Goal: Task Accomplishment & Management: Complete application form

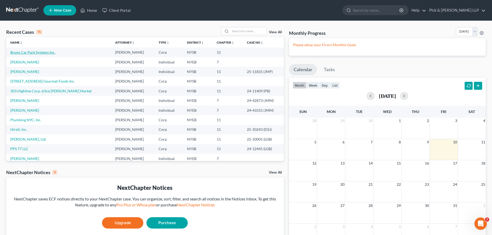
click at [16, 51] on link "Bronx Car Park Systems Inc." at bounding box center [32, 52] width 45 height 4
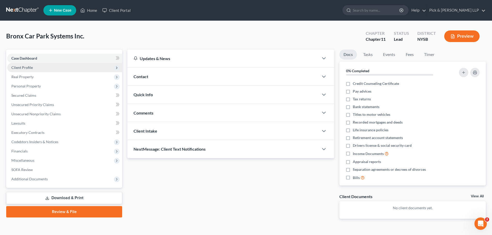
click at [19, 69] on span "Client Profile" at bounding box center [21, 67] width 21 height 4
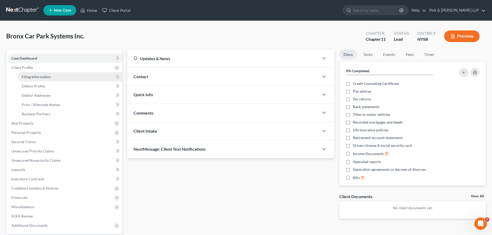
click at [26, 76] on span "Filing Information" at bounding box center [36, 77] width 29 height 4
select select "3"
select select "1"
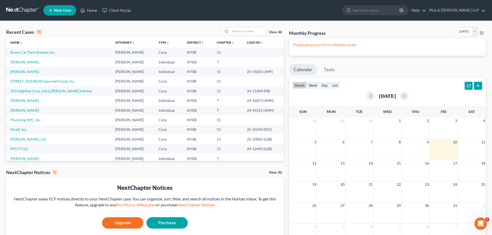
click at [59, 10] on span "New Case" at bounding box center [62, 11] width 17 height 4
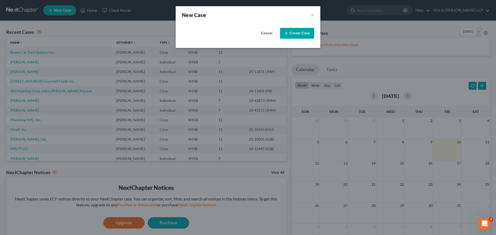
select select "55"
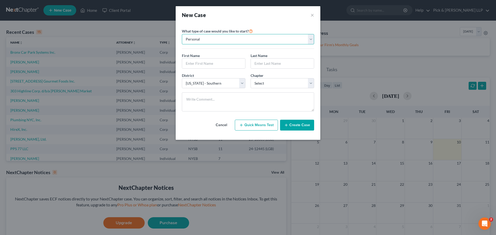
click at [207, 36] on select "Personal Business" at bounding box center [248, 39] width 132 height 10
select select "1"
click at [182, 34] on select "Personal Business" at bounding box center [248, 39] width 132 height 10
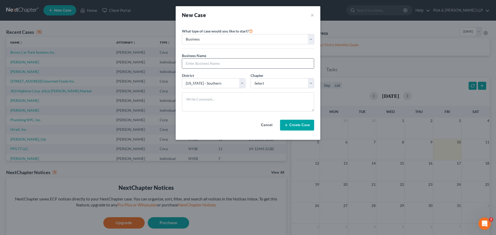
click at [200, 63] on input "text" at bounding box center [248, 64] width 132 height 10
type input "Fordham Fulton Realty Corp."
select select "1"
click at [289, 123] on button "Create Case" at bounding box center [297, 125] width 34 height 11
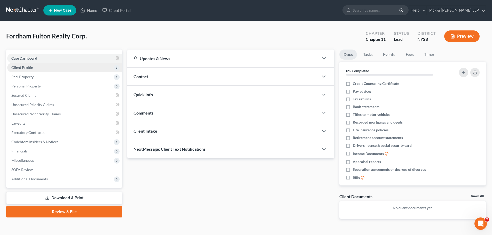
click at [30, 69] on span "Client Profile" at bounding box center [21, 67] width 21 height 4
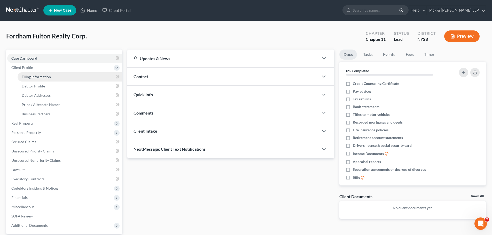
click at [31, 78] on span "Filing Information" at bounding box center [36, 77] width 29 height 4
select select "1"
select select "55"
select select "0"
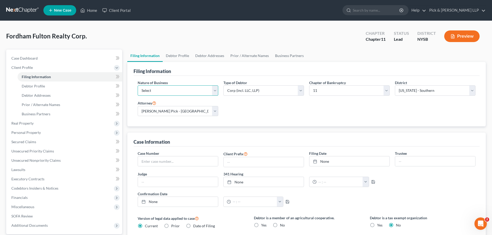
click at [208, 91] on select "Select Clearing Bank Commodity Broker Health Care Business Other Railroad Singl…" at bounding box center [178, 90] width 81 height 10
select select "5"
click at [138, 85] on select "Select Clearing Bank Commodity Broker Health Care Business Other Railroad Singl…" at bounding box center [178, 90] width 81 height 10
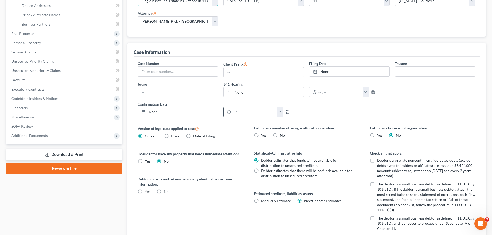
scroll to position [129, 0]
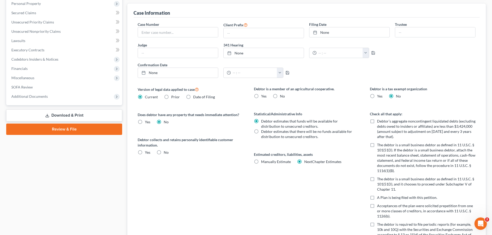
click at [164, 153] on label "No" at bounding box center [166, 152] width 5 height 5
click at [166, 153] on input "No" at bounding box center [167, 151] width 3 height 3
radio input "true"
click at [280, 98] on label "No" at bounding box center [282, 96] width 5 height 5
click at [282, 97] on input "No" at bounding box center [283, 95] width 3 height 3
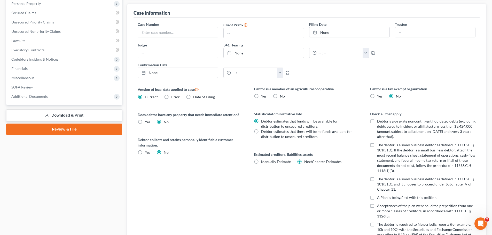
radio input "true"
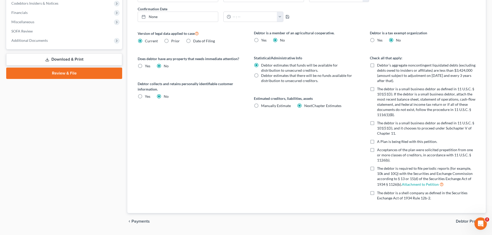
scroll to position [199, 0]
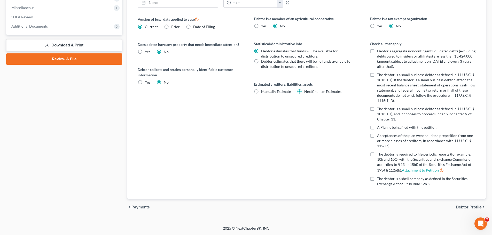
click at [457, 206] on span "Debtor Profile" at bounding box center [469, 207] width 26 height 4
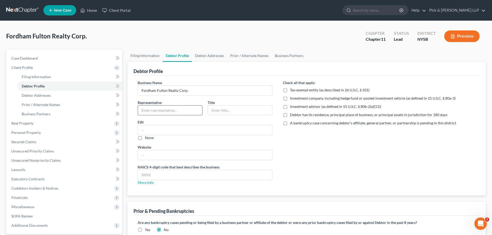
click at [166, 107] on input "text" at bounding box center [170, 111] width 64 height 10
type input "[PERSON_NAME]"
type input "President"
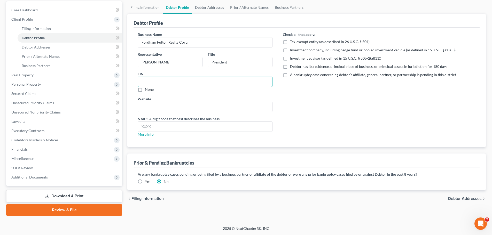
scroll to position [49, 0]
click at [149, 129] on input "text" at bounding box center [205, 127] width 134 height 10
type input "5313"
click at [148, 135] on link "More Info" at bounding box center [146, 134] width 16 height 4
click at [462, 198] on span "Debtor Addresses" at bounding box center [465, 199] width 34 height 4
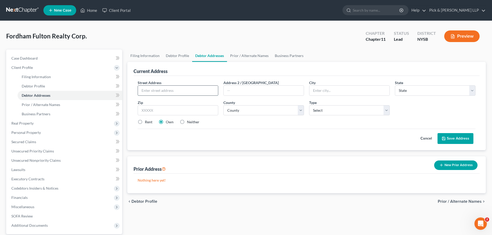
click at [186, 88] on input "text" at bounding box center [178, 91] width 80 height 10
type input "[STREET_ADDRESS]"
type input "10456"
type input "[GEOGRAPHIC_DATA]"
select select "35"
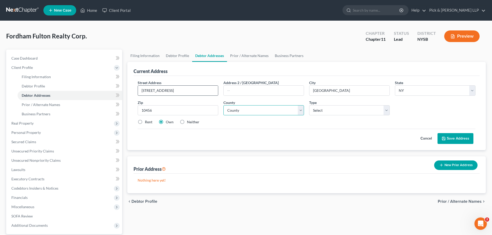
select select "2"
select select "0"
click at [455, 138] on button "Save Address" at bounding box center [455, 138] width 36 height 11
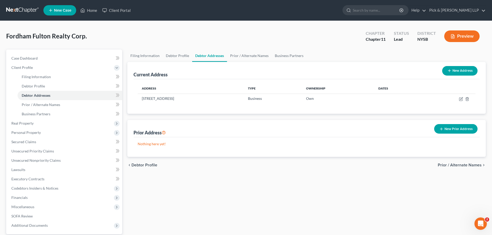
click at [458, 166] on span "Prior / Alternate Names" at bounding box center [460, 165] width 44 height 4
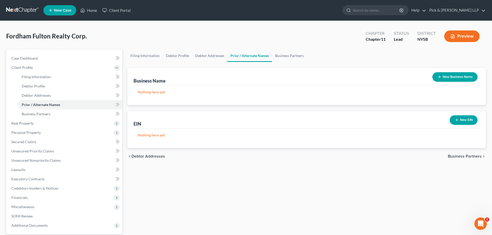
click at [471, 155] on span "Business Partners" at bounding box center [465, 156] width 34 height 4
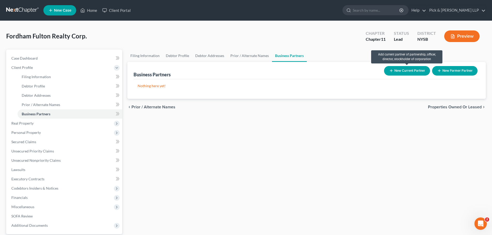
click at [420, 68] on button "New Current Partner" at bounding box center [407, 71] width 46 height 10
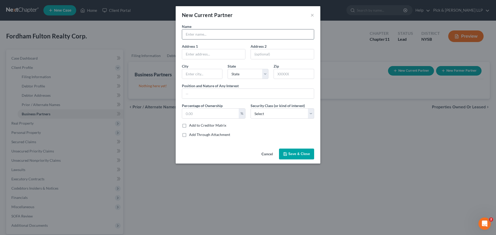
click at [217, 33] on input "text" at bounding box center [248, 34] width 132 height 10
type input "[PERSON_NAME]"
type input "President and [PERSON_NAME]"
type input "100"
select select "0"
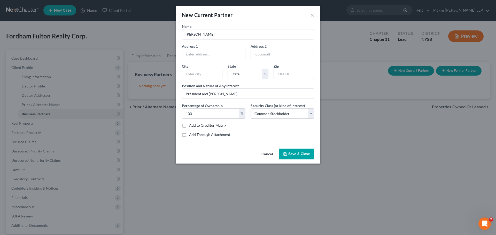
click at [294, 151] on button "Save & Close" at bounding box center [296, 154] width 35 height 11
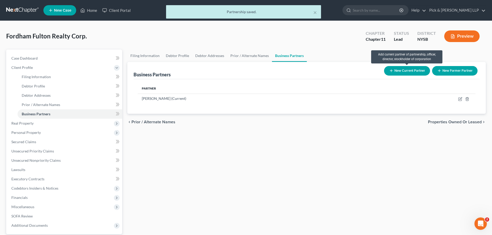
click at [398, 73] on button "New Current Partner" at bounding box center [407, 71] width 46 height 10
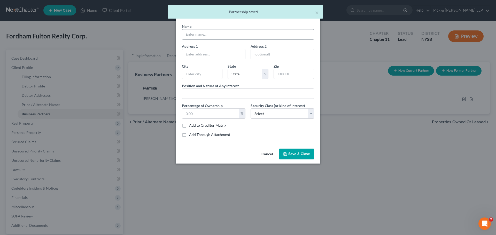
click at [209, 33] on input "text" at bounding box center [248, 34] width 132 height 10
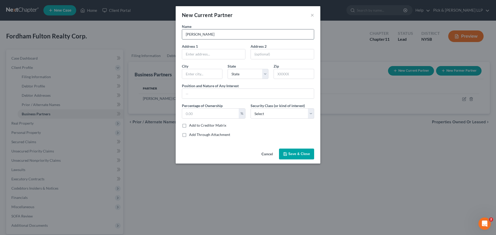
type input "[PERSON_NAME]"
type input "C"
type input "Vice-President"
type input "0.00"
click at [297, 155] on span "Save & Close" at bounding box center [299, 154] width 22 height 4
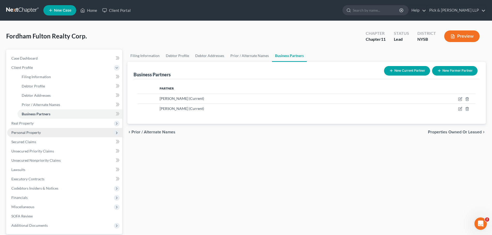
click at [41, 131] on span "Personal Property" at bounding box center [64, 132] width 115 height 9
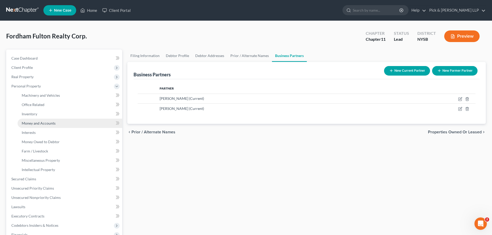
click at [45, 124] on span "Money and Accounts" at bounding box center [39, 123] width 34 height 4
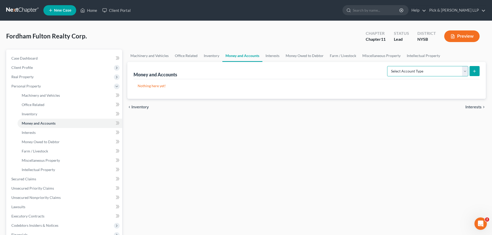
click at [465, 74] on select "Select Account Type Brokerage (A/B: 3, SOFA: 18) Cash on Hand (A/B: 2) Certific…" at bounding box center [427, 71] width 81 height 10
select select "checking"
click at [388, 66] on select "Select Account Type Brokerage (A/B: 3, SOFA: 18) Cash on Hand (A/B: 2) Certific…" at bounding box center [427, 71] width 81 height 10
click at [475, 72] on icon "submit" at bounding box center [474, 71] width 4 height 4
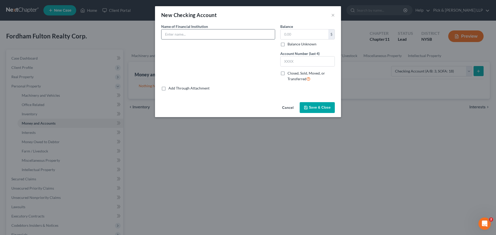
click at [230, 36] on input "text" at bounding box center [217, 34] width 113 height 10
type input "[PERSON_NAME] Bank"
type input "429,506"
type input "0601"
click at [325, 108] on span "Save & Close" at bounding box center [320, 107] width 22 height 4
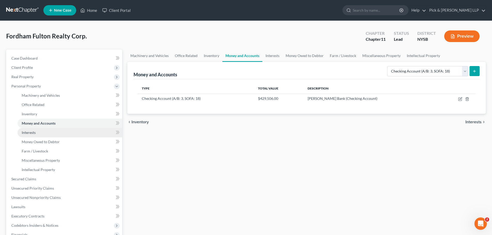
drag, startPoint x: 44, startPoint y: 133, endPoint x: 93, endPoint y: 128, distance: 49.4
click at [44, 133] on link "Interests" at bounding box center [70, 132] width 105 height 9
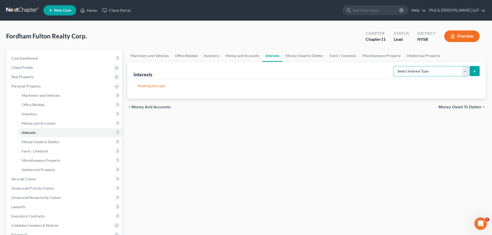
click at [465, 72] on select "Select Interest Type Bond (A/B: 16) Incorporated Business (A/B: 15) Insurance P…" at bounding box center [431, 71] width 75 height 10
click at [42, 122] on span "Money and Accounts" at bounding box center [39, 123] width 34 height 4
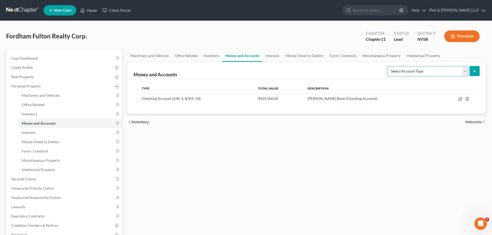
click at [467, 70] on select "Select Account Type Brokerage (A/B: 3, SOFA: 18) Cash on Hand (A/B: 2) Certific…" at bounding box center [427, 71] width 81 height 10
select select "security_deposits"
click at [388, 66] on select "Select Account Type Brokerage (A/B: 3, SOFA: 18) Cash on Hand (A/B: 2) Certific…" at bounding box center [427, 71] width 81 height 10
click at [474, 69] on icon "submit" at bounding box center [474, 71] width 4 height 4
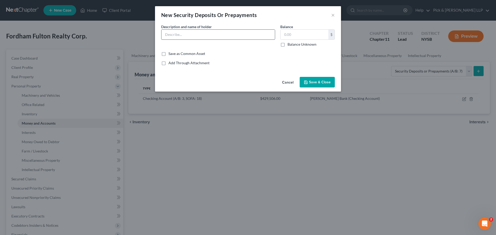
drag, startPoint x: 198, startPoint y: 38, endPoint x: 201, endPoint y: 38, distance: 3.1
click at [198, 38] on input "text" at bounding box center [217, 35] width 113 height 10
type input "Consolidated Edison"
click at [201, 37] on input "Consolidated Edison" at bounding box center [217, 35] width 113 height 10
type input "450,000.00"
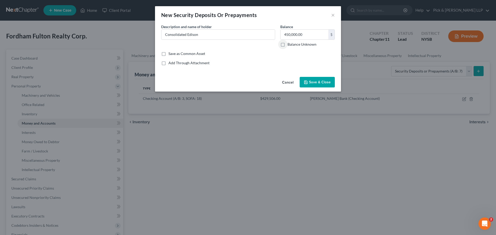
click at [315, 85] on button "Save & Close" at bounding box center [317, 82] width 35 height 11
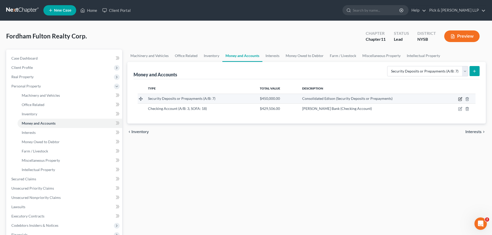
click at [459, 98] on icon "button" at bounding box center [459, 99] width 3 height 3
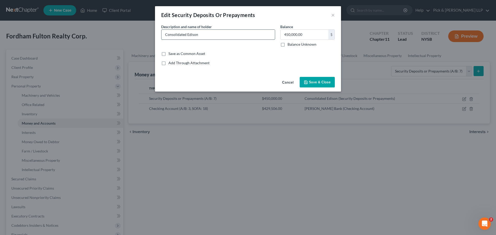
click at [209, 31] on input "Consolidated Edison" at bounding box center [217, 35] width 113 height 10
click at [200, 35] on input "Consolidated Edison (Both Buildings)" at bounding box center [217, 35] width 113 height 10
type input "Consolidated Edison (For Both Buildings)"
click at [320, 85] on button "Save & Close" at bounding box center [317, 82] width 35 height 11
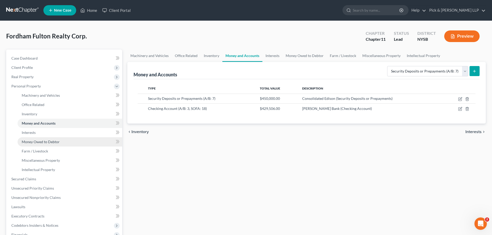
click at [62, 140] on link "Money Owed to Debtor" at bounding box center [70, 141] width 105 height 9
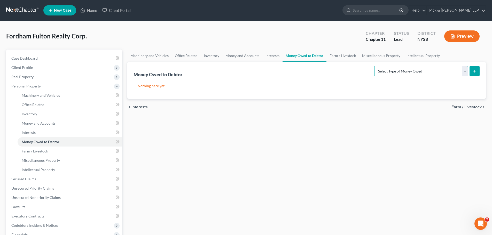
click at [465, 70] on select "Select Type of Money Owed Accounts Receivable (A/B: 11) Causes of Action Agains…" at bounding box center [421, 71] width 94 height 10
select select "accounts_receivable"
click at [375, 66] on select "Select Type of Money Owed Accounts Receivable (A/B: 11) Causes of Action Agains…" at bounding box center [421, 71] width 94 height 10
click at [473, 70] on icon "submit" at bounding box center [474, 71] width 4 height 4
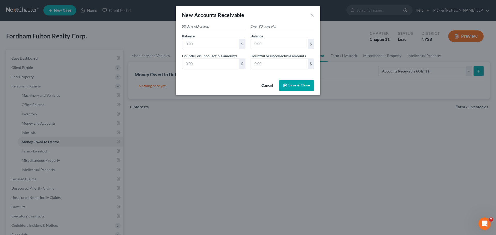
click at [315, 17] on div "New Accounts Receivable ×" at bounding box center [248, 15] width 145 height 18
click at [313, 17] on button "×" at bounding box center [312, 15] width 4 height 6
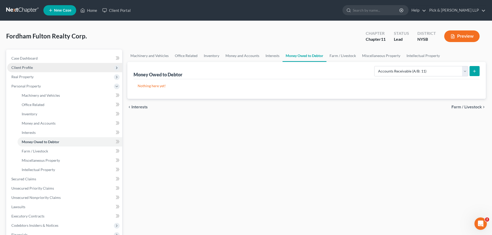
click at [55, 70] on span "Client Profile" at bounding box center [64, 67] width 115 height 9
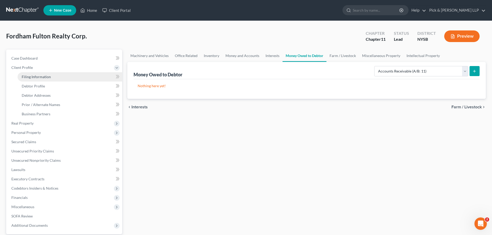
click at [54, 78] on link "Filing Information" at bounding box center [70, 76] width 105 height 9
select select "5"
select select "1"
select select "55"
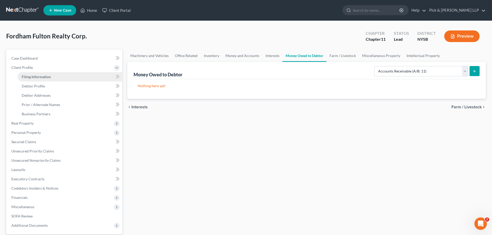
select select "0"
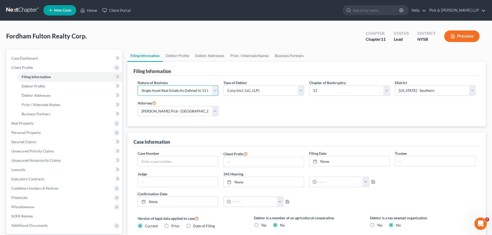
click at [216, 90] on select "Select Clearing Bank Commodity Broker Health Care Business Other Railroad Singl…" at bounding box center [178, 90] width 81 height 10
select select "3"
click at [138, 85] on select "Select Clearing Bank Commodity Broker Health Care Business Other Railroad Singl…" at bounding box center [178, 90] width 81 height 10
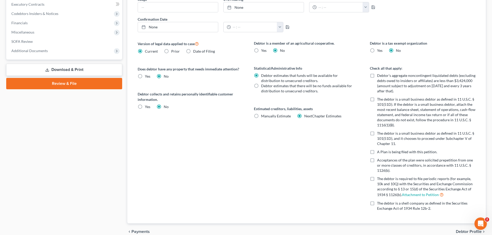
scroll to position [199, 0]
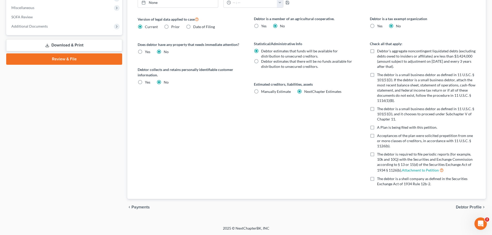
click at [466, 207] on span "Debtor Profile" at bounding box center [469, 207] width 26 height 4
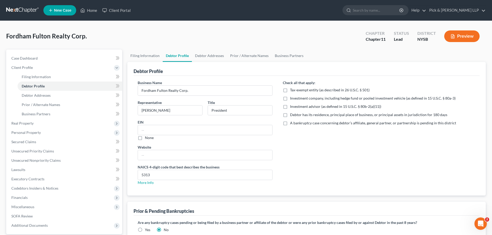
click at [290, 115] on label "Debtor has its residence, principal place of business, or principal assets in j…" at bounding box center [368, 114] width 157 height 5
click at [292, 115] on input "Debtor has its residence, principal place of business, or principal assets in j…" at bounding box center [293, 113] width 3 height 3
checkbox input "true"
click at [34, 135] on span "Personal Property" at bounding box center [64, 132] width 115 height 9
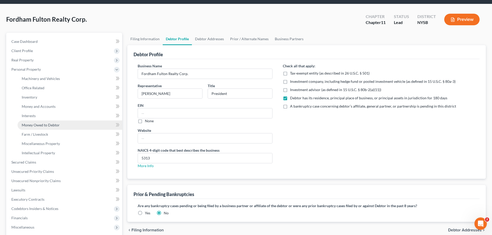
scroll to position [26, 0]
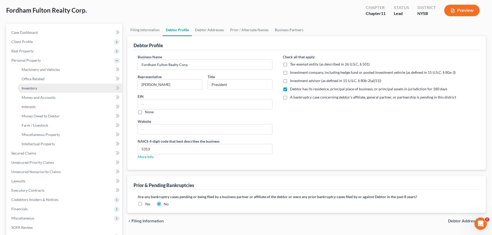
click at [40, 88] on link "Inventory" at bounding box center [70, 88] width 105 height 9
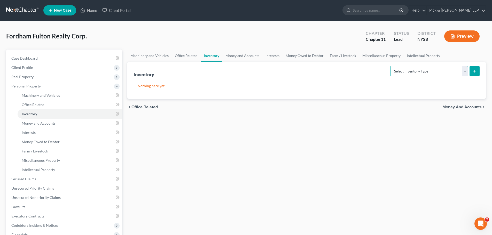
click at [466, 73] on select "Select Inventory Type Finished Goods (A/B: 21) Other Inventory or Supplies (A/B…" at bounding box center [429, 71] width 78 height 10
select select "other"
click at [390, 66] on select "Select Inventory Type Finished Goods (A/B: 21) Other Inventory or Supplies (A/B…" at bounding box center [429, 71] width 78 height 10
click at [474, 72] on icon "submit" at bounding box center [474, 71] width 4 height 4
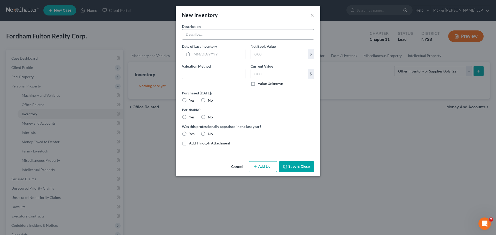
click at [249, 37] on input "text" at bounding box center [248, 34] width 132 height 10
type input "Building Supplies"
type input "5,000.00"
click at [208, 102] on label "No" at bounding box center [210, 100] width 5 height 5
click at [210, 101] on input "No" at bounding box center [211, 99] width 3 height 3
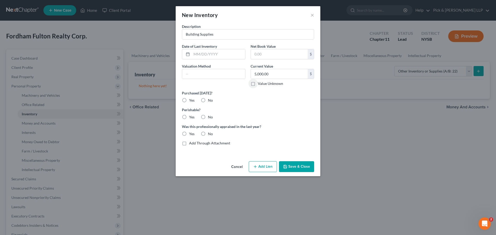
radio input "true"
click at [208, 119] on label "No" at bounding box center [210, 117] width 5 height 5
click at [210, 118] on input "No" at bounding box center [211, 116] width 3 height 3
radio input "true"
click at [208, 136] on label "No" at bounding box center [210, 133] width 5 height 5
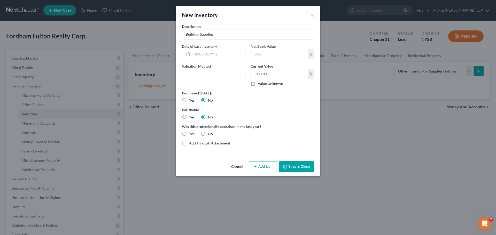
click at [210, 135] on input "No" at bounding box center [211, 132] width 3 height 3
radio input "true"
click at [305, 168] on button "Save & Close" at bounding box center [296, 166] width 35 height 11
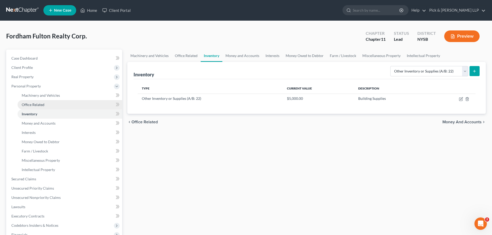
click at [48, 107] on link "Office Related" at bounding box center [70, 104] width 105 height 9
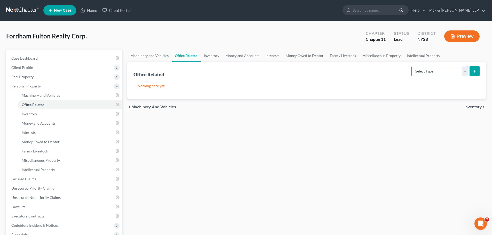
click at [464, 73] on select "Select Type Collectibles (A/B: 42) Office Equipment (A/B: 41) Office Fixtures (…" at bounding box center [439, 71] width 57 height 10
select select "furniture"
click at [412, 66] on select "Select Type Collectibles (A/B: 42) Office Equipment (A/B: 41) Office Fixtures (…" at bounding box center [439, 71] width 57 height 10
click at [476, 70] on icon "submit" at bounding box center [474, 71] width 4 height 4
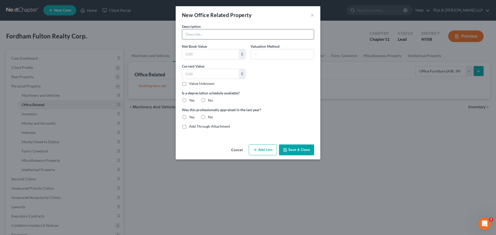
click at [218, 36] on input "text" at bounding box center [248, 34] width 132 height 10
type input "Office furnishings"
type input "0"
click at [218, 36] on input "Office furnishings" at bounding box center [248, 34] width 132 height 10
type input "Office furnishings (Both Buildings)"
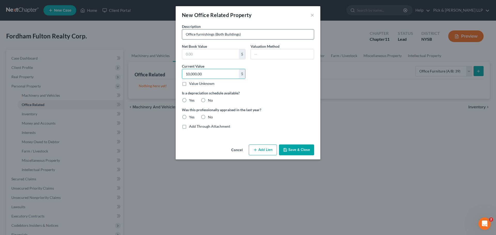
type input "10,000.00"
click at [208, 101] on label "No" at bounding box center [210, 100] width 5 height 5
click at [210, 101] on input "No" at bounding box center [211, 99] width 3 height 3
radio input "true"
click at [208, 115] on label "No" at bounding box center [210, 117] width 5 height 5
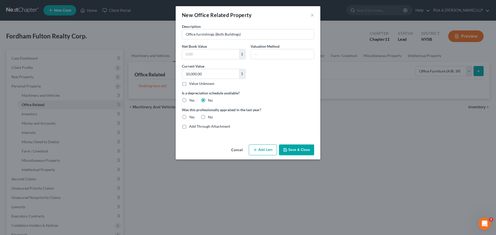
click at [210, 115] on input "No" at bounding box center [211, 116] width 3 height 3
radio input "true"
click at [299, 150] on button "Save & Close" at bounding box center [296, 150] width 35 height 11
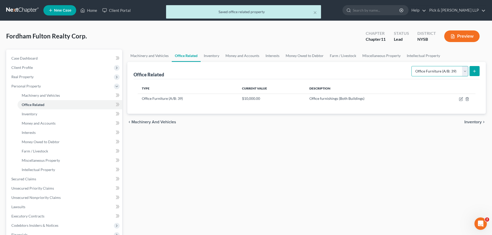
click at [462, 70] on select "Select Type Collectibles (A/B: 42) Office Equipment (A/B: 41) Office Fixtures (…" at bounding box center [439, 71] width 57 height 10
select select "fixtures"
click at [412, 66] on select "Select Type Collectibles (A/B: 42) Office Equipment (A/B: 41) Office Fixtures (…" at bounding box center [439, 71] width 57 height 10
click at [478, 72] on button "submit" at bounding box center [474, 71] width 10 height 10
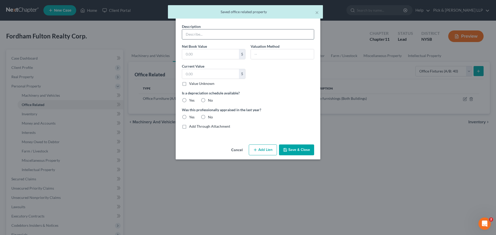
click at [215, 30] on input "text" at bounding box center [248, 34] width 132 height 10
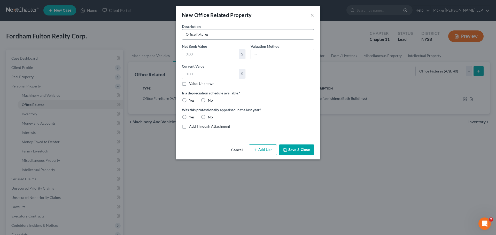
click at [221, 32] on input "Office fixtures" at bounding box center [248, 34] width 132 height 10
type input "Office fixtures (Both Buildings)"
click at [208, 99] on label "No" at bounding box center [210, 100] width 5 height 5
click at [210, 99] on input "No" at bounding box center [211, 99] width 3 height 3
radio input "true"
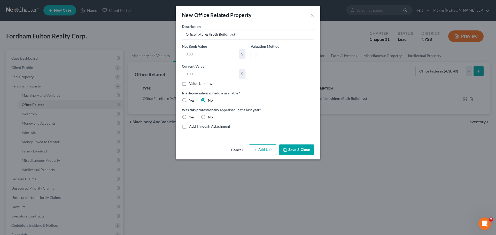
click at [208, 100] on label "No" at bounding box center [210, 100] width 5 height 5
click at [210, 100] on input "No" at bounding box center [211, 99] width 3 height 3
click at [208, 118] on label "No" at bounding box center [210, 117] width 5 height 5
click at [210, 118] on input "No" at bounding box center [211, 116] width 3 height 3
radio input "true"
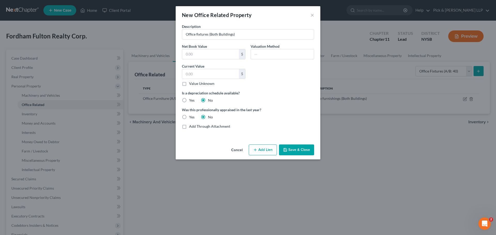
click at [296, 148] on button "Save & Close" at bounding box center [296, 150] width 35 height 11
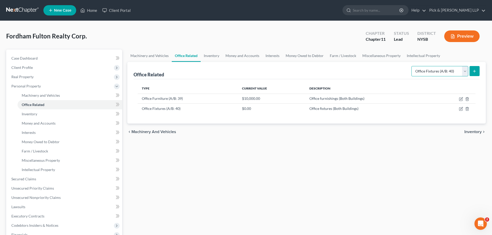
click at [466, 70] on select "Select Type Collectibles (A/B: 42) Office Equipment (A/B: 41) Office Fixtures (…" at bounding box center [439, 71] width 57 height 10
select select "equipment"
click at [412, 66] on select "Select Type Collectibles (A/B: 42) Office Equipment (A/B: 41) Office Fixtures (…" at bounding box center [439, 71] width 57 height 10
click at [475, 68] on button "submit" at bounding box center [474, 71] width 10 height 10
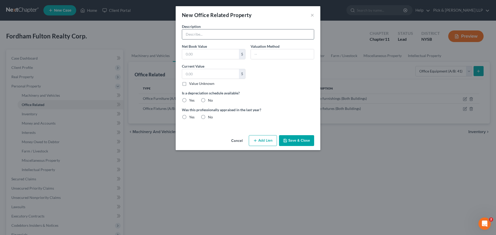
click at [213, 33] on input "text" at bounding box center [248, 34] width 132 height 10
click at [218, 36] on input "Office furnishings" at bounding box center [248, 34] width 132 height 10
type input "Office equipment (Both Buildings)"
click at [214, 72] on input "text" at bounding box center [210, 74] width 57 height 10
type input "10,000.00"
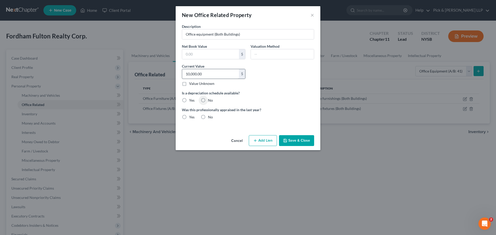
click at [210, 98] on input "No" at bounding box center [211, 99] width 3 height 3
radio input "true"
click at [210, 115] on input "No" at bounding box center [211, 116] width 3 height 3
radio input "true"
click at [295, 138] on button "Save & Close" at bounding box center [296, 140] width 35 height 11
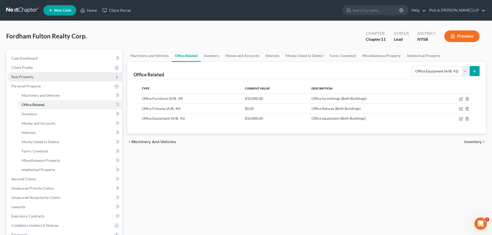
click at [34, 77] on span "Real Property" at bounding box center [64, 76] width 115 height 9
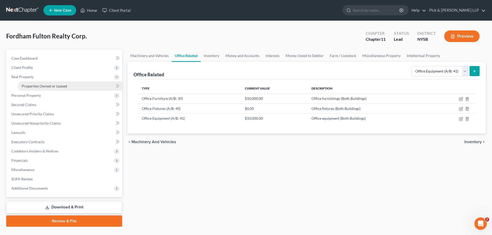
click at [41, 85] on span "Properties Owned or Leased" at bounding box center [44, 86] width 45 height 4
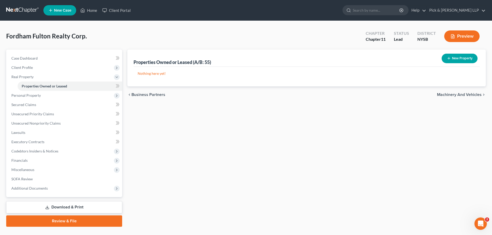
click at [455, 59] on button "New Property" at bounding box center [460, 59] width 36 height 10
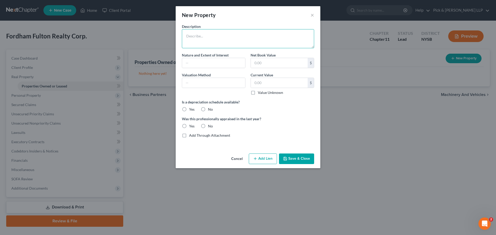
click at [254, 40] on textarea at bounding box center [248, 38] width 132 height 19
type textarea "5"
type textarea "[STREET_ADDRESS] (Residential Apartment Building(s))"
click at [213, 66] on input "text" at bounding box center [213, 63] width 63 height 10
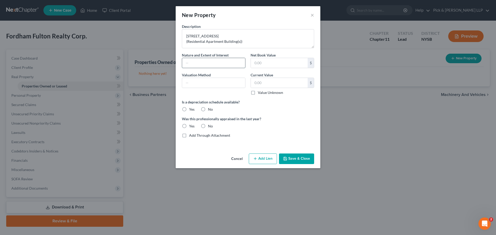
click at [213, 66] on input "text" at bounding box center [213, 63] width 63 height 10
type input "F"
type input "Fee Owner"
click at [258, 92] on label "Value Unknown" at bounding box center [270, 92] width 25 height 5
click at [260, 92] on input "Value Unknown" at bounding box center [261, 91] width 3 height 3
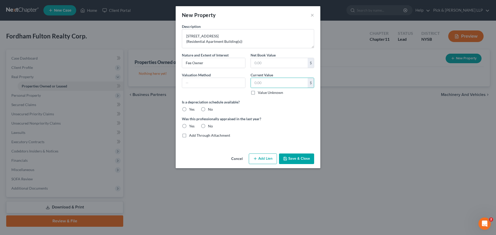
checkbox input "true"
type input "0.00"
click at [208, 109] on label "No" at bounding box center [210, 109] width 5 height 5
click at [210, 109] on input "No" at bounding box center [211, 108] width 3 height 3
radio input "true"
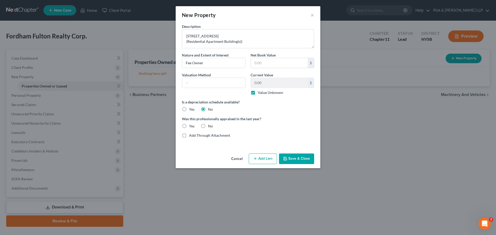
click at [208, 127] on label "No" at bounding box center [210, 126] width 5 height 5
click at [210, 127] on input "No" at bounding box center [211, 125] width 3 height 3
radio input "true"
click at [305, 160] on button "Save & Close" at bounding box center [296, 159] width 35 height 11
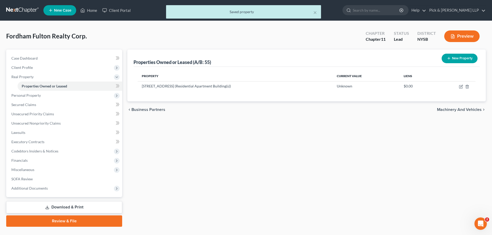
click at [464, 59] on button "New Property" at bounding box center [460, 59] width 36 height 10
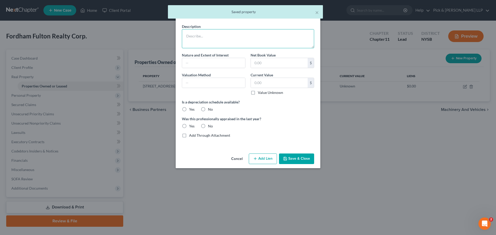
click at [219, 38] on textarea at bounding box center [248, 38] width 132 height 19
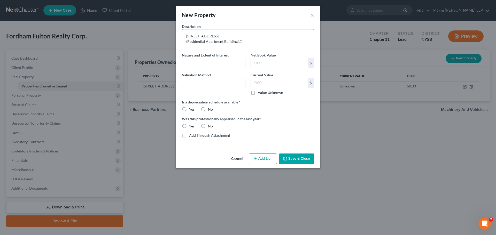
type textarea "[STREET_ADDRESS] (Residential Apartment Building(s))"
type input "Fee Owner"
click at [260, 90] on input "Value Unknown" at bounding box center [261, 91] width 3 height 3
checkbox input "true"
type input "0.00"
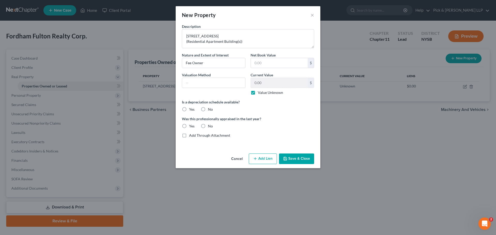
click at [208, 109] on label "No" at bounding box center [210, 109] width 5 height 5
click at [210, 109] on input "No" at bounding box center [211, 108] width 3 height 3
radio input "true"
click at [208, 126] on label "No" at bounding box center [210, 126] width 5 height 5
click at [210, 126] on input "No" at bounding box center [211, 125] width 3 height 3
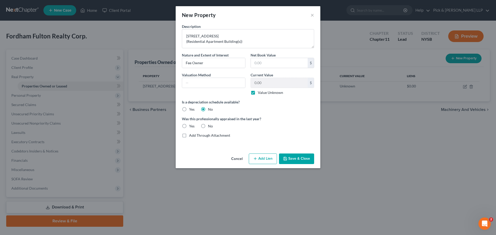
radio input "true"
click at [296, 159] on button "Save & Close" at bounding box center [296, 159] width 35 height 11
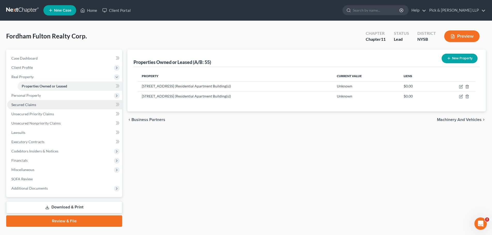
click at [38, 104] on link "Secured Claims" at bounding box center [64, 104] width 115 height 9
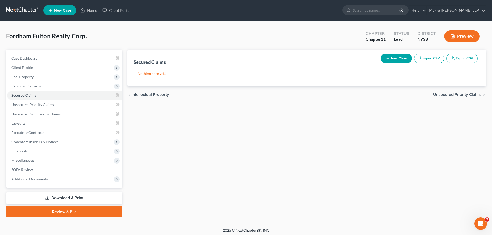
click at [397, 58] on button "New Claim" at bounding box center [396, 59] width 31 height 10
select select "0"
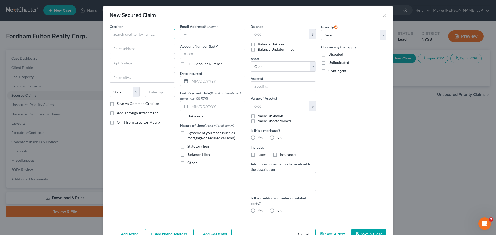
click at [121, 31] on input "text" at bounding box center [141, 34] width 65 height 10
type input "Federal National Mortgage Association"
click at [153, 48] on input "c/[PERSON_NAME] [PERSON_NAME] [PERSON_NAME] [PERSON_NAME] & [PERSON_NAME] LLP" at bounding box center [142, 49] width 65 height 10
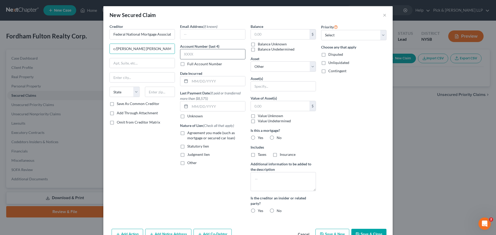
type input "c/[PERSON_NAME] [PERSON_NAME] [PERSON_NAME] [PERSON_NAME] & [PERSON_NAME] LLP"
type input "[GEOGRAPHIC_DATA]"
type input "10036"
type input "[US_STATE]"
select select "35"
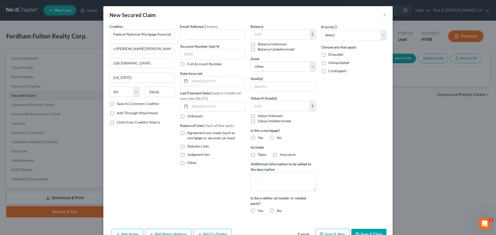
click at [187, 133] on label "Agreement you made (such as mortgage or secured car loan)" at bounding box center [216, 135] width 58 height 10
click at [189, 133] on input "Agreement you made (such as mortgage or secured car loan)" at bounding box center [190, 131] width 3 height 3
checkbox input "true"
click at [258, 47] on label "Balance Undetermined" at bounding box center [276, 49] width 37 height 5
click at [260, 47] on input "Balance Undetermined" at bounding box center [261, 48] width 3 height 3
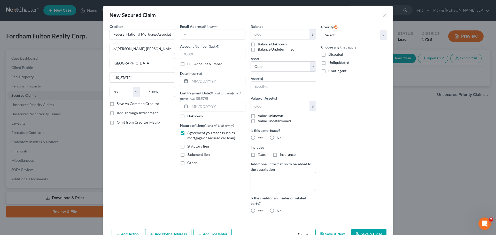
checkbox input "true"
type input "0.00"
click at [258, 45] on label "Balance Unknown" at bounding box center [272, 44] width 29 height 5
click at [260, 45] on input "Balance Unknown" at bounding box center [261, 43] width 3 height 3
checkbox input "true"
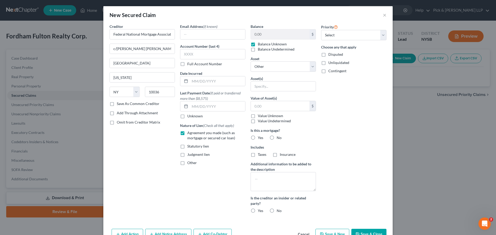
checkbox input "false"
click at [261, 69] on select "Select Other Multiple Assets Office fixtures (Both Buildings) - $0.0 [PERSON_NA…" at bounding box center [282, 66] width 65 height 10
select select "1"
click at [250, 61] on select "Select Other Multiple Assets Office fixtures (Both Buildings) - $0.0 [PERSON_NA…" at bounding box center [282, 66] width 65 height 10
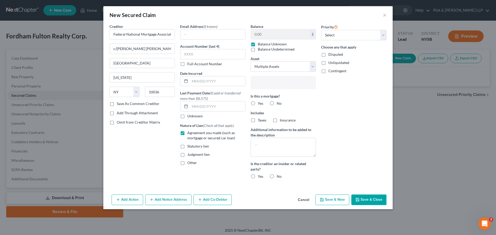
click at [262, 83] on input "text" at bounding box center [283, 83] width 58 height 8
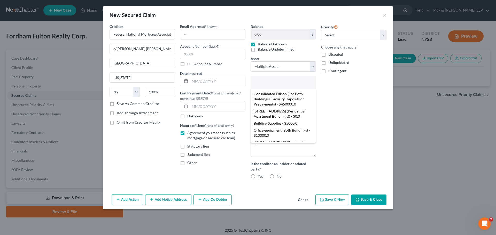
scroll to position [37, 0]
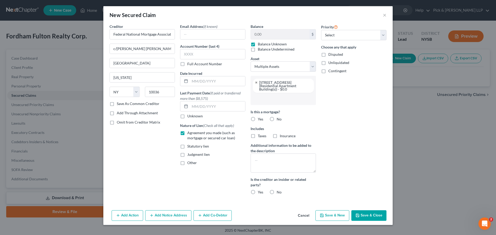
select select "2872370"
click at [265, 100] on input "text" at bounding box center [283, 99] width 58 height 8
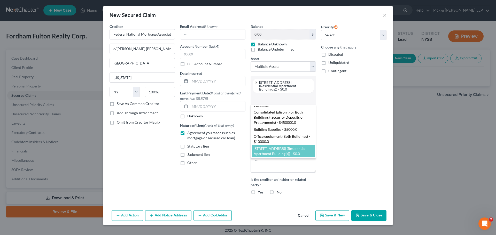
scroll to position [0, 0]
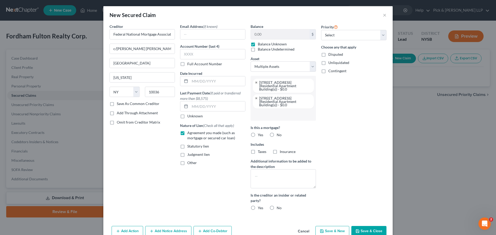
click at [258, 136] on label "Yes" at bounding box center [260, 134] width 5 height 5
click at [260, 136] on input "Yes" at bounding box center [261, 133] width 3 height 3
radio input "true"
click at [258, 153] on label "Taxes" at bounding box center [262, 151] width 9 height 5
click at [260, 153] on input "Taxes" at bounding box center [261, 150] width 3 height 3
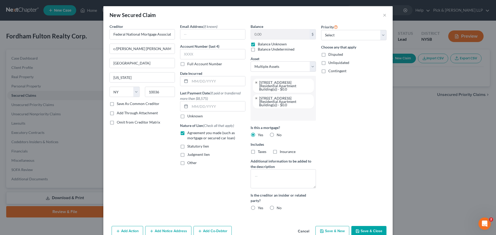
checkbox input "true"
click at [280, 151] on label "Insurance" at bounding box center [288, 151] width 16 height 5
click at [282, 151] on input "Insurance" at bounding box center [283, 150] width 3 height 3
checkbox input "true"
click at [277, 209] on label "No" at bounding box center [279, 208] width 5 height 5
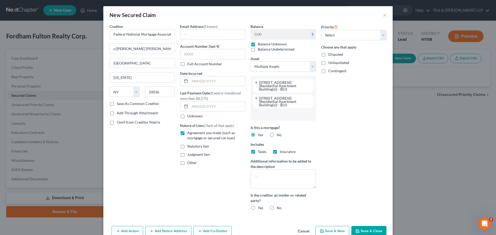
click at [279, 209] on input "No" at bounding box center [280, 207] width 3 height 3
radio input "true"
click at [342, 36] on select "Select 1st 2nd 3rd 4th 5th 6th 7th 8th 9th 10th 11th 12th 13th 14th 15th 16th 1…" at bounding box center [353, 35] width 65 height 10
select select "0"
click at [321, 30] on select "Select 1st 2nd 3rd 4th 5th 6th 7th 8th 9th 10th 11th 12th 13th 14th 15th 16th 1…" at bounding box center [353, 35] width 65 height 10
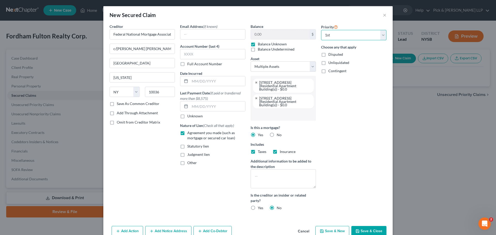
click at [326, 35] on select "Select 1st 2nd 3rd 4th 5th 6th 7th 8th 9th 10th 11th 12th 13th 14th 15th 16th 1…" at bounding box center [353, 35] width 65 height 10
select select
click at [321, 30] on select "Select 1st 2nd 3rd 4th 5th 6th 7th 8th 9th 10th 11th 12th 13th 14th 15th 16th 1…" at bounding box center [353, 35] width 65 height 10
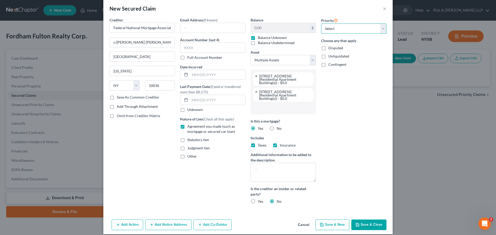
scroll to position [12, 0]
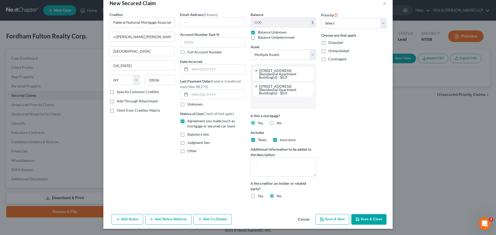
click at [332, 221] on button "Save & New" at bounding box center [332, 219] width 34 height 11
select select
select select "0"
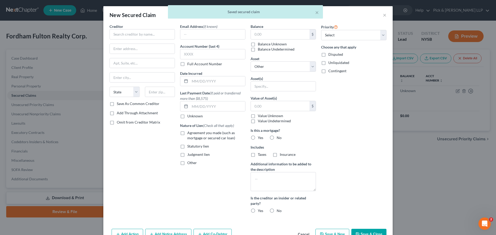
select select "6"
click at [382, 16] on div "× Saved secured claim" at bounding box center [245, 13] width 496 height 16
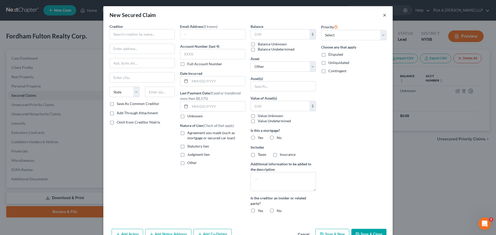
click at [383, 15] on button "×" at bounding box center [385, 15] width 4 height 6
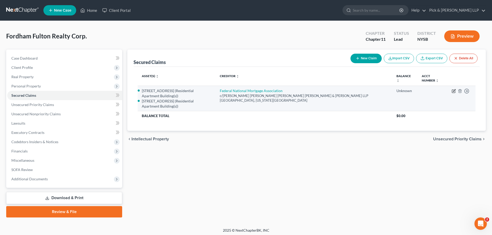
click at [454, 90] on icon "button" at bounding box center [454, 91] width 4 height 4
select select "35"
select select "1"
select select "2872370"
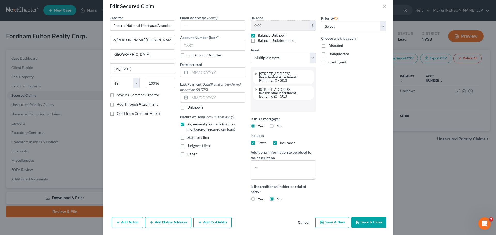
scroll to position [16, 0]
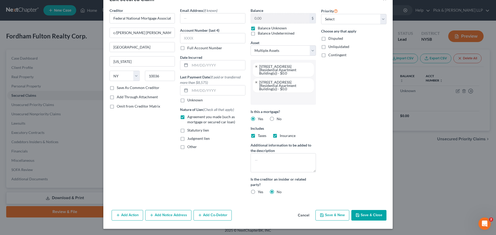
click at [177, 218] on button "Add Notice Address" at bounding box center [168, 215] width 46 height 11
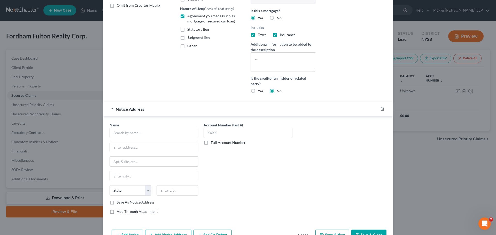
scroll to position [119, 0]
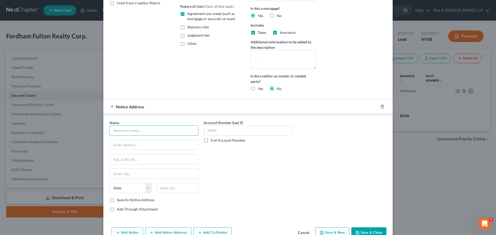
click at [150, 131] on input "text" at bounding box center [153, 130] width 89 height 10
type input "Federal National Mortgage Association"
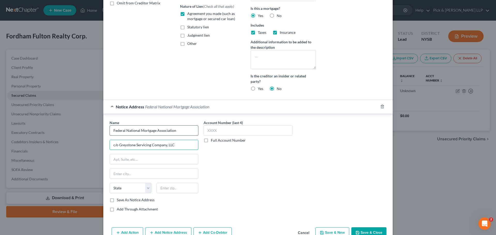
type input "c/o Greystone Servicing Company, LLC"
type input "P.O. Box 281163"
type input "30384"
type input "[GEOGRAPHIC_DATA]"
select select "10"
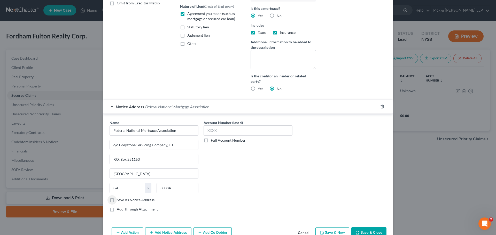
scroll to position [137, 0]
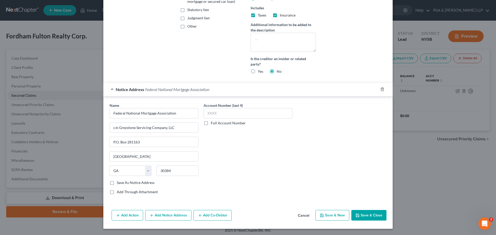
click at [364, 213] on button "Save & Close" at bounding box center [368, 215] width 35 height 11
select select
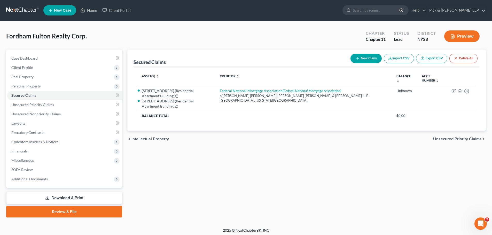
click at [367, 57] on button "New Claim" at bounding box center [365, 59] width 31 height 10
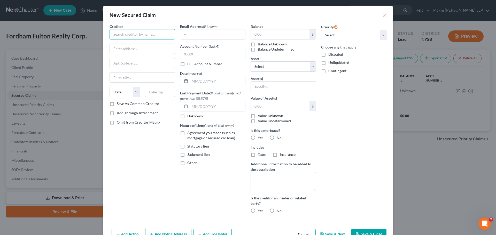
click at [154, 37] on input "text" at bounding box center [141, 34] width 65 height 10
type input "Dept. of Housing Preservation and Development of the City of [US_STATE]"
type input "c/o [PERSON_NAME]"
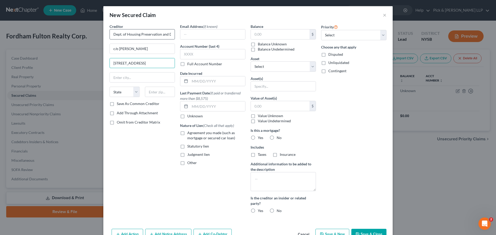
type input "[STREET_ADDRESS]"
drag, startPoint x: 137, startPoint y: 63, endPoint x: 162, endPoint y: 60, distance: 25.2
click at [162, 60] on input "[STREET_ADDRESS]" at bounding box center [142, 63] width 65 height 10
click at [160, 45] on input "c/o [PERSON_NAME]" at bounding box center [142, 49] width 65 height 10
type input "c/o [PERSON_NAME], Esq."
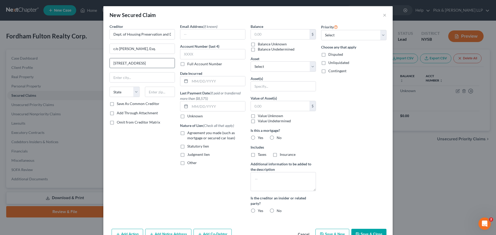
click at [168, 61] on input "[STREET_ADDRESS]" at bounding box center [142, 63] width 65 height 10
drag, startPoint x: 158, startPoint y: 63, endPoint x: 138, endPoint y: 64, distance: 19.4
click at [138, 64] on input "[STREET_ADDRESS]" at bounding box center [142, 63] width 65 height 10
type input "[STREET_ADDRESS]"
type input "10038"
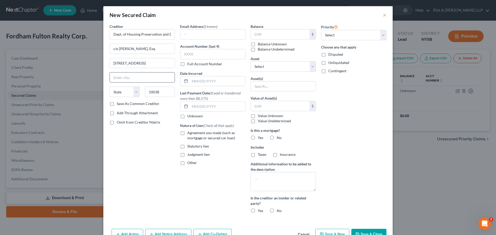
type input "[US_STATE]"
select select "35"
click at [187, 155] on label "Judgment lien" at bounding box center [198, 154] width 22 height 5
click at [189, 155] on input "Judgment lien" at bounding box center [190, 153] width 3 height 3
checkbox input "true"
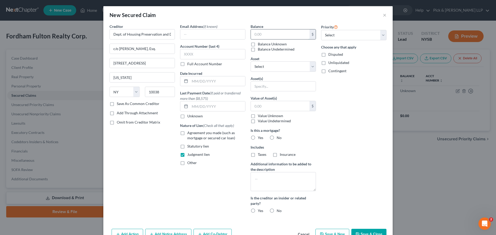
click at [262, 37] on input "text" at bounding box center [280, 34] width 59 height 10
type input "10,114,700"
click at [280, 68] on select "Select Other Multiple Assets Office fixtures (Both Buildings) - $0.0 [PERSON_NA…" at bounding box center [282, 66] width 65 height 10
select select "1"
click at [250, 61] on select "Select Other Multiple Assets Office fixtures (Both Buildings) - $0.0 [PERSON_NA…" at bounding box center [282, 66] width 65 height 10
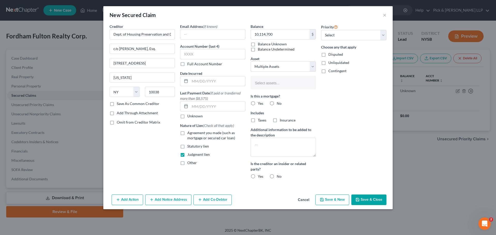
click at [276, 87] on li "Select assets..." at bounding box center [283, 83] width 62 height 10
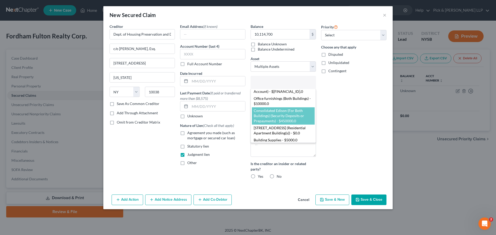
scroll to position [26, 0]
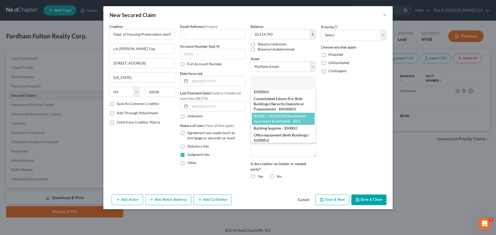
select select "2872370"
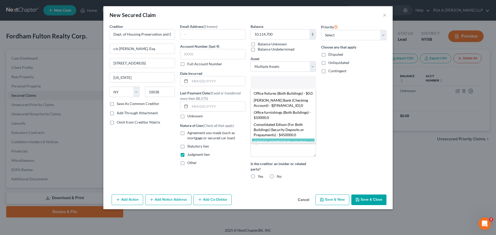
scroll to position [19, 0]
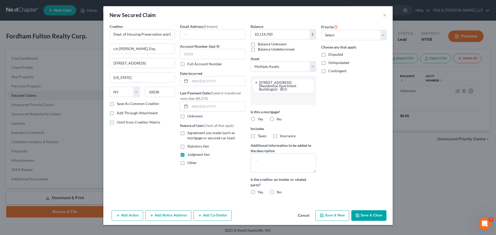
click at [272, 97] on input "text" at bounding box center [283, 99] width 58 height 8
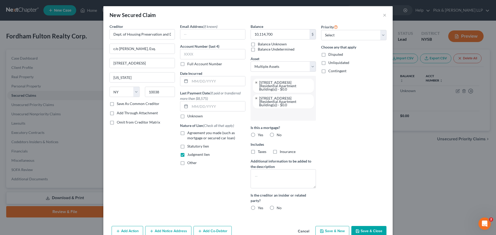
scroll to position [0, 0]
click at [277, 134] on label "No" at bounding box center [279, 134] width 5 height 5
click at [279, 134] on input "No" at bounding box center [280, 133] width 3 height 3
radio input "true"
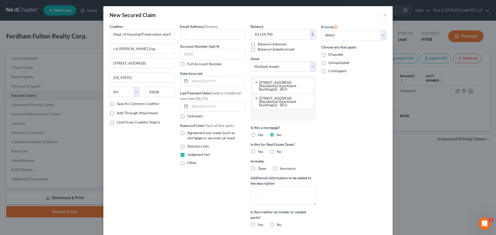
click at [277, 151] on label "No" at bounding box center [279, 151] width 5 height 5
click at [279, 151] on input "No" at bounding box center [280, 150] width 3 height 3
radio input "true"
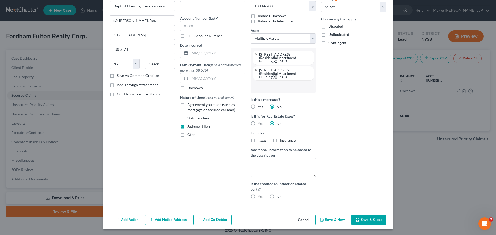
scroll to position [29, 0]
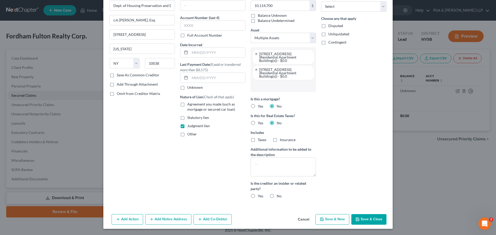
click at [277, 195] on label "No" at bounding box center [279, 196] width 5 height 5
click at [279, 195] on input "No" at bounding box center [280, 195] width 3 height 3
radio input "true"
click at [359, 219] on button "Save & Close" at bounding box center [368, 219] width 35 height 11
select select
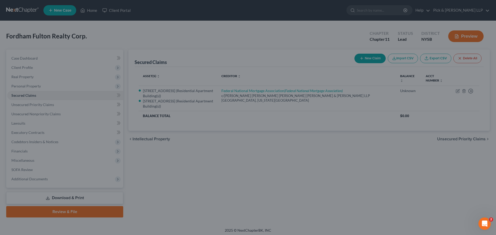
scroll to position [0, 0]
type input "10,114,700.00"
select select "6"
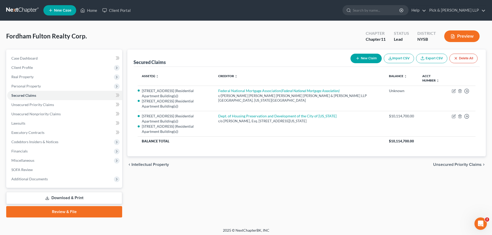
click at [363, 59] on button "New Claim" at bounding box center [365, 59] width 31 height 10
select select "0"
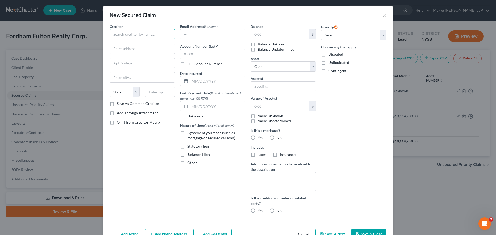
click at [138, 38] on input "text" at bounding box center [141, 34] width 65 height 10
type input "Dept. of Housing Preservation and Development of the City of [US_STATE]"
type input "c/o [PERSON_NAME], Esq."
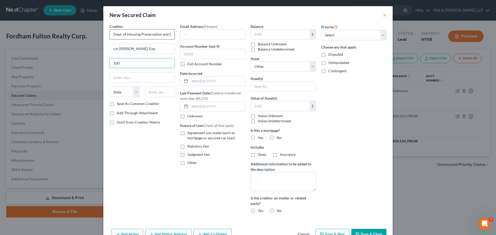
type input "[STREET_ADDRESS]"
type input "10038"
type input "[US_STATE]"
select select "35"
click at [187, 147] on label "Statutory lien" at bounding box center [198, 146] width 22 height 5
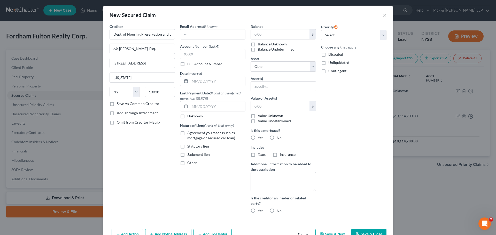
click at [189, 147] on input "Statutory lien" at bounding box center [190, 145] width 3 height 3
click at [187, 147] on label "Statutory lien" at bounding box center [198, 146] width 22 height 5
click at [189, 147] on input "Statutory lien" at bounding box center [190, 145] width 3 height 3
checkbox input "false"
click at [187, 155] on label "Judgment lien" at bounding box center [198, 154] width 22 height 5
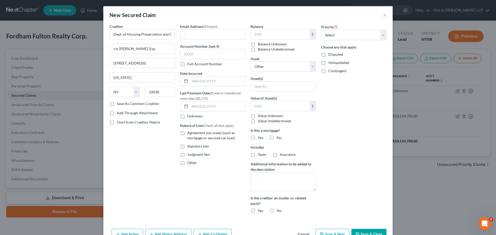
click at [189, 155] on input "Judgment lien" at bounding box center [190, 153] width 3 height 3
checkbox input "true"
click at [261, 34] on input "text" at bounding box center [280, 34] width 59 height 10
type input "8,500"
click at [285, 69] on select "Select Other Multiple Assets Office fixtures (Both Buildings) - $0.0 [PERSON_NA…" at bounding box center [282, 66] width 65 height 10
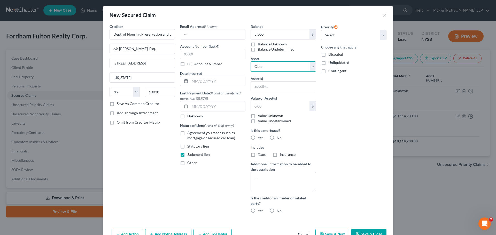
select select "1"
click at [250, 61] on select "Select Other Multiple Assets Office fixtures (Both Buildings) - $0.0 [PERSON_NA…" at bounding box center [282, 66] width 65 height 10
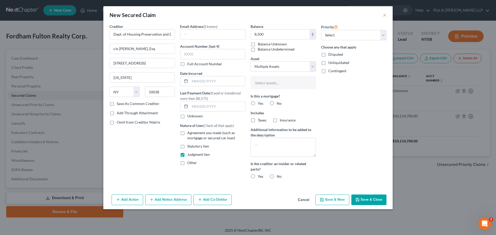
click at [277, 88] on li "Select assets..." at bounding box center [283, 83] width 62 height 10
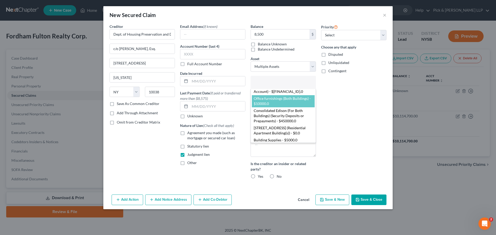
scroll to position [26, 0]
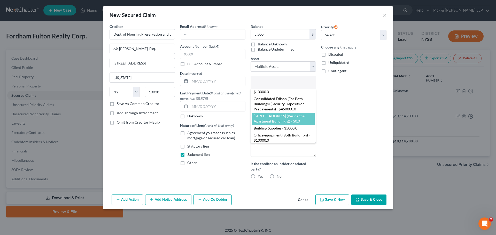
select select "2872370"
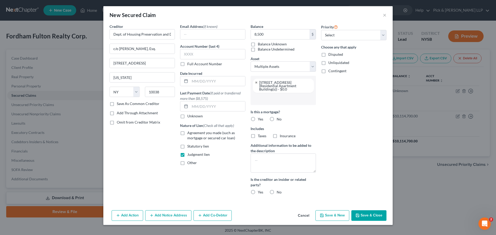
click at [281, 97] on input "text" at bounding box center [283, 99] width 58 height 8
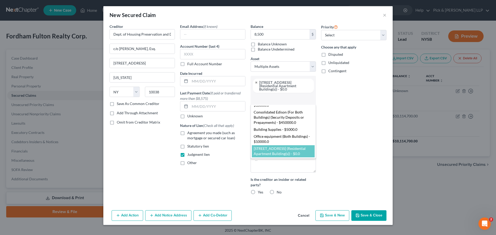
scroll to position [0, 0]
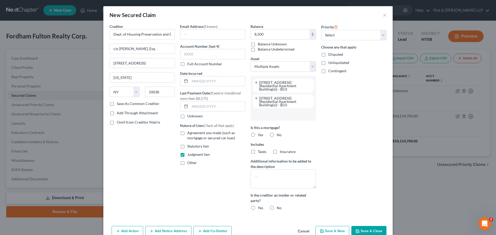
click at [277, 135] on label "No" at bounding box center [279, 134] width 5 height 5
click at [279, 135] on input "No" at bounding box center [280, 133] width 3 height 3
radio input "true"
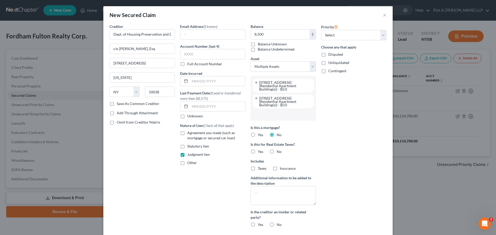
click at [277, 151] on label "No" at bounding box center [279, 151] width 5 height 5
click at [279, 151] on input "No" at bounding box center [280, 150] width 3 height 3
radio input "true"
click at [274, 190] on textarea at bounding box center [282, 195] width 65 height 19
type textarea "Judgment Entered [DATE]"
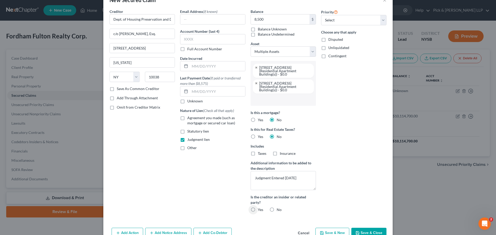
scroll to position [29, 0]
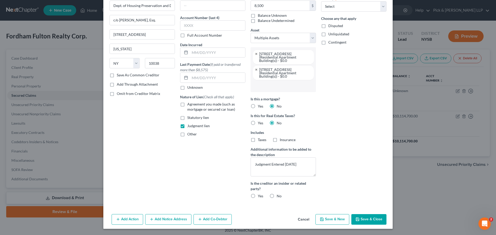
click at [277, 197] on label "No" at bounding box center [279, 196] width 5 height 5
click at [279, 197] on input "No" at bounding box center [280, 195] width 3 height 3
radio input "true"
click at [362, 220] on button "Save & Close" at bounding box center [368, 219] width 35 height 11
select select
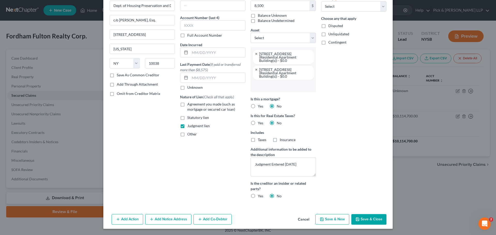
scroll to position [0, 0]
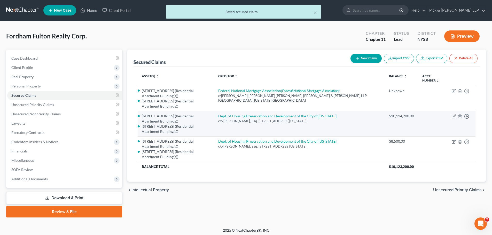
click at [452, 117] on icon "button" at bounding box center [453, 116] width 3 height 3
select select "35"
select select "1"
select select
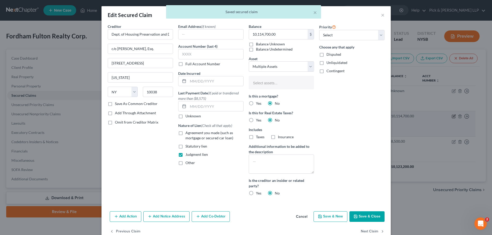
select select "2872370"
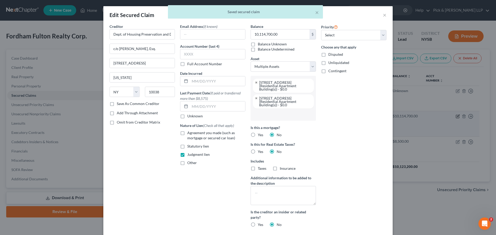
scroll to position [33, 0]
click at [281, 193] on textarea at bounding box center [282, 195] width 65 height 19
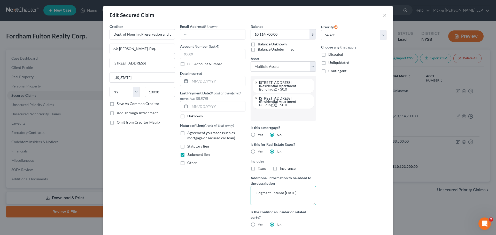
type textarea "Judgment Entered [DATE]"
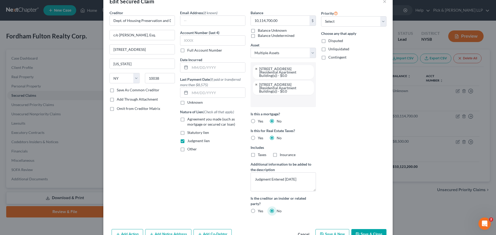
scroll to position [26, 0]
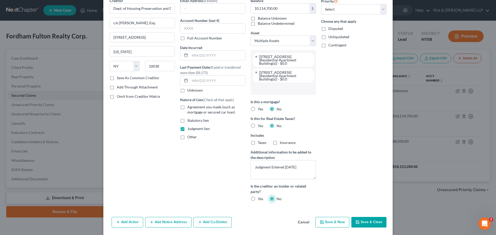
click at [364, 219] on button "Save & Close" at bounding box center [368, 222] width 35 height 11
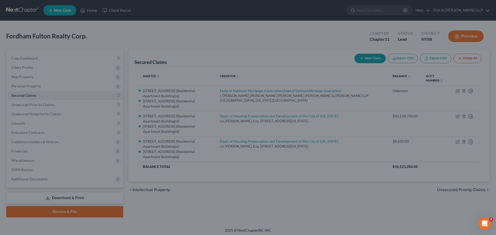
select select
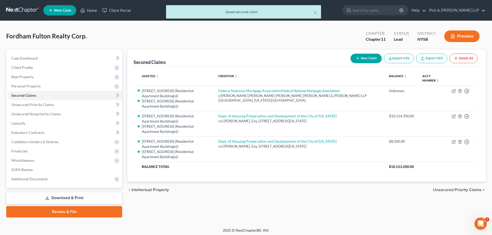
click at [366, 60] on button "New Claim" at bounding box center [365, 59] width 31 height 10
select select "0"
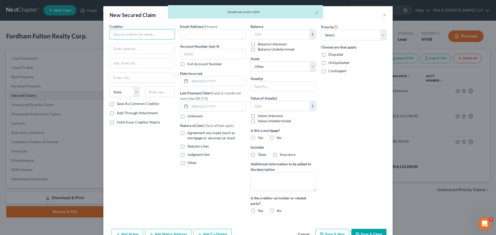
click at [146, 34] on input "text" at bounding box center [141, 34] width 65 height 10
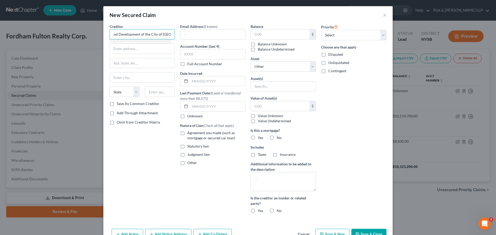
scroll to position [0, 56]
type input "Dept. of Housing Preservation and Development of the City of [US_STATE]"
type input "c/o [PERSON_NAME], Esq."
type input "[STREET_ADDRESS]"
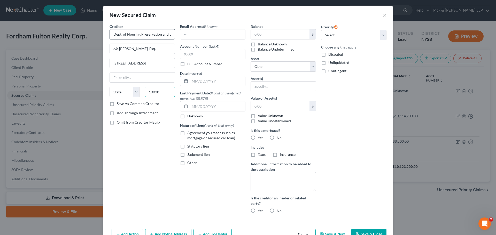
type input "10038"
type input "[US_STATE]"
select select "35"
click at [187, 147] on label "Statutory lien" at bounding box center [198, 146] width 22 height 5
click at [189, 147] on input "Statutory lien" at bounding box center [190, 145] width 3 height 3
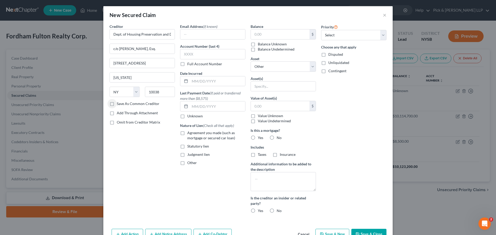
checkbox input "true"
click at [260, 33] on input "text" at bounding box center [280, 34] width 59 height 10
type input "1"
type input "1,005,450"
click at [267, 69] on select "Select Other Multiple Assets Office fixtures (Both Buildings) - $0.0 [PERSON_NA…" at bounding box center [282, 66] width 65 height 10
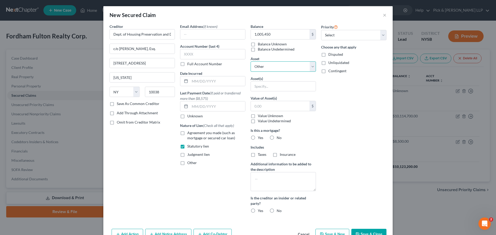
select select "1"
click at [250, 61] on select "Select Other Multiple Assets Office fixtures (Both Buildings) - $0.0 [PERSON_NA…" at bounding box center [282, 66] width 65 height 10
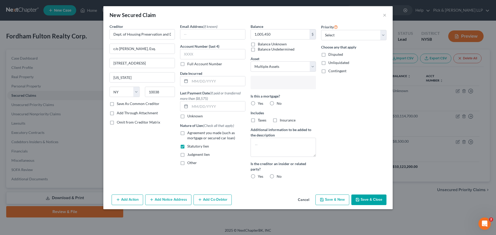
click at [270, 87] on input "text" at bounding box center [283, 83] width 58 height 8
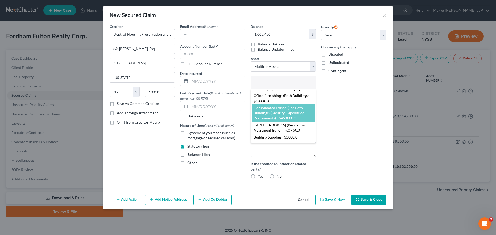
scroll to position [26, 0]
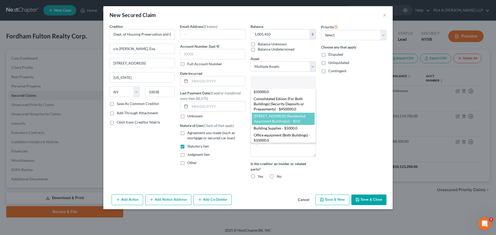
select select "2872370"
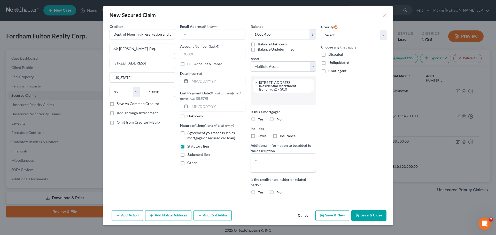
click at [277, 98] on input "text" at bounding box center [283, 99] width 58 height 8
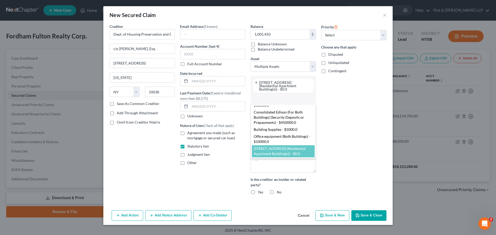
scroll to position [0, 0]
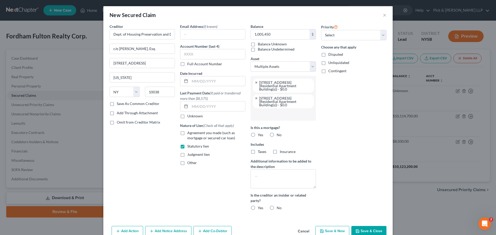
click at [277, 135] on label "No" at bounding box center [279, 134] width 5 height 5
click at [279, 135] on input "No" at bounding box center [280, 133] width 3 height 3
radio input "true"
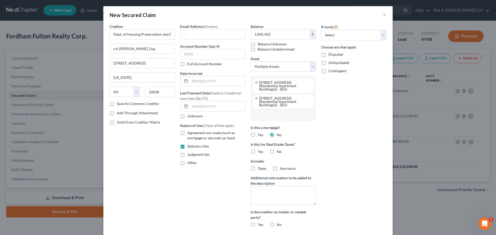
click at [277, 152] on label "No" at bounding box center [279, 151] width 5 height 5
click at [279, 152] on input "No" at bounding box center [280, 150] width 3 height 3
radio input "true"
click at [267, 190] on textarea at bounding box center [282, 195] width 65 height 19
type textarea "Violations"
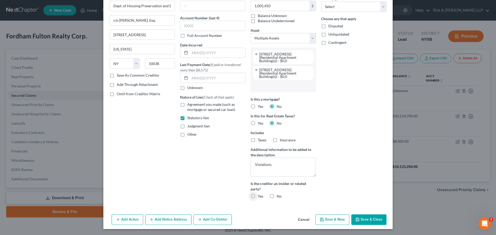
scroll to position [29, 0]
click at [277, 194] on label "No" at bounding box center [279, 196] width 5 height 5
click at [279, 194] on input "No" at bounding box center [280, 195] width 3 height 3
radio input "true"
click at [358, 217] on button "Save & Close" at bounding box center [368, 219] width 35 height 11
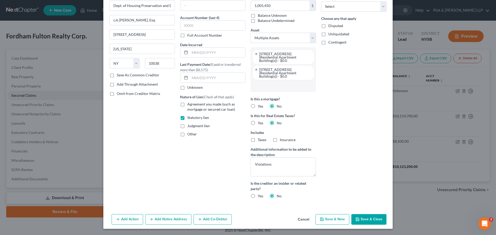
select select
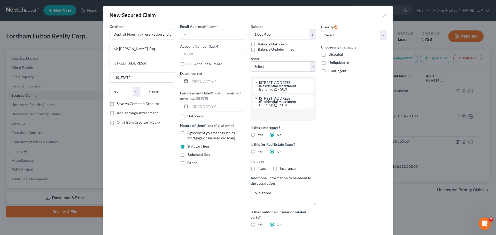
type input "1,005,450.00"
select select "6"
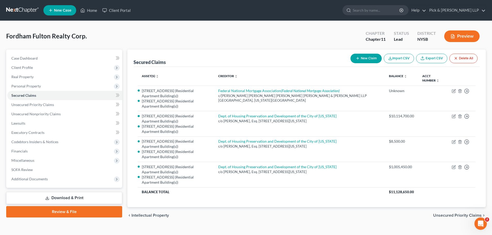
click at [356, 59] on icon "button" at bounding box center [358, 58] width 4 height 4
select select "0"
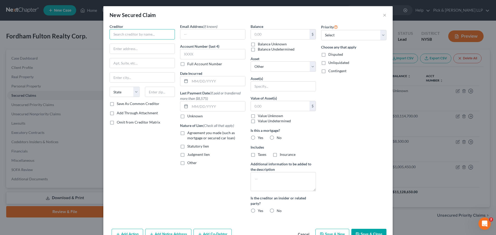
click at [131, 30] on input "text" at bounding box center [141, 34] width 65 height 10
type input "[US_STATE] City Water Board"
type input "Dept. of Environmental Protection"
type input "[STREET_ADDRESS]"
click at [151, 95] on input "text" at bounding box center [160, 92] width 30 height 10
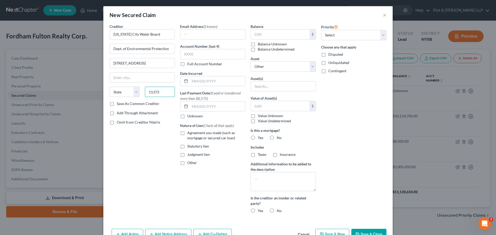
type input "11373"
type input "Elmhurst"
select select "35"
click at [264, 37] on input "text" at bounding box center [280, 34] width 59 height 10
type input "1,669,439"
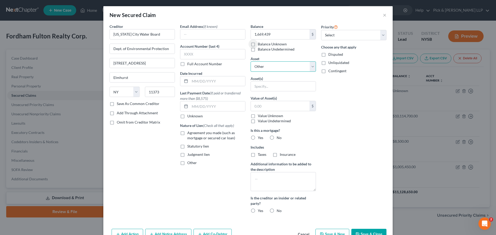
click at [261, 63] on select "Select Other Multiple Assets Office fixtures (Both Buildings) - $0.0 [PERSON_NA…" at bounding box center [282, 66] width 65 height 10
select select "9"
click at [250, 61] on select "Select Other Multiple Assets Office fixtures (Both Buildings) - $0.0 [PERSON_NA…" at bounding box center [282, 66] width 65 height 10
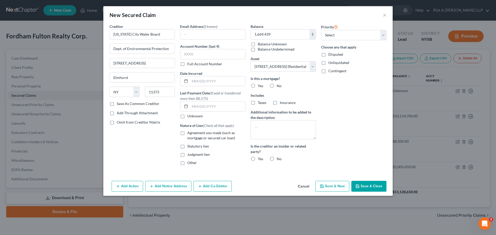
click at [277, 84] on label "No" at bounding box center [279, 85] width 5 height 5
click at [279, 84] on input "No" at bounding box center [280, 84] width 3 height 3
radio input "true"
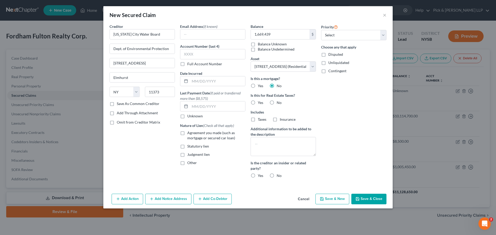
click at [277, 102] on label "No" at bounding box center [279, 102] width 5 height 5
click at [279, 102] on input "No" at bounding box center [280, 101] width 3 height 3
radio input "true"
click at [270, 140] on textarea at bounding box center [282, 146] width 65 height 19
type textarea "Water & Wastewater"
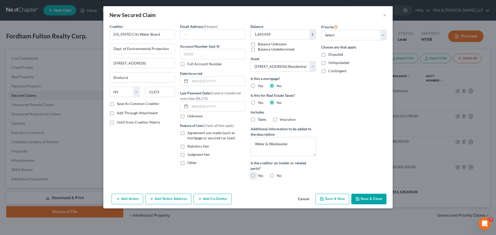
click at [277, 174] on label "No" at bounding box center [279, 175] width 5 height 5
click at [279, 174] on input "No" at bounding box center [280, 174] width 3 height 3
radio input "true"
click at [373, 198] on button "Save & Close" at bounding box center [368, 199] width 35 height 11
select select
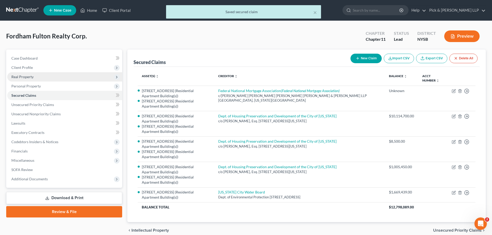
click at [33, 79] on span "Real Property" at bounding box center [22, 77] width 22 height 4
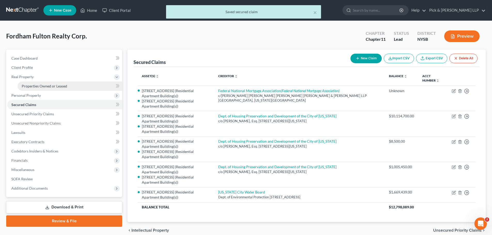
click at [35, 85] on span "Properties Owned or Leased" at bounding box center [44, 86] width 45 height 4
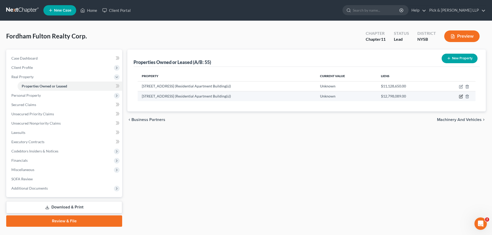
click at [460, 95] on icon "button" at bounding box center [460, 96] width 3 height 3
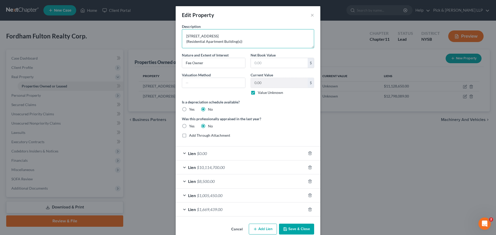
click at [206, 36] on textarea "[STREET_ADDRESS] (Residential Apartment Building(s))" at bounding box center [248, 38] width 132 height 19
type textarea "[STREET_ADDRESS] (Residential Apartment Building(s))"
click at [291, 231] on button "Save & Close" at bounding box center [296, 229] width 35 height 11
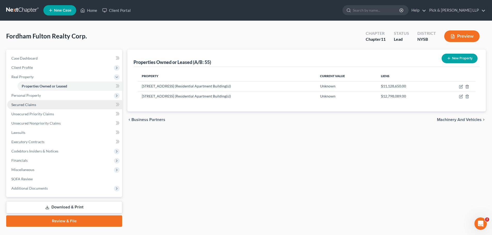
click at [49, 107] on link "Secured Claims" at bounding box center [64, 104] width 115 height 9
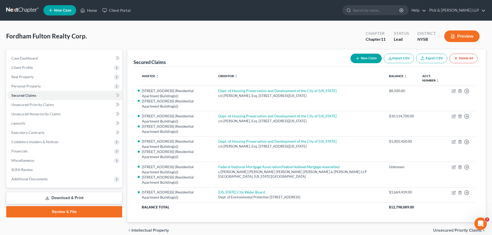
click at [369, 59] on button "New Claim" at bounding box center [365, 59] width 31 height 10
select select "0"
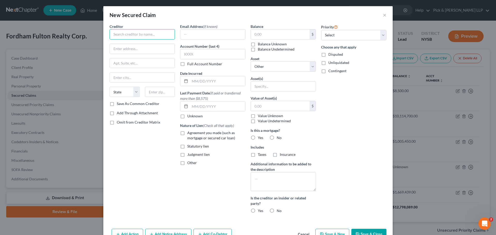
click at [130, 36] on input "text" at bounding box center [141, 34] width 65 height 10
type input "[US_STATE] City Water Board"
click at [187, 148] on label "Statutory lien" at bounding box center [198, 146] width 22 height 5
click at [189, 147] on input "Statutory lien" at bounding box center [190, 145] width 3 height 3
click at [287, 35] on input "text" at bounding box center [280, 34] width 59 height 10
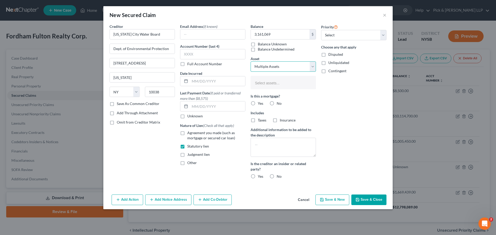
click at [286, 70] on select "Select Other Multiple Assets Office fixtures (Both Buildings) - $0.0 [PERSON_NA…" at bounding box center [282, 66] width 65 height 10
click at [250, 61] on select "Select Other Multiple Assets Office fixtures (Both Buildings) - $0.0 [PERSON_NA…" at bounding box center [282, 66] width 65 height 10
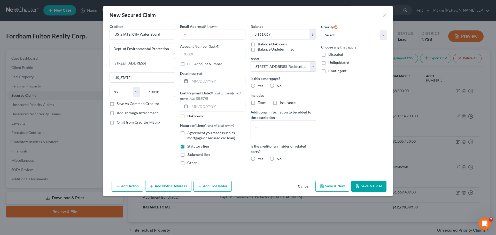
click at [277, 88] on label "No" at bounding box center [279, 85] width 5 height 5
click at [279, 87] on input "No" at bounding box center [280, 84] width 3 height 3
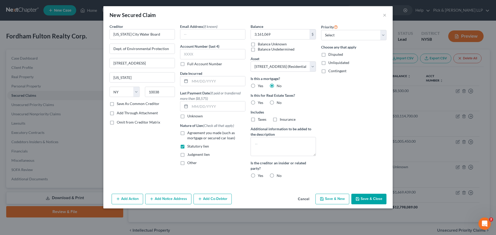
click at [277, 103] on label "No" at bounding box center [279, 102] width 5 height 5
click at [279, 103] on input "No" at bounding box center [280, 101] width 3 height 3
click at [274, 140] on textarea at bounding box center [282, 146] width 65 height 19
click at [277, 176] on label "No" at bounding box center [279, 175] width 5 height 5
click at [279, 176] on input "No" at bounding box center [280, 174] width 3 height 3
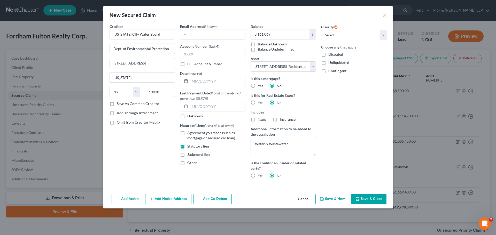
click at [362, 197] on button "Save & Close" at bounding box center [368, 199] width 35 height 11
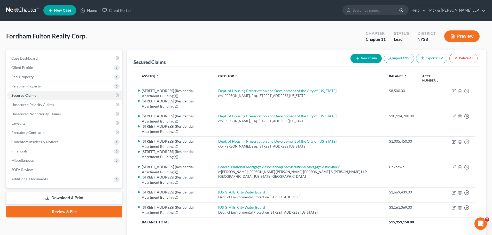
click at [372, 61] on button "New Claim" at bounding box center [365, 59] width 31 height 10
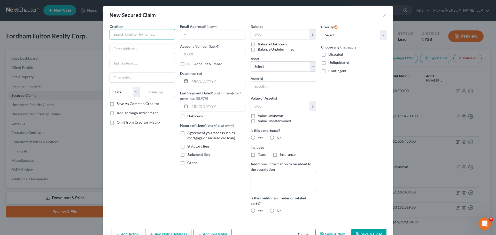
click at [165, 33] on input "text" at bounding box center [141, 34] width 65 height 10
click at [149, 36] on input "Consolidated Edison" at bounding box center [141, 34] width 65 height 10
click at [149, 35] on input "Consolidated Edison" at bounding box center [141, 34] width 65 height 10
click at [265, 35] on input "text" at bounding box center [280, 34] width 59 height 10
click at [187, 154] on label "Judgment lien" at bounding box center [198, 154] width 22 height 5
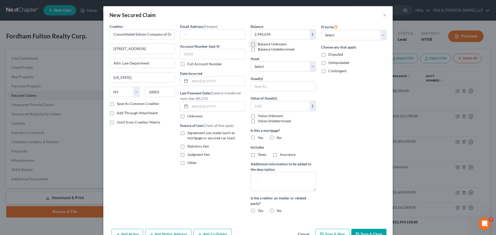
click at [189, 154] on input "Judgment lien" at bounding box center [190, 153] width 3 height 3
click at [279, 68] on select "Select Other Multiple Assets Office fixtures (Both Buildings) - $0.0 [PERSON_NA…" at bounding box center [282, 66] width 65 height 10
click at [250, 61] on select "Select Other Multiple Assets Office fixtures (Both Buildings) - $0.0 [PERSON_NA…" at bounding box center [282, 66] width 65 height 10
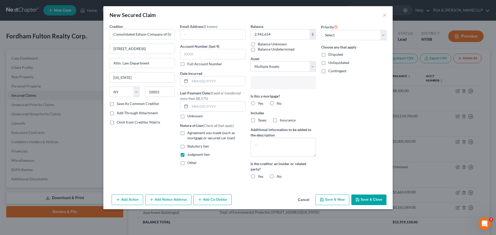
click at [278, 85] on input "text" at bounding box center [283, 83] width 58 height 8
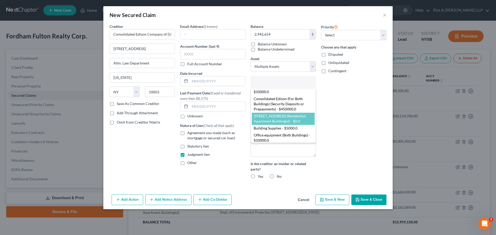
scroll to position [19, 0]
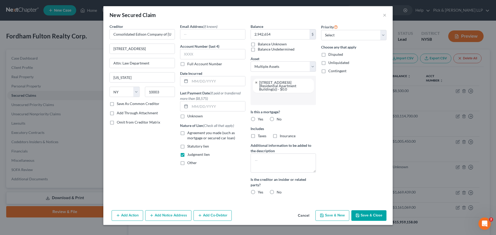
click at [277, 101] on input "text" at bounding box center [283, 99] width 58 height 8
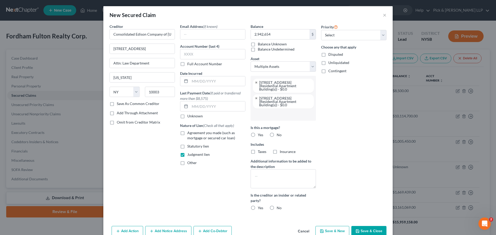
scroll to position [0, 0]
click at [277, 137] on label "No" at bounding box center [279, 134] width 5 height 5
click at [279, 136] on input "No" at bounding box center [280, 133] width 3 height 3
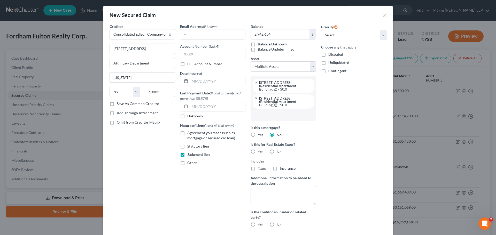
click at [277, 151] on label "No" at bounding box center [279, 151] width 5 height 5
click at [279, 151] on input "No" at bounding box center [280, 150] width 3 height 3
click at [276, 192] on textarea at bounding box center [282, 195] width 65 height 19
click at [277, 223] on label "No" at bounding box center [279, 224] width 5 height 5
click at [279, 223] on input "No" at bounding box center [280, 223] width 3 height 3
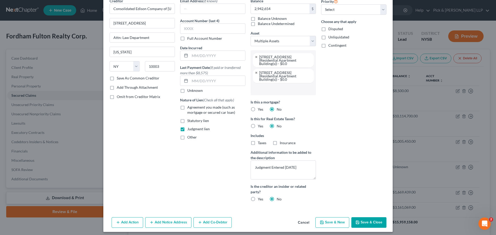
scroll to position [29, 0]
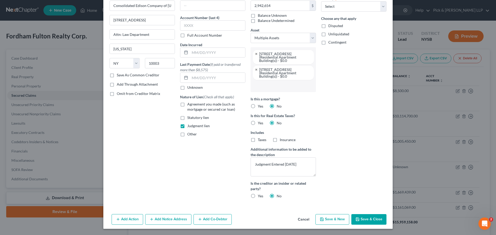
click at [375, 222] on button "Save & Close" at bounding box center [368, 219] width 35 height 11
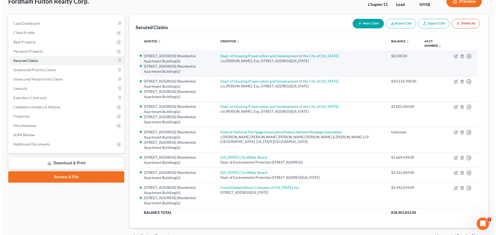
scroll to position [0, 0]
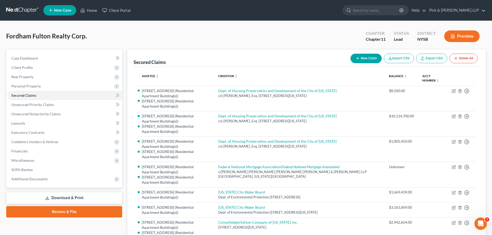
click at [359, 60] on button "New Claim" at bounding box center [365, 59] width 31 height 10
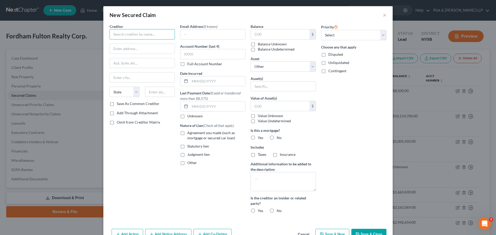
click at [136, 37] on input "text" at bounding box center [141, 34] width 65 height 10
click at [271, 33] on input "text" at bounding box center [280, 34] width 59 height 10
click at [187, 154] on label "Judgment lien" at bounding box center [198, 154] width 22 height 5
click at [189, 154] on input "Judgment lien" at bounding box center [190, 153] width 3 height 3
click at [274, 64] on select "Select Other Multiple Assets Office fixtures (Both Buildings) - $0.0 [PERSON_NA…" at bounding box center [282, 66] width 65 height 10
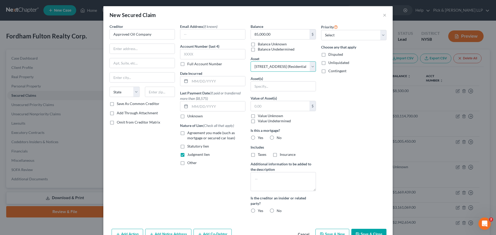
click at [250, 61] on select "Select Other Multiple Assets Office fixtures (Both Buildings) - $0.0 [PERSON_NA…" at bounding box center [282, 66] width 65 height 10
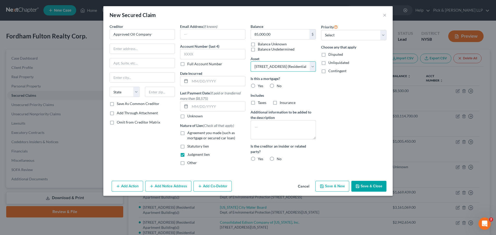
click at [277, 70] on select "Select Other Multiple Assets Office fixtures (Both Buildings) - $0.0 [PERSON_NA…" at bounding box center [282, 66] width 65 height 10
click at [250, 61] on select "Select Other Multiple Assets Office fixtures (Both Buildings) - $0.0 [PERSON_NA…" at bounding box center [282, 66] width 65 height 10
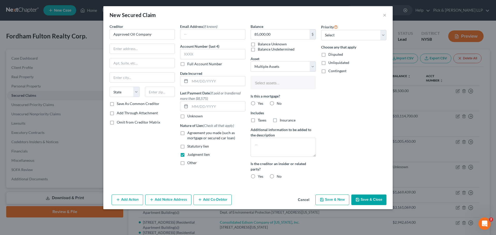
click at [269, 72] on div "Balance 85,000.00 $ Balance Unknown Balance Undetermined 85,000.00 $ Balance Un…" at bounding box center [283, 104] width 70 height 160
click at [269, 86] on input "text" at bounding box center [283, 83] width 58 height 8
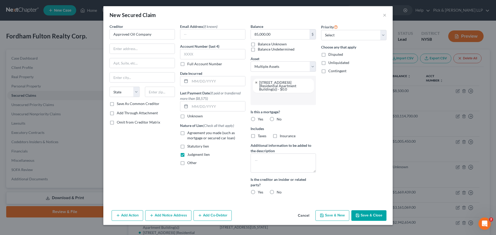
scroll to position [19, 0]
click at [272, 104] on ul "[STREET_ADDRESS] (Residential Apartment Building(s)) - $0.0" at bounding box center [282, 90] width 65 height 29
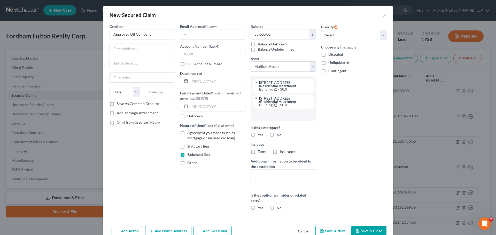
scroll to position [0, 0]
click at [277, 135] on label "No" at bounding box center [279, 134] width 5 height 5
click at [279, 135] on input "No" at bounding box center [280, 133] width 3 height 3
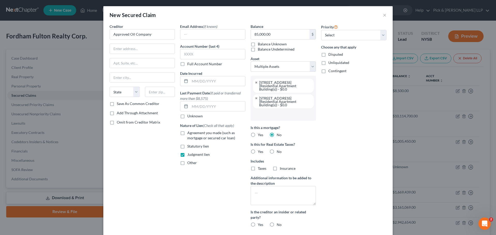
click at [277, 153] on label "No" at bounding box center [279, 151] width 5 height 5
click at [279, 153] on input "No" at bounding box center [280, 150] width 3 height 3
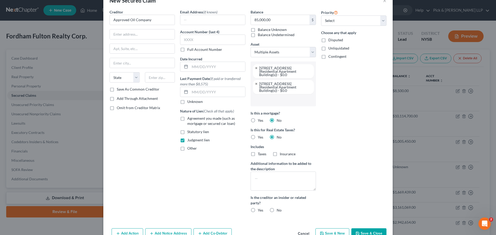
scroll to position [29, 0]
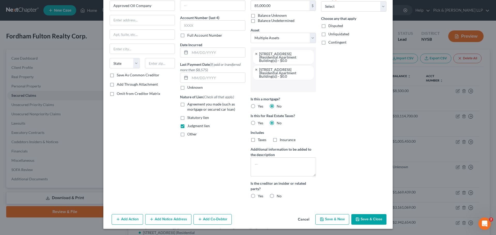
click at [277, 197] on label "No" at bounding box center [279, 196] width 5 height 5
click at [279, 197] on input "No" at bounding box center [280, 195] width 3 height 3
click at [328, 221] on button "Save & New" at bounding box center [332, 219] width 34 height 11
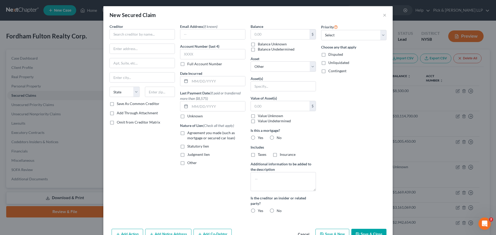
scroll to position [0, 0]
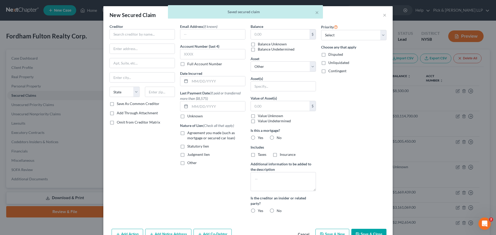
click at [125, 24] on div "Creditor *" at bounding box center [141, 32] width 65 height 16
click at [125, 44] on div at bounding box center [141, 49] width 65 height 10
click at [129, 35] on input "text" at bounding box center [141, 34] width 65 height 10
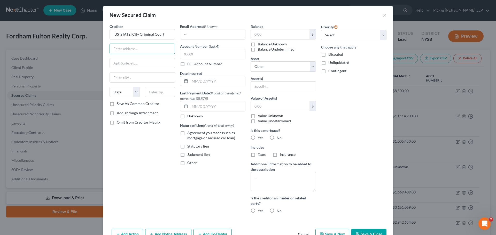
click at [187, 154] on label "Judgment lien" at bounding box center [198, 154] width 22 height 5
click at [189, 154] on input "Judgment lien" at bounding box center [190, 153] width 3 height 3
click at [263, 33] on input "text" at bounding box center [280, 34] width 59 height 10
click at [263, 66] on select "Select Other Multiple Assets Office fixtures (Both Buildings) - $0.0 [PERSON_NA…" at bounding box center [282, 66] width 65 height 10
click at [250, 61] on select "Select Other Multiple Assets Office fixtures (Both Buildings) - $0.0 [PERSON_NA…" at bounding box center [282, 66] width 65 height 10
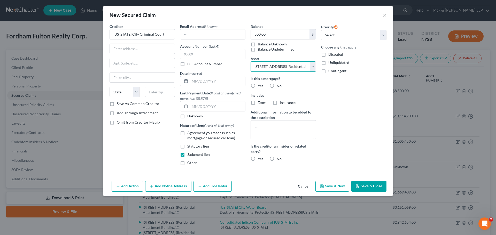
click at [273, 70] on select "Select Other Multiple Assets Office fixtures (Both Buildings) - $0.0 [PERSON_NA…" at bounding box center [282, 66] width 65 height 10
click at [250, 61] on select "Select Other Multiple Assets Office fixtures (Both Buildings) - $0.0 [PERSON_NA…" at bounding box center [282, 66] width 65 height 10
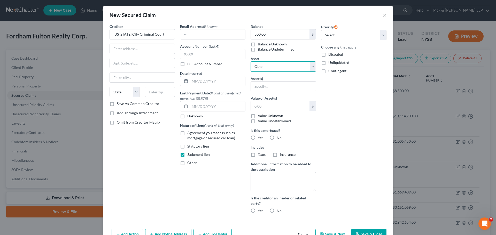
click at [271, 67] on select "Select Other Multiple Assets Office fixtures (Both Buildings) - $0.0 [PERSON_NA…" at bounding box center [282, 66] width 65 height 10
click at [268, 83] on input "text" at bounding box center [283, 87] width 65 height 10
click at [268, 85] on input "text" at bounding box center [283, 87] width 65 height 10
click at [268, 88] on input "text" at bounding box center [283, 87] width 65 height 10
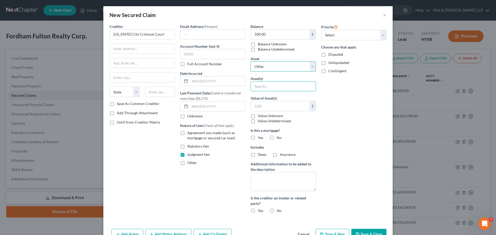
click at [263, 65] on select "Select Other Multiple Assets Office fixtures (Both Buildings) - $0.0 [PERSON_NA…" at bounding box center [282, 66] width 65 height 10
click at [250, 61] on select "Select Other Multiple Assets Office fixtures (Both Buildings) - $0.0 [PERSON_NA…" at bounding box center [282, 66] width 65 height 10
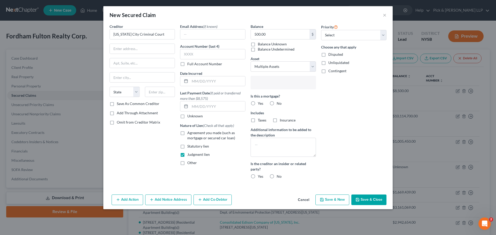
click at [263, 85] on input "text" at bounding box center [283, 83] width 58 height 8
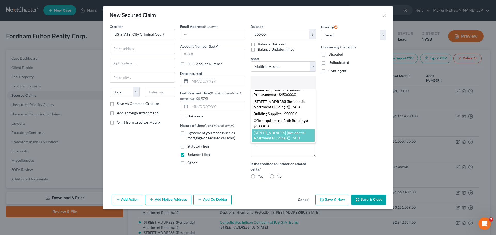
scroll to position [33, 0]
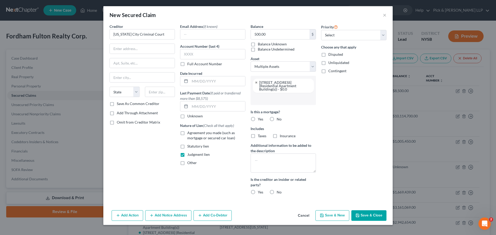
click at [265, 100] on input "text" at bounding box center [283, 99] width 58 height 8
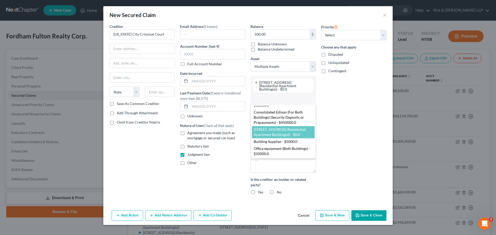
scroll to position [0, 0]
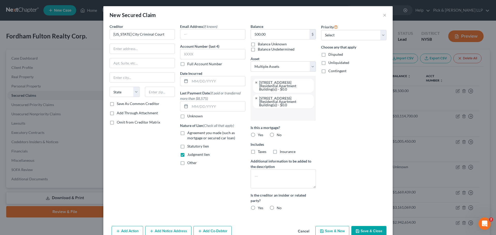
click at [277, 136] on label "No" at bounding box center [279, 134] width 5 height 5
click at [279, 136] on input "No" at bounding box center [280, 133] width 3 height 3
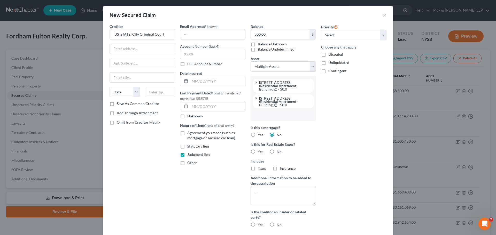
click at [277, 154] on label "No" at bounding box center [279, 151] width 5 height 5
click at [279, 153] on input "No" at bounding box center [280, 150] width 3 height 3
click at [269, 191] on textarea at bounding box center [282, 195] width 65 height 19
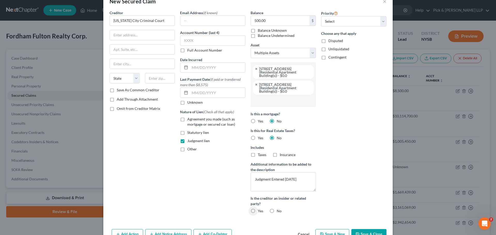
scroll to position [26, 0]
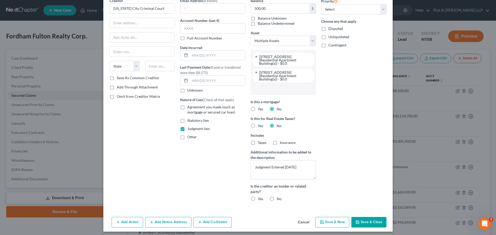
click at [277, 198] on label "No" at bounding box center [279, 199] width 5 height 5
click at [279, 198] on input "No" at bounding box center [280, 198] width 3 height 3
click at [326, 221] on button "Save & New" at bounding box center [332, 222] width 34 height 11
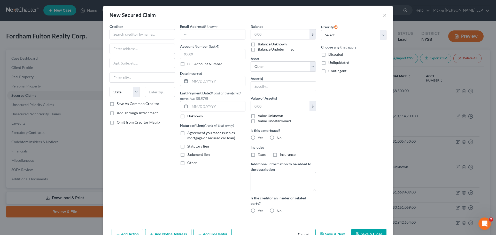
scroll to position [0, 0]
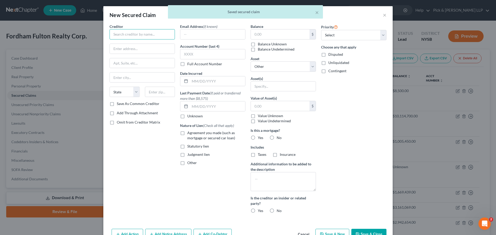
click at [126, 35] on input "text" at bounding box center [141, 34] width 65 height 10
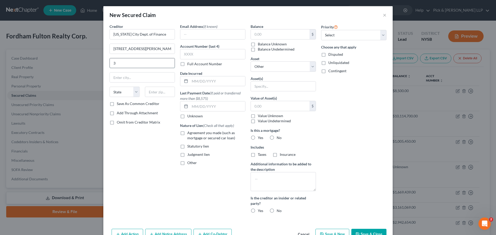
click at [143, 62] on input "3" at bounding box center [142, 63] width 65 height 10
click at [187, 147] on label "Statutory lien" at bounding box center [198, 146] width 22 height 5
click at [189, 147] on input "Statutory lien" at bounding box center [190, 145] width 3 height 3
click at [275, 35] on input "text" at bounding box center [280, 34] width 59 height 10
click at [266, 64] on select "Select Other Multiple Assets Office fixtures (Both Buildings) - $0.0 [PERSON_NA…" at bounding box center [282, 66] width 65 height 10
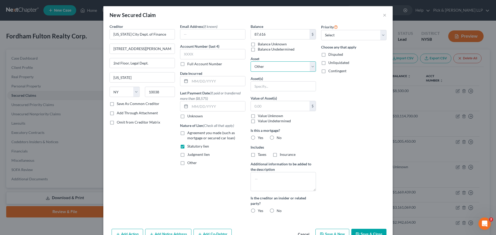
click at [269, 67] on select "Select Other Multiple Assets Office fixtures (Both Buildings) - $0.0 [PERSON_NA…" at bounding box center [282, 66] width 65 height 10
click at [268, 67] on select "Select Other Multiple Assets Office fixtures (Both Buildings) - $0.0 [PERSON_NA…" at bounding box center [282, 66] width 65 height 10
click at [250, 61] on select "Select Other Multiple Assets Office fixtures (Both Buildings) - $0.0 [PERSON_NA…" at bounding box center [282, 66] width 65 height 10
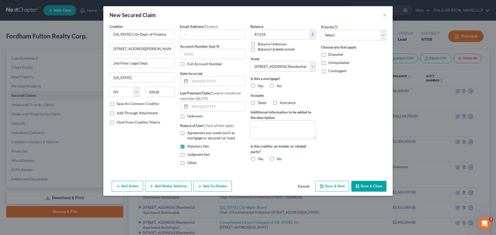
click at [277, 85] on label "No" at bounding box center [279, 85] width 5 height 5
click at [279, 85] on input "No" at bounding box center [280, 84] width 3 height 3
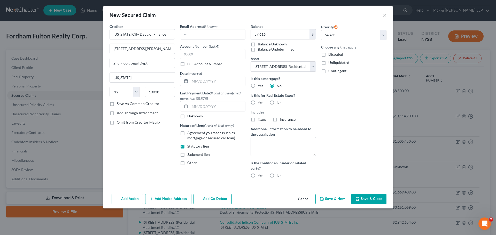
click at [277, 103] on label "No" at bounding box center [279, 102] width 5 height 5
click at [279, 103] on input "No" at bounding box center [280, 101] width 3 height 3
click at [272, 142] on textarea at bounding box center [282, 146] width 65 height 19
click at [277, 173] on label "No" at bounding box center [279, 175] width 5 height 5
click at [279, 173] on input "No" at bounding box center [280, 174] width 3 height 3
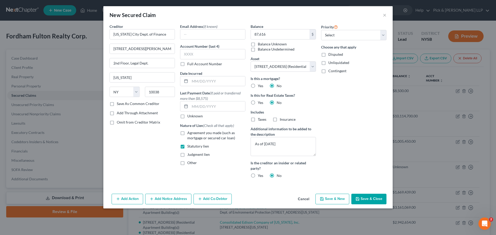
drag, startPoint x: 271, startPoint y: 174, endPoint x: 275, endPoint y: 175, distance: 4.3
click at [277, 174] on label "No" at bounding box center [279, 175] width 5 height 5
click at [279, 174] on input "No" at bounding box center [280, 174] width 3 height 3
click at [345, 201] on button "Save & New" at bounding box center [332, 199] width 34 height 11
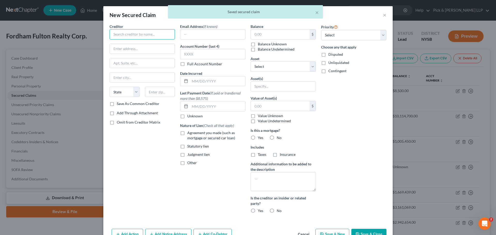
click at [155, 30] on input "text" at bounding box center [141, 34] width 65 height 10
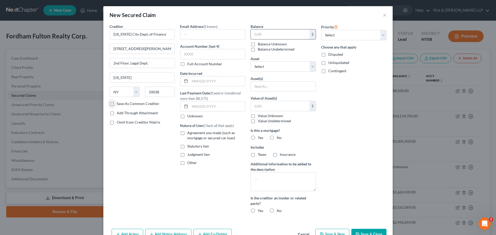
click at [258, 33] on input "text" at bounding box center [280, 34] width 59 height 10
click at [266, 67] on select "Select Other Multiple Assets Office fixtures (Both Buildings) - $0.0 [PERSON_NA…" at bounding box center [282, 66] width 65 height 10
click at [250, 61] on select "Select Other Multiple Assets Office fixtures (Both Buildings) - $0.0 [PERSON_NA…" at bounding box center [282, 66] width 65 height 10
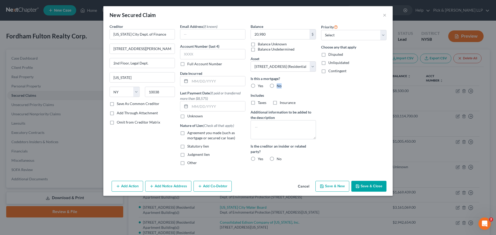
click at [277, 88] on label "No" at bounding box center [279, 85] width 5 height 5
click at [271, 124] on textarea at bounding box center [282, 129] width 65 height 19
click at [277, 85] on label "No" at bounding box center [279, 85] width 5 height 5
click at [279, 85] on input "No" at bounding box center [280, 84] width 3 height 3
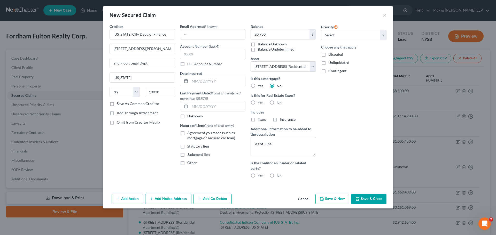
click at [277, 102] on label "No" at bounding box center [279, 102] width 5 height 5
click at [279, 102] on input "No" at bounding box center [280, 101] width 3 height 3
click at [278, 143] on textarea "As of June" at bounding box center [282, 146] width 65 height 19
click at [277, 175] on label "No" at bounding box center [279, 175] width 5 height 5
click at [279, 175] on input "No" at bounding box center [280, 174] width 3 height 3
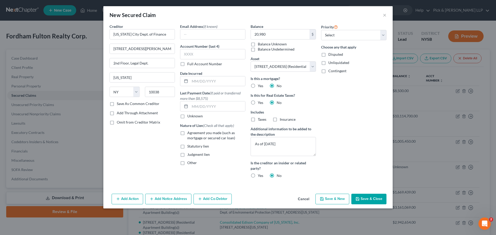
click at [330, 200] on button "Save & New" at bounding box center [332, 199] width 34 height 11
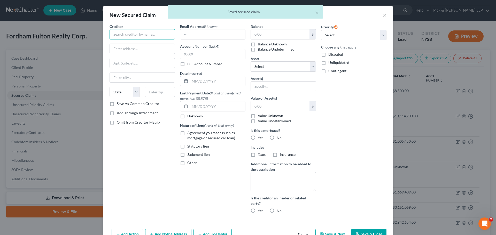
click at [154, 34] on input "text" at bounding box center [141, 34] width 65 height 10
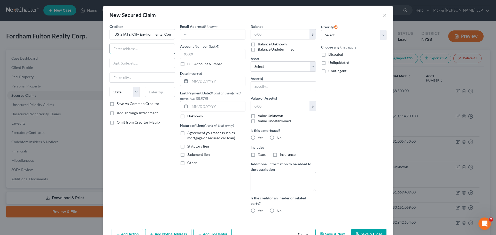
click at [142, 46] on input "text" at bounding box center [142, 49] width 65 height 10
click at [142, 46] on input "[STREET_ADDRESS][PERSON_NAME]" at bounding box center [142, 49] width 65 height 10
click at [318, 32] on div "Priority Select 1st 2nd 3rd 4th 5th 6th 7th 8th 9th 10th 11th 12th 13th 14th 15…" at bounding box center [353, 121] width 70 height 194
click at [298, 33] on input "text" at bounding box center [280, 34] width 59 height 10
click at [292, 71] on select "Select Other Multiple Assets Office fixtures (Both Buildings) - $0.0 [PERSON_NA…" at bounding box center [282, 66] width 65 height 10
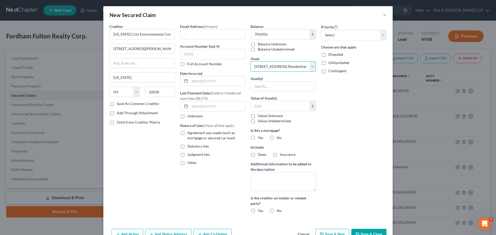
click at [250, 61] on select "Select Other Multiple Assets Office fixtures (Both Buildings) - $0.0 [PERSON_NA…" at bounding box center [282, 66] width 65 height 10
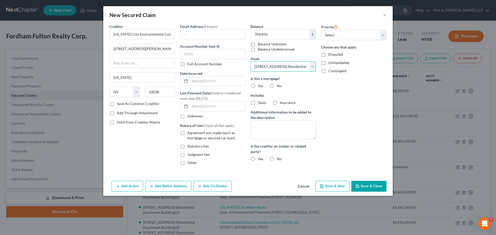
drag, startPoint x: 273, startPoint y: 67, endPoint x: 271, endPoint y: 71, distance: 4.4
click at [273, 67] on select "Select Other Multiple Assets Office fixtures (Both Buildings) - $0.0 [PERSON_NA…" at bounding box center [282, 66] width 65 height 10
click at [250, 61] on select "Select Other Multiple Assets Office fixtures (Both Buildings) - $0.0 [PERSON_NA…" at bounding box center [282, 66] width 65 height 10
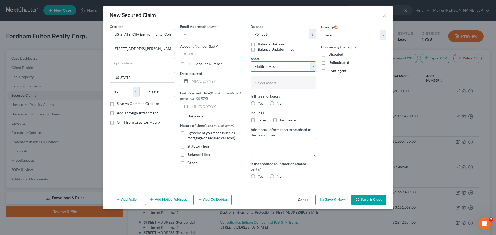
click at [266, 65] on select "Select Other Multiple Assets Office fixtures (Both Buildings) - $0.0 [PERSON_NA…" at bounding box center [282, 66] width 65 height 10
click at [265, 84] on input "text" at bounding box center [283, 83] width 58 height 8
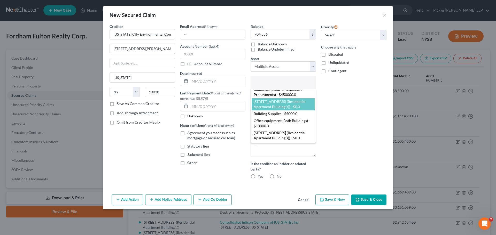
scroll to position [19, 0]
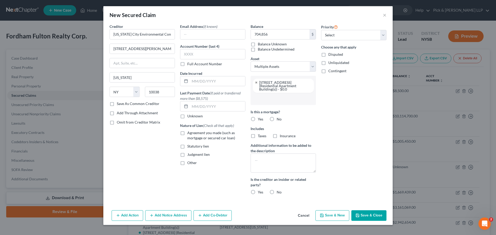
click at [270, 100] on input "text" at bounding box center [283, 99] width 58 height 8
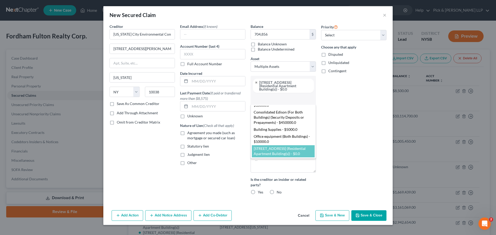
scroll to position [0, 0]
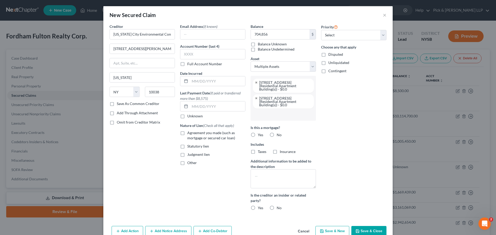
click at [277, 135] on label "No" at bounding box center [279, 134] width 5 height 5
click at [279, 135] on input "No" at bounding box center [280, 133] width 3 height 3
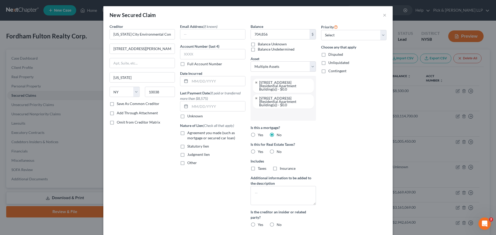
click at [277, 150] on label "No" at bounding box center [279, 151] width 5 height 5
click at [279, 150] on input "No" at bounding box center [280, 150] width 3 height 3
click at [269, 192] on textarea at bounding box center [282, 195] width 65 height 19
click at [277, 225] on label "No" at bounding box center [279, 224] width 5 height 5
click at [279, 225] on input "No" at bounding box center [280, 223] width 3 height 3
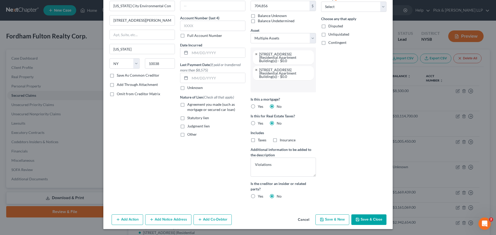
scroll to position [29, 0]
click at [333, 221] on button "Save & New" at bounding box center [332, 219] width 34 height 11
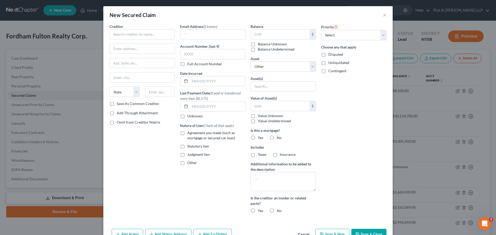
scroll to position [0, 0]
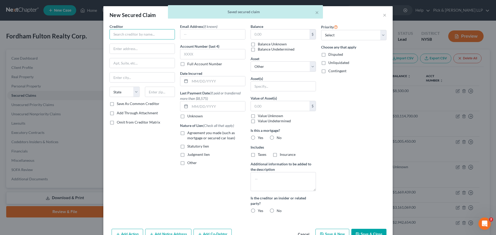
click at [160, 36] on input "text" at bounding box center [141, 34] width 65 height 10
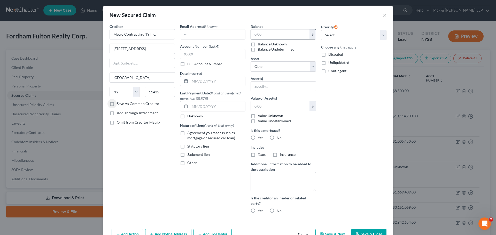
click at [274, 37] on input "text" at bounding box center [280, 34] width 59 height 10
click at [261, 64] on select "Select Other Multiple Assets Office fixtures (Both Buildings) - $0.0 [PERSON_NA…" at bounding box center [282, 66] width 65 height 10
click at [250, 61] on select "Select Other Multiple Assets Office fixtures (Both Buildings) - $0.0 [PERSON_NA…" at bounding box center [282, 66] width 65 height 10
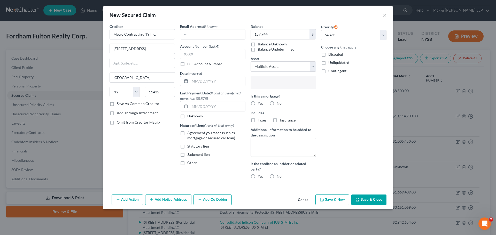
click at [263, 85] on input "text" at bounding box center [283, 83] width 58 height 8
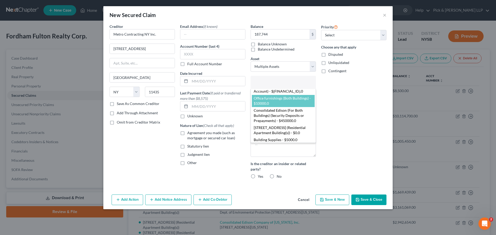
scroll to position [52, 0]
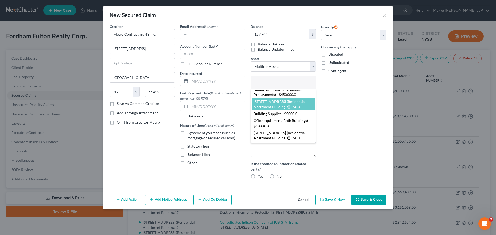
drag, startPoint x: 273, startPoint y: 106, endPoint x: 272, endPoint y: 95, distance: 11.2
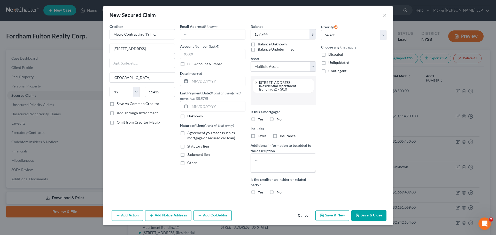
click at [270, 101] on input "text" at bounding box center [283, 99] width 58 height 8
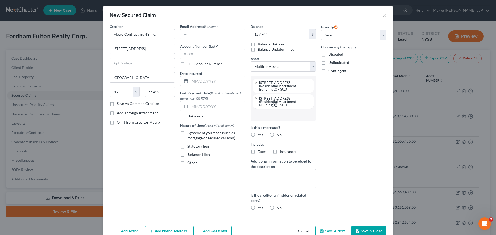
scroll to position [0, 0]
click at [277, 134] on label "No" at bounding box center [279, 134] width 5 height 5
click at [279, 134] on input "No" at bounding box center [280, 133] width 3 height 3
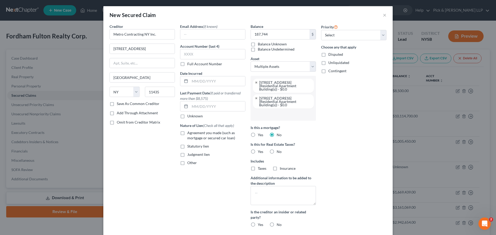
click at [277, 151] on label "No" at bounding box center [279, 151] width 5 height 5
click at [279, 151] on input "No" at bounding box center [280, 150] width 3 height 3
click at [273, 190] on textarea at bounding box center [282, 195] width 65 height 19
click at [277, 225] on label "No" at bounding box center [279, 224] width 5 height 5
click at [279, 225] on input "No" at bounding box center [280, 223] width 3 height 3
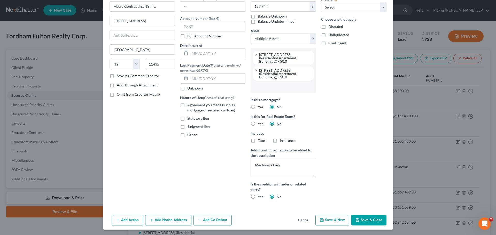
scroll to position [29, 0]
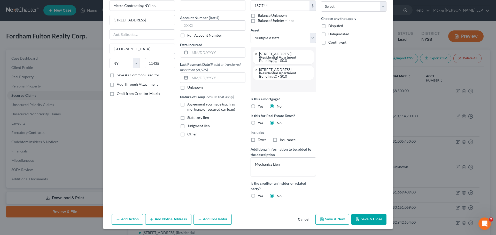
click at [365, 221] on button "Save & Close" at bounding box center [368, 219] width 35 height 11
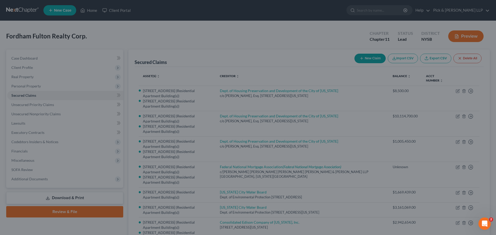
scroll to position [0, 0]
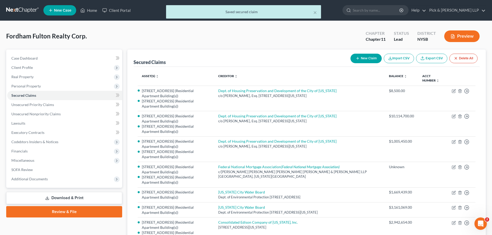
click at [366, 59] on button "New Claim" at bounding box center [365, 59] width 31 height 10
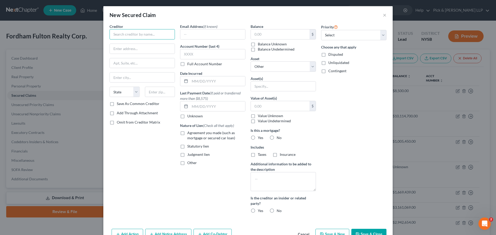
click at [136, 37] on input "text" at bounding box center [141, 34] width 65 height 10
drag, startPoint x: 87, startPoint y: 52, endPoint x: 70, endPoint y: 51, distance: 16.8
click at [70, 51] on div "New Secured Claim × Creditor * [US_STATE][GEOGRAPHIC_DATA] Dept. of Finance Att…" at bounding box center [248, 117] width 496 height 235
drag, startPoint x: 159, startPoint y: 92, endPoint x: 115, endPoint y: 86, distance: 43.6
click at [115, 86] on div "Creditor * [US_STATE][GEOGRAPHIC_DATA] Dept. of Finance [STREET_ADDRESS][PERSON…" at bounding box center [141, 62] width 65 height 77
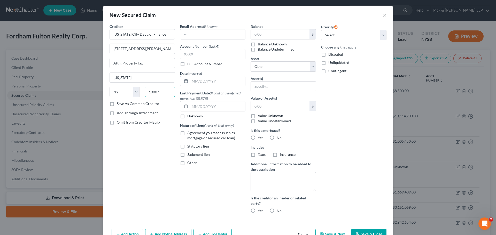
click at [157, 93] on input "10007" at bounding box center [160, 92] width 30 height 10
drag, startPoint x: 162, startPoint y: 92, endPoint x: 115, endPoint y: 84, distance: 47.6
click at [115, 84] on div "Creditor * [US_STATE][GEOGRAPHIC_DATA] Dept. of Finance [STREET_ADDRESS][PERSON…" at bounding box center [141, 62] width 65 height 77
click at [147, 47] on input "[STREET_ADDRESS][PERSON_NAME]" at bounding box center [142, 49] width 65 height 10
click at [277, 36] on input "text" at bounding box center [280, 34] width 59 height 10
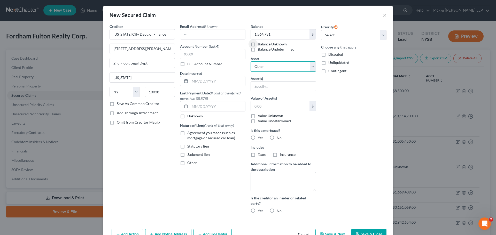
drag, startPoint x: 258, startPoint y: 66, endPoint x: 258, endPoint y: 70, distance: 4.4
click at [258, 66] on select "Select Other Multiple Assets Office fixtures (Both Buildings) - $0.0 [PERSON_NA…" at bounding box center [282, 66] width 65 height 10
click at [250, 61] on select "Select Other Multiple Assets Office fixtures (Both Buildings) - $0.0 [PERSON_NA…" at bounding box center [282, 66] width 65 height 10
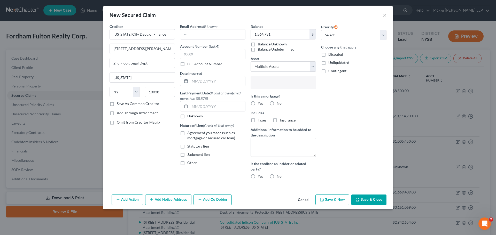
click at [264, 83] on input "text" at bounding box center [283, 83] width 58 height 8
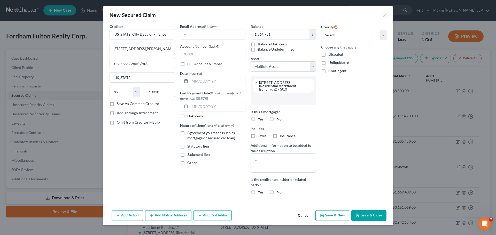
scroll to position [19, 0]
click at [269, 99] on input "text" at bounding box center [283, 99] width 58 height 8
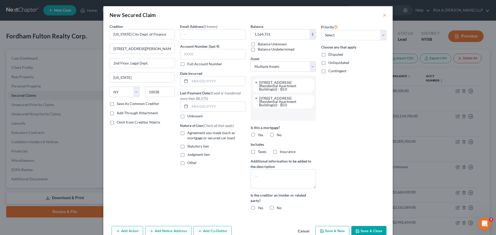
scroll to position [0, 0]
click at [277, 134] on label "No" at bounding box center [279, 134] width 5 height 5
click at [279, 134] on input "No" at bounding box center [280, 133] width 3 height 3
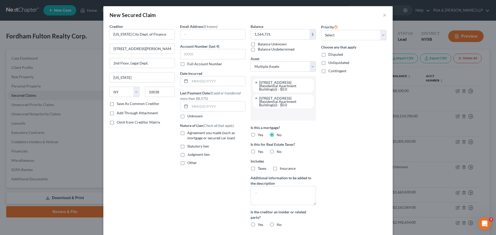
click at [277, 153] on label "No" at bounding box center [279, 151] width 5 height 5
click at [279, 153] on input "No" at bounding box center [280, 150] width 3 height 3
click at [262, 194] on textarea at bounding box center [282, 195] width 65 height 19
drag, startPoint x: 269, startPoint y: 224, endPoint x: 305, endPoint y: 218, distance: 36.7
click at [277, 224] on label "No" at bounding box center [279, 224] width 5 height 5
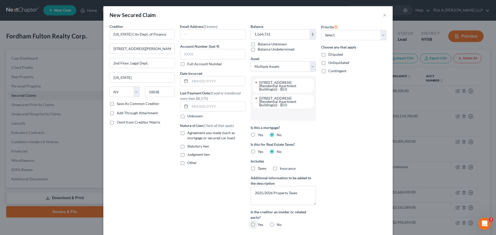
click at [279, 224] on input "No" at bounding box center [280, 223] width 3 height 3
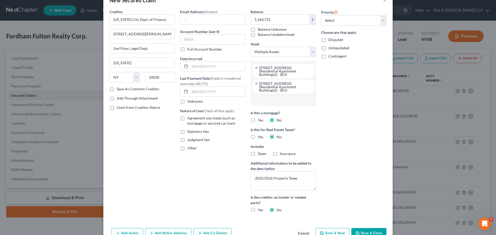
scroll to position [29, 0]
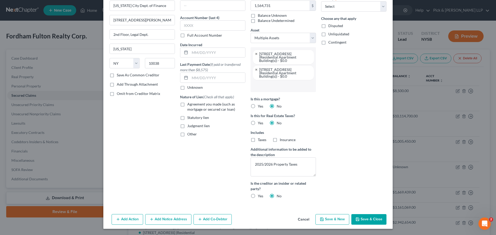
click at [322, 221] on icon "button" at bounding box center [322, 219] width 4 height 4
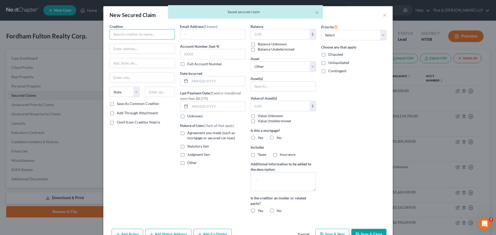
click at [135, 37] on input "text" at bounding box center [141, 34] width 65 height 10
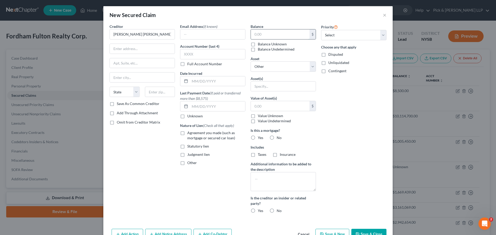
click at [267, 35] on input "text" at bounding box center [280, 34] width 59 height 10
click at [187, 155] on label "Judgment lien" at bounding box center [198, 154] width 22 height 5
click at [189, 155] on input "Judgment lien" at bounding box center [190, 153] width 3 height 3
click at [273, 68] on select "Select Other Multiple Assets Office fixtures (Both Buildings) - $0.0 [PERSON_NA…" at bounding box center [282, 66] width 65 height 10
click at [250, 61] on select "Select Other Multiple Assets Office fixtures (Both Buildings) - $0.0 [PERSON_NA…" at bounding box center [282, 66] width 65 height 10
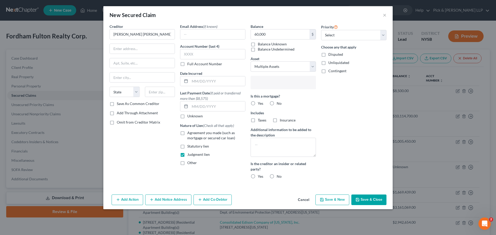
click at [270, 82] on input "text" at bounding box center [283, 83] width 58 height 8
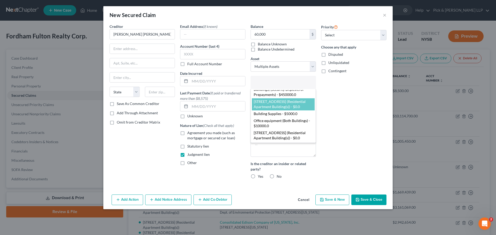
scroll to position [19, 0]
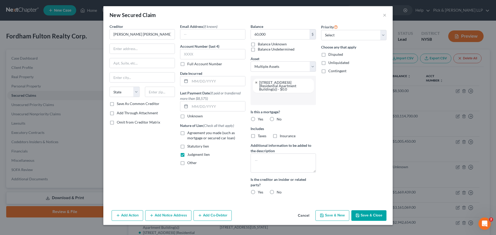
click at [265, 100] on input "text" at bounding box center [283, 99] width 58 height 8
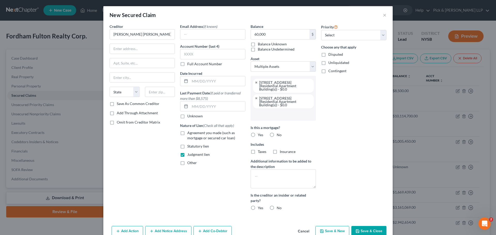
scroll to position [0, 0]
click at [277, 136] on label "No" at bounding box center [279, 134] width 5 height 5
click at [279, 136] on input "No" at bounding box center [280, 133] width 3 height 3
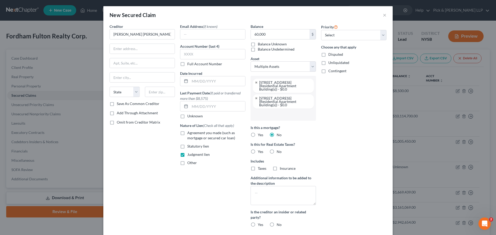
click at [277, 151] on label "No" at bounding box center [279, 151] width 5 height 5
click at [279, 151] on input "No" at bounding box center [280, 150] width 3 height 3
click at [137, 50] on input "text" at bounding box center [142, 49] width 65 height 10
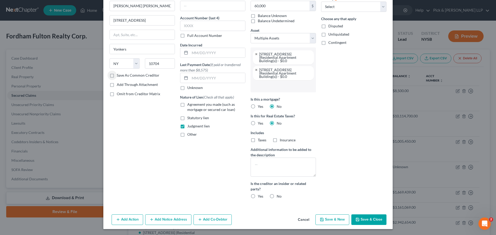
scroll to position [29, 0]
click at [369, 220] on button "Save & Close" at bounding box center [368, 219] width 35 height 11
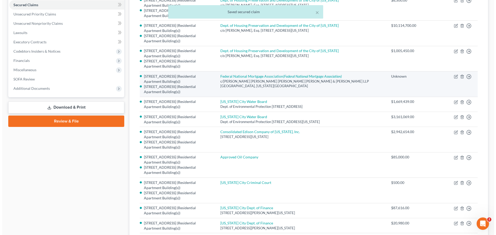
scroll to position [103, 0]
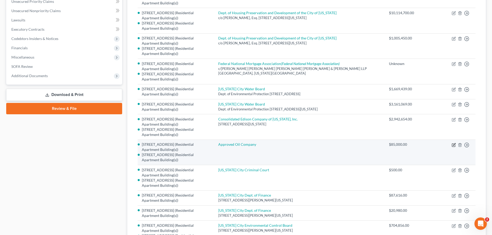
click at [455, 147] on icon "button" at bounding box center [454, 145] width 4 height 4
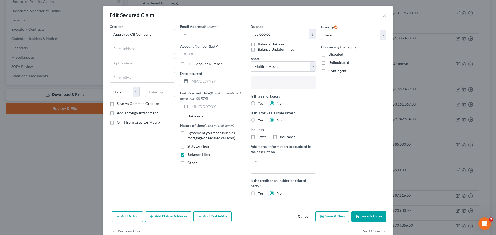
scroll to position [33, 0]
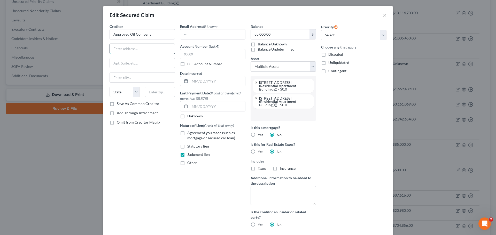
click at [143, 49] on input "text" at bounding box center [142, 49] width 65 height 10
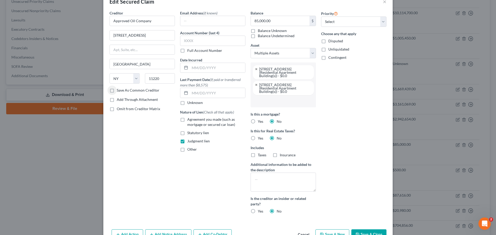
scroll to position [44, 0]
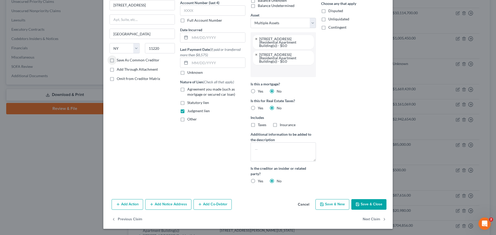
click at [362, 203] on button "Save & Close" at bounding box center [368, 204] width 35 height 11
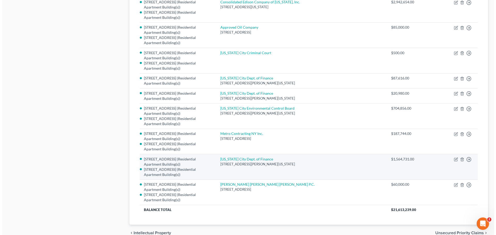
scroll to position [232, 0]
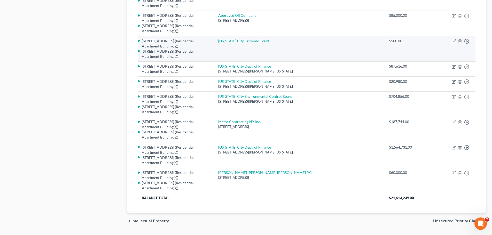
click at [453, 42] on icon "button" at bounding box center [454, 41] width 2 height 2
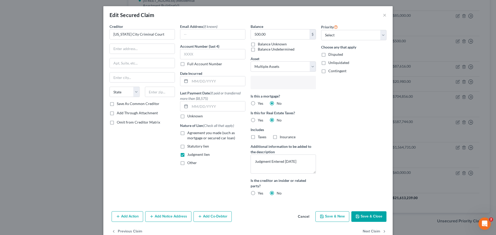
scroll to position [33, 0]
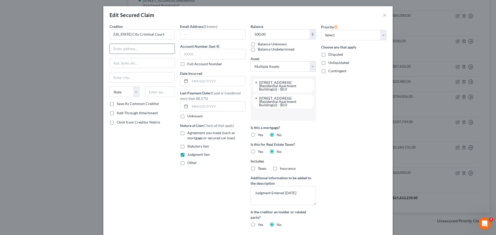
click at [122, 50] on input "text" at bounding box center [142, 49] width 65 height 10
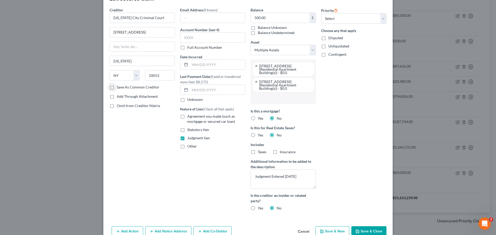
scroll to position [44, 0]
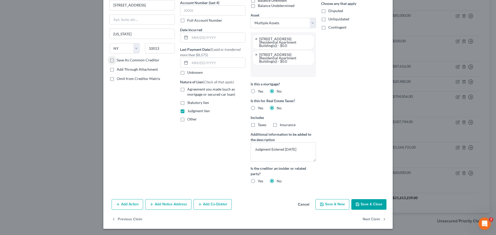
click at [364, 209] on button "Save & Close" at bounding box center [368, 204] width 35 height 11
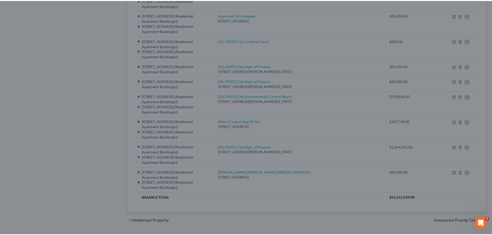
scroll to position [0, 0]
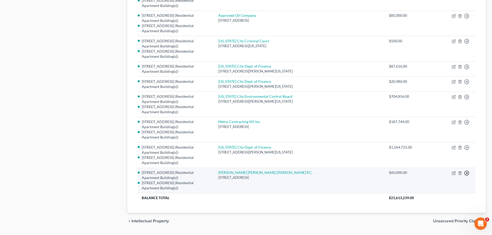
click at [468, 175] on circle "button" at bounding box center [467, 173] width 4 height 4
click at [445, 190] on link "Move to F" at bounding box center [442, 185] width 43 height 9
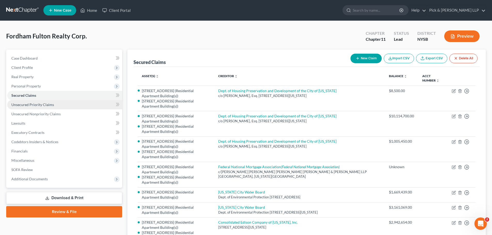
click at [46, 107] on span "Unsecured Priority Claims" at bounding box center [32, 105] width 43 height 4
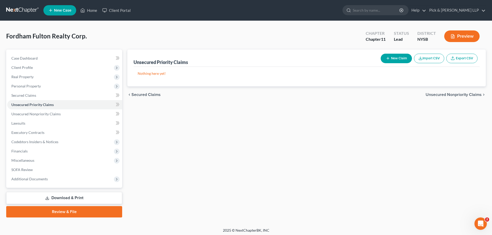
click at [391, 58] on button "New Claim" at bounding box center [396, 59] width 31 height 10
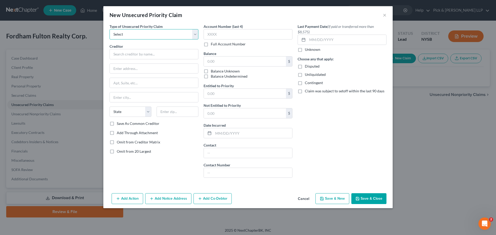
click at [196, 35] on select "Select Taxes & Other Government Units Domestic Support Obligations Extensions o…" at bounding box center [153, 34] width 89 height 10
click at [109, 29] on select "Select Taxes & Other Government Units Domestic Support Obligations Extensions o…" at bounding box center [153, 34] width 89 height 10
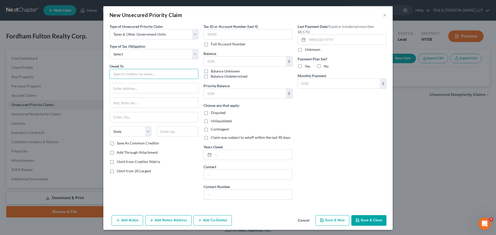
click at [145, 73] on input "text" at bounding box center [153, 74] width 89 height 10
click at [142, 94] on div "Owed To * Internal Revenue Service State [US_STATE] AK AR [GEOGRAPHIC_DATA] CA …" at bounding box center [153, 102] width 89 height 77
click at [143, 90] on input "text" at bounding box center [154, 88] width 88 height 10
click at [170, 134] on input "text" at bounding box center [177, 132] width 42 height 10
click at [225, 62] on input "text" at bounding box center [245, 62] width 82 height 10
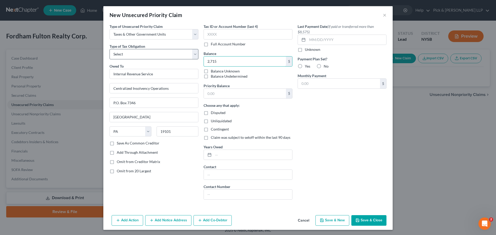
click at [162, 56] on div "Type of Unsecured Priority Claim * Select Taxes & Other Government Units Domest…" at bounding box center [248, 114] width 282 height 180
click at [218, 98] on input "text" at bounding box center [245, 94] width 82 height 10
click at [195, 53] on select "Select Federal City State Franchise Tax Board Other" at bounding box center [153, 54] width 89 height 10
click at [109, 49] on select "Select Federal City State Franchise Tax Board Other" at bounding box center [153, 54] width 89 height 10
click at [323, 218] on icon "button" at bounding box center [322, 220] width 4 height 4
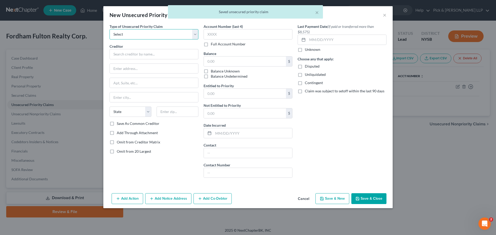
click at [140, 36] on select "Select Taxes & Other Government Units Domestic Support Obligations Extensions o…" at bounding box center [153, 34] width 89 height 10
click at [109, 29] on select "Select Taxes & Other Government Units Domestic Support Obligations Extensions o…" at bounding box center [153, 34] width 89 height 10
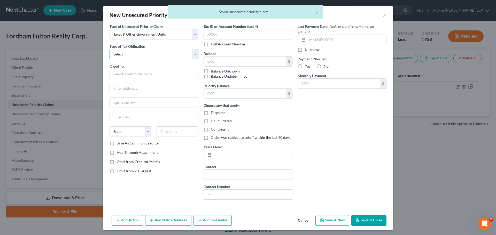
click at [136, 55] on select "Select Federal City State Franchise Tax Board Other" at bounding box center [153, 54] width 89 height 10
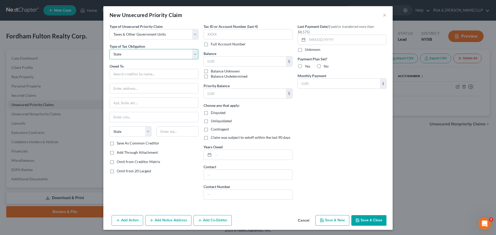
click at [109, 49] on select "Select Federal City State Franchise Tax Board Other" at bounding box center [153, 54] width 89 height 10
click at [128, 73] on input "text" at bounding box center [153, 74] width 89 height 10
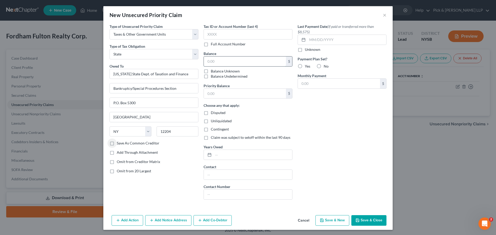
click at [217, 62] on input "text" at bounding box center [245, 62] width 82 height 10
click at [211, 72] on label "Balance Unknown" at bounding box center [225, 71] width 29 height 5
click at [213, 72] on input "Balance Unknown" at bounding box center [214, 70] width 3 height 3
click at [324, 65] on label "No" at bounding box center [326, 66] width 5 height 5
click at [326, 65] on input "No" at bounding box center [327, 65] width 3 height 3
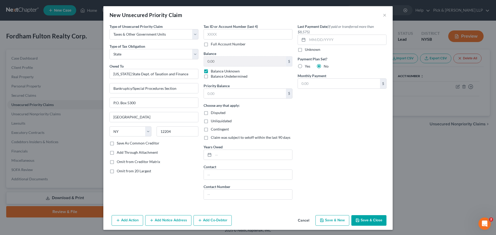
click at [334, 222] on button "Save & New" at bounding box center [332, 220] width 34 height 11
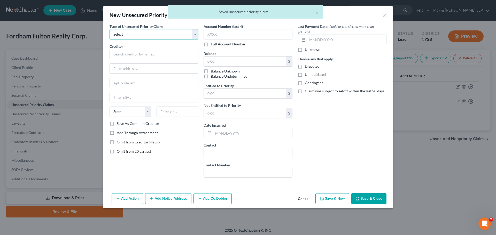
click at [146, 35] on select "Select Taxes & Other Government Units Domestic Support Obligations Extensions o…" at bounding box center [153, 34] width 89 height 10
click at [109, 29] on select "Select Taxes & Other Government Units Domestic Support Obligations Extensions o…" at bounding box center [153, 34] width 89 height 10
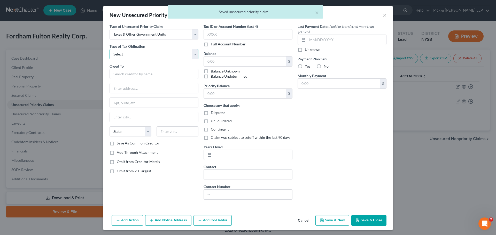
click at [137, 55] on select "Select Federal City State Franchise Tax Board Other" at bounding box center [153, 54] width 89 height 10
click at [109, 49] on select "Select Federal City State Franchise Tax Board Other" at bounding box center [153, 54] width 89 height 10
click at [136, 76] on input "text" at bounding box center [153, 74] width 89 height 10
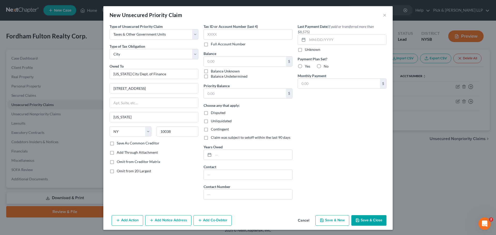
click at [211, 71] on label "Balance Unknown" at bounding box center [225, 71] width 29 height 5
click at [213, 71] on input "Balance Unknown" at bounding box center [214, 70] width 3 height 3
click at [324, 67] on label "No" at bounding box center [326, 66] width 5 height 5
click at [326, 67] on input "No" at bounding box center [327, 65] width 3 height 3
click at [362, 218] on button "Save & Close" at bounding box center [368, 220] width 35 height 11
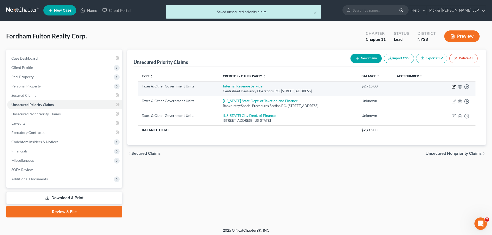
click at [454, 87] on icon "button" at bounding box center [454, 86] width 2 height 2
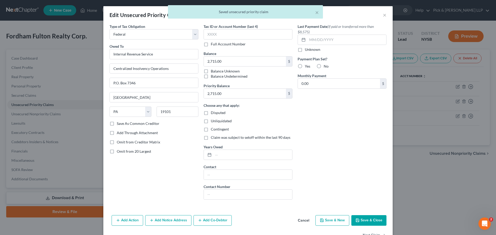
drag, startPoint x: 317, startPoint y: 66, endPoint x: 320, endPoint y: 69, distance: 3.7
click at [324, 66] on label "No" at bounding box center [326, 66] width 5 height 5
click at [326, 66] on input "No" at bounding box center [327, 65] width 3 height 3
click at [362, 218] on button "Save & Close" at bounding box center [368, 220] width 35 height 11
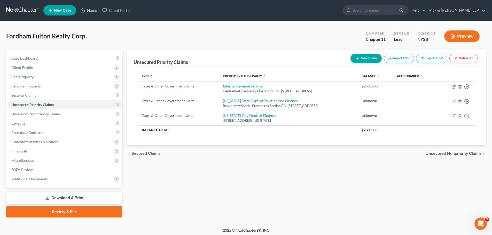
click at [368, 60] on button "New Claim" at bounding box center [365, 59] width 31 height 10
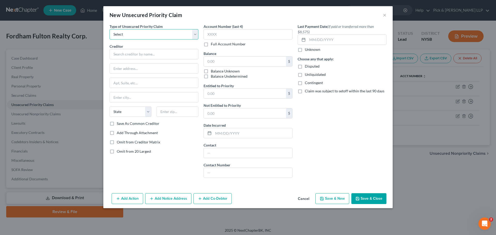
click at [149, 38] on select "Select Taxes & Other Government Units Domestic Support Obligations Extensions o…" at bounding box center [153, 34] width 89 height 10
click at [109, 29] on select "Select Taxes & Other Government Units Domestic Support Obligations Extensions o…" at bounding box center [153, 34] width 89 height 10
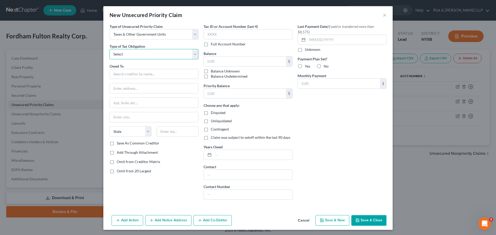
click at [141, 54] on select "Select Federal City State Franchise Tax Board Other" at bounding box center [153, 54] width 89 height 10
click at [109, 49] on select "Select Federal City State Franchise Tax Board Other" at bounding box center [153, 54] width 89 height 10
click at [130, 76] on input "text" at bounding box center [153, 74] width 89 height 10
click at [215, 60] on input "text" at bounding box center [245, 62] width 82 height 10
click at [324, 66] on label "No" at bounding box center [326, 66] width 5 height 5
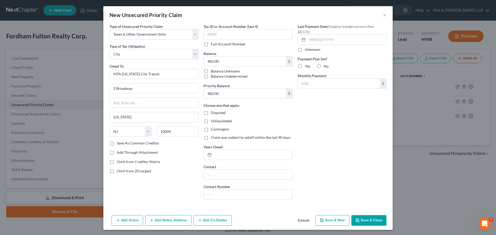
click at [326, 66] on input "No" at bounding box center [327, 65] width 3 height 3
click at [336, 221] on button "Save & New" at bounding box center [332, 220] width 34 height 11
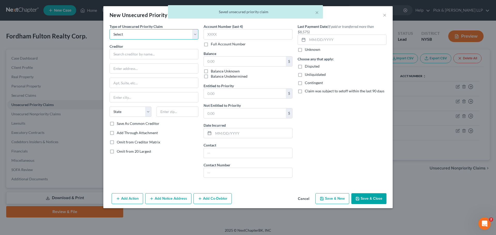
click at [175, 37] on select "Select Taxes & Other Government Units Domestic Support Obligations Extensions o…" at bounding box center [153, 34] width 89 height 10
click at [109, 29] on select "Select Taxes & Other Government Units Domestic Support Obligations Extensions o…" at bounding box center [153, 34] width 89 height 10
click at [147, 54] on input "text" at bounding box center [153, 54] width 89 height 10
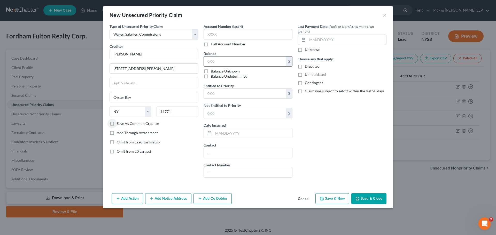
click at [214, 57] on input "text" at bounding box center [245, 62] width 82 height 10
click at [211, 98] on input "text" at bounding box center [245, 94] width 82 height 10
click at [338, 200] on button "Save & New" at bounding box center [332, 198] width 34 height 11
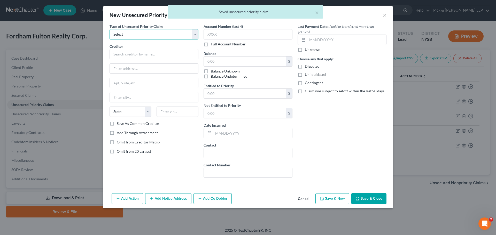
click at [156, 35] on select "Select Taxes & Other Government Units Domestic Support Obligations Extensions o…" at bounding box center [153, 34] width 89 height 10
click at [109, 29] on select "Select Taxes & Other Government Units Domestic Support Obligations Extensions o…" at bounding box center [153, 34] width 89 height 10
click at [133, 57] on input "text" at bounding box center [153, 54] width 89 height 10
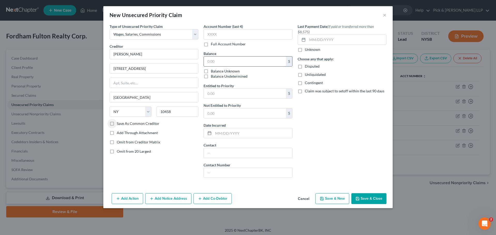
click at [222, 60] on input "text" at bounding box center [245, 62] width 82 height 10
click at [217, 89] on input "text" at bounding box center [245, 94] width 82 height 10
click at [372, 198] on button "Save & Close" at bounding box center [368, 198] width 35 height 11
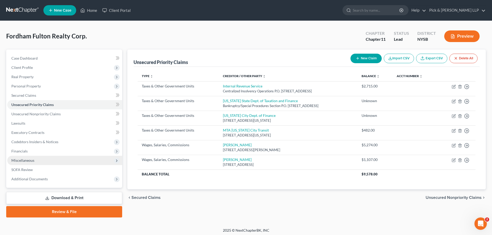
click at [35, 160] on span "Miscellaneous" at bounding box center [64, 160] width 115 height 9
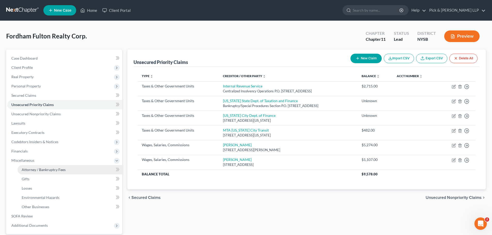
click at [35, 169] on span "Attorney / Bankruptcy Fees" at bounding box center [44, 170] width 44 height 4
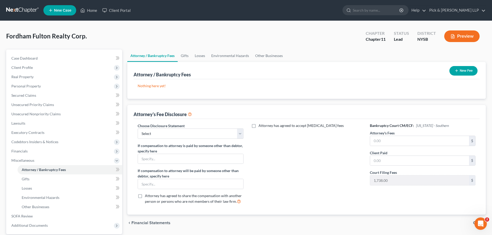
click at [465, 72] on button "New Fee" at bounding box center [463, 71] width 28 height 10
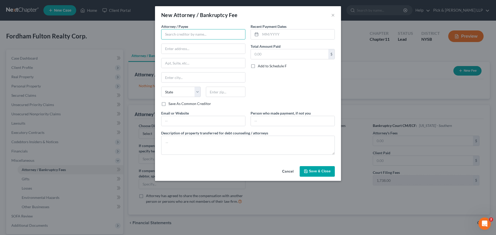
click at [194, 34] on input "text" at bounding box center [203, 34] width 84 height 10
click at [231, 38] on input "Pick & [PERSON_NAME] LLO" at bounding box center [203, 34] width 84 height 10
click at [259, 54] on input "text" at bounding box center [289, 54] width 77 height 10
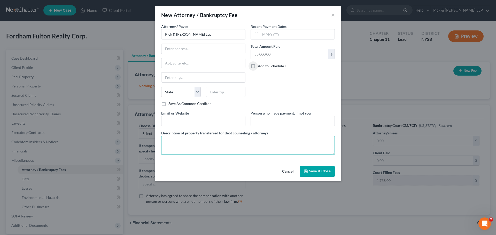
click at [195, 138] on textarea at bounding box center [248, 145] width 174 height 19
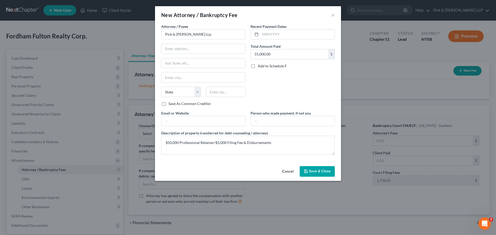
click at [316, 170] on span "Save & Close" at bounding box center [320, 171] width 22 height 4
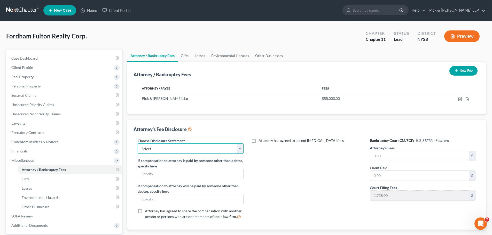
click at [216, 148] on select "Select Chapter 11 Chapter 7 Partner" at bounding box center [191, 149] width 106 height 10
click at [138, 144] on select "Select Chapter 11 Chapter 7 Partner" at bounding box center [191, 149] width 106 height 10
click at [258, 141] on label "Attorney has agreed to accept [MEDICAL_DATA] fees" at bounding box center [300, 140] width 85 height 5
click at [261, 141] on input "Attorney has agreed to accept [MEDICAL_DATA] fees" at bounding box center [262, 139] width 3 height 3
click at [265, 172] on input "text" at bounding box center [303, 173] width 99 height 10
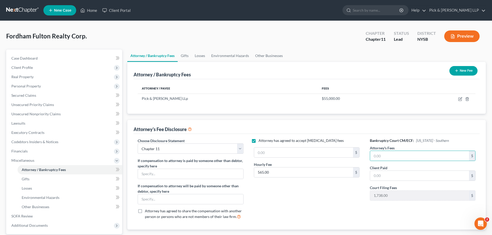
click at [466, 38] on button "Preview" at bounding box center [461, 36] width 35 height 12
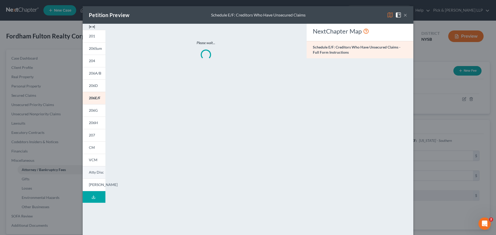
click at [93, 174] on span "Atty Disc" at bounding box center [96, 172] width 15 height 4
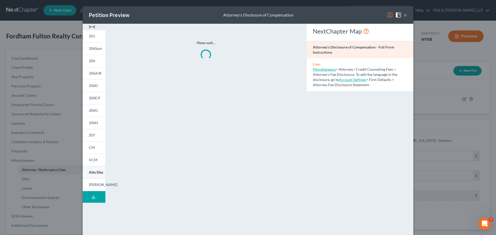
click at [95, 171] on span "Atty Disc" at bounding box center [96, 172] width 15 height 4
click at [405, 13] on button "×" at bounding box center [405, 15] width 4 height 6
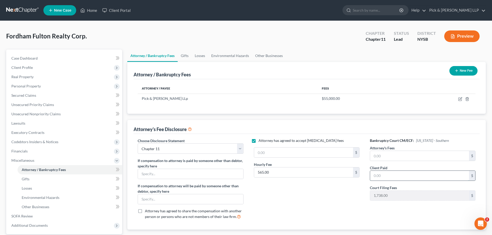
click at [395, 173] on input "text" at bounding box center [419, 176] width 99 height 10
click at [459, 35] on button "Preview" at bounding box center [461, 36] width 35 height 12
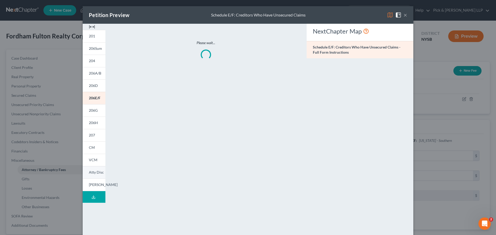
click at [92, 171] on span "Atty Disc" at bounding box center [96, 172] width 15 height 4
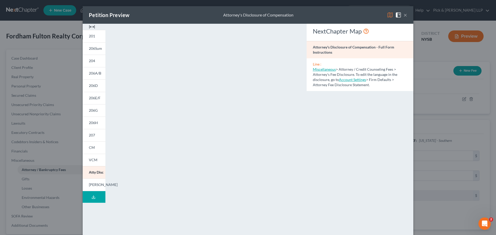
click at [403, 16] on button "×" at bounding box center [405, 15] width 4 height 6
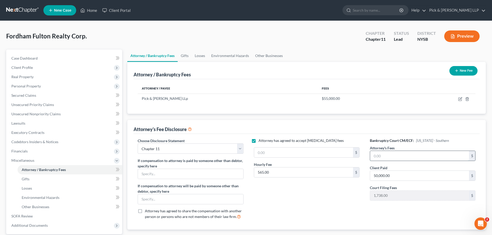
click at [393, 156] on input "text" at bounding box center [419, 156] width 99 height 10
click at [326, 152] on input "text" at bounding box center [303, 153] width 99 height 10
click at [457, 36] on button "Preview" at bounding box center [461, 36] width 35 height 12
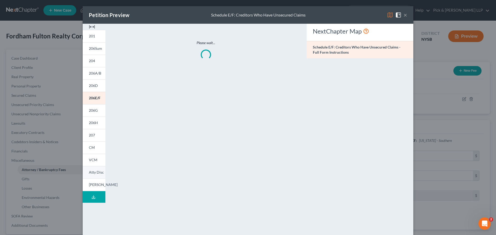
click at [95, 172] on span "Atty Disc" at bounding box center [96, 172] width 15 height 4
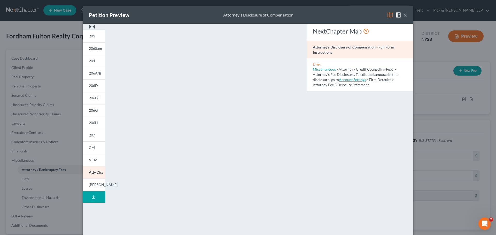
click at [404, 14] on button "×" at bounding box center [405, 15] width 4 height 6
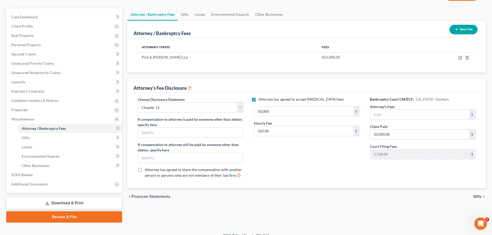
scroll to position [49, 0]
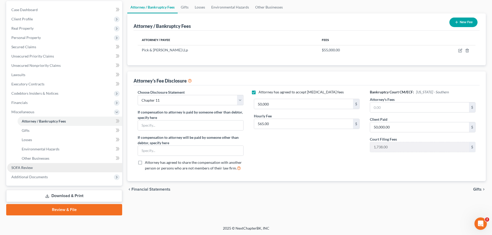
click at [24, 165] on link "SOFA Review" at bounding box center [64, 167] width 115 height 9
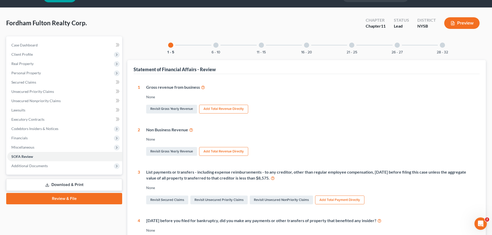
scroll to position [0, 0]
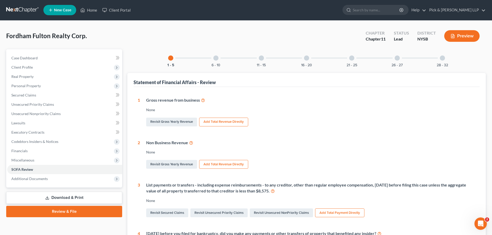
click at [397, 61] on div "26 - 27" at bounding box center [397, 58] width 18 height 18
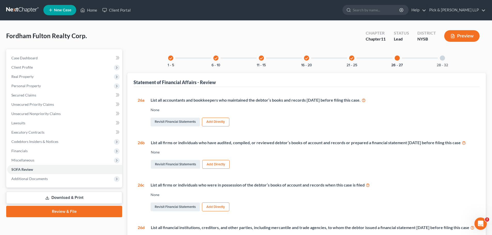
click at [222, 121] on button "Add Directly" at bounding box center [215, 122] width 27 height 9
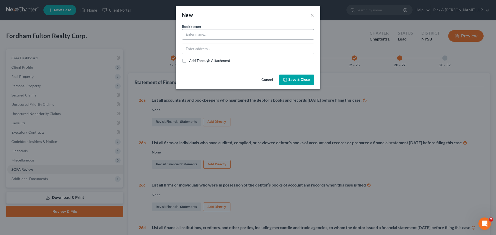
click at [204, 32] on input "text" at bounding box center [248, 34] width 132 height 10
click at [289, 79] on span "Save & Close" at bounding box center [299, 80] width 22 height 4
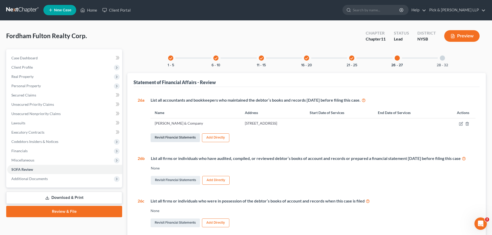
click at [175, 136] on link "Revisit Financial Statements" at bounding box center [175, 138] width 49 height 9
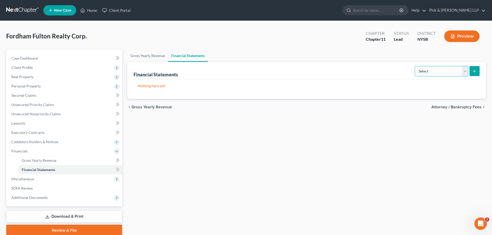
click at [466, 68] on select "Select Auditor Bookkeeper Creditor Pension Contribution Records Keeper Tax Cons…" at bounding box center [441, 71] width 53 height 10
drag, startPoint x: 466, startPoint y: 68, endPoint x: 461, endPoint y: 68, distance: 4.9
click at [466, 68] on select "Select Auditor Bookkeeper Creditor Pension Contribution Records Keeper Tax Cons…" at bounding box center [441, 71] width 53 height 10
click at [465, 69] on select "Select Auditor Bookkeeper Creditor Pension Contribution Records Keeper Tax Cons…" at bounding box center [441, 71] width 53 height 10
click at [415, 66] on select "Select Auditor Bookkeeper Creditor Pension Contribution Records Keeper Tax Cons…" at bounding box center [441, 71] width 53 height 10
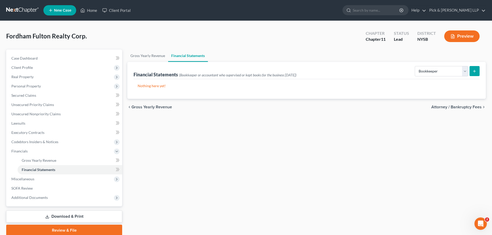
click at [474, 72] on icon "submit" at bounding box center [474, 71] width 4 height 4
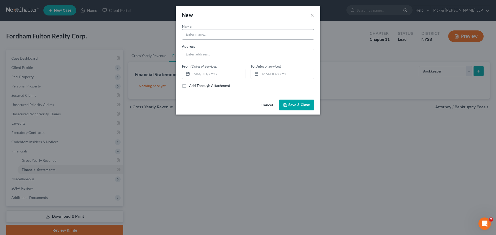
click at [231, 34] on input "text" at bounding box center [248, 34] width 132 height 10
click at [265, 75] on input "[DATE]" at bounding box center [286, 74] width 53 height 10
click at [305, 106] on span "Save & Close" at bounding box center [299, 105] width 22 height 4
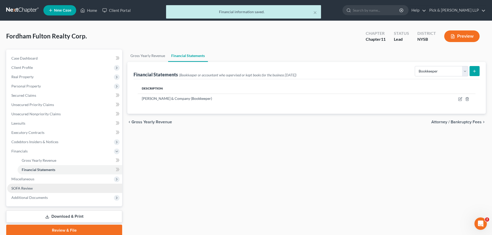
click at [34, 187] on link "SOFA Review" at bounding box center [64, 188] width 115 height 9
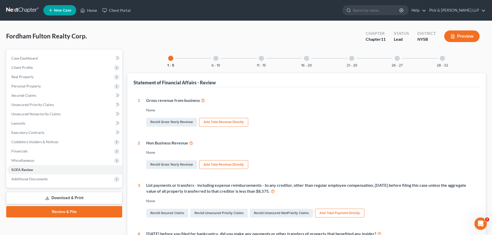
click at [395, 60] on div "26 - 27" at bounding box center [397, 59] width 18 height 18
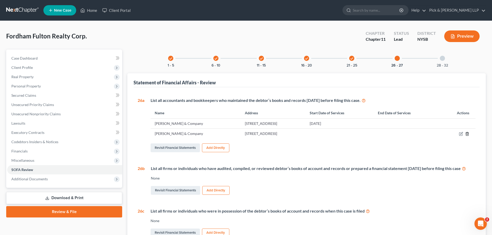
click at [467, 133] on polyline "button" at bounding box center [467, 133] width 3 height 0
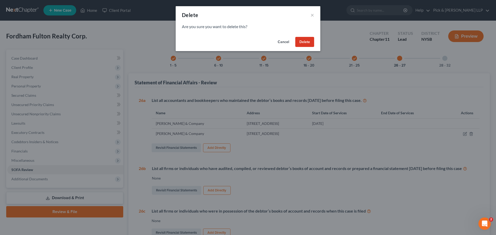
click at [307, 40] on button "Delete" at bounding box center [304, 42] width 19 height 10
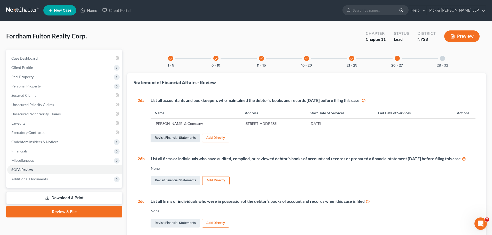
click at [184, 139] on link "Revisit Financial Statements" at bounding box center [175, 138] width 49 height 9
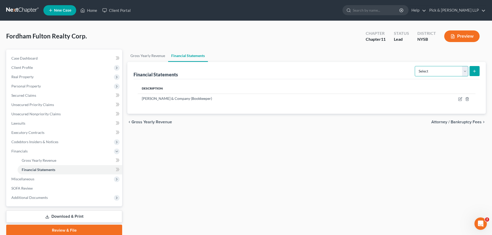
click at [466, 72] on select "Select Auditor Bookkeeper Creditor Pension Contribution Records Keeper Tax Cons…" at bounding box center [441, 71] width 53 height 10
click at [415, 66] on select "Select Auditor Bookkeeper Creditor Pension Contribution Records Keeper Tax Cons…" at bounding box center [441, 71] width 53 height 10
click at [476, 70] on icon "submit" at bounding box center [474, 71] width 4 height 4
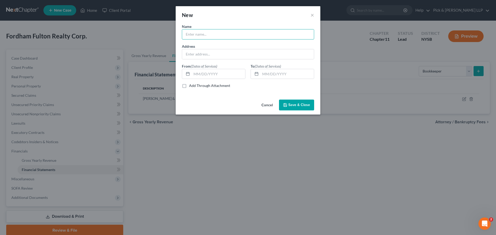
drag, startPoint x: 227, startPoint y: 32, endPoint x: 225, endPoint y: 29, distance: 3.6
click at [227, 32] on input "text" at bounding box center [248, 34] width 132 height 10
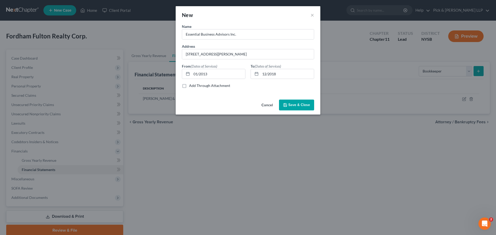
click at [292, 107] on span "Save & Close" at bounding box center [299, 105] width 22 height 4
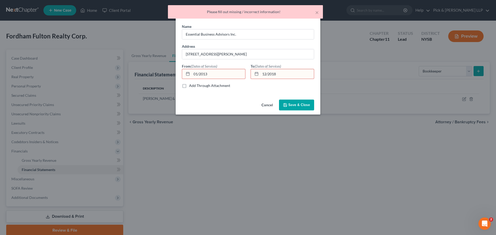
drag, startPoint x: 213, startPoint y: 75, endPoint x: 149, endPoint y: 65, distance: 64.6
click at [149, 65] on div "New × Name * Essential Business Advisors Inc. Address [STREET_ADDRESS][PERSON_N…" at bounding box center [248, 117] width 496 height 235
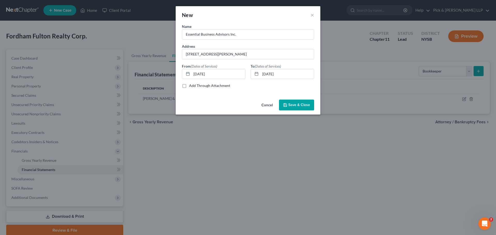
click at [301, 100] on button "Save & Close" at bounding box center [296, 105] width 35 height 11
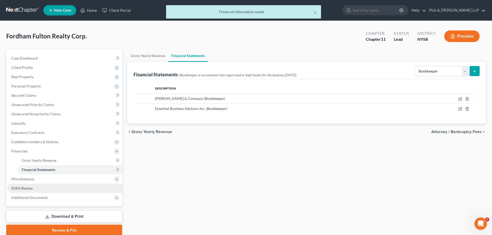
click at [36, 185] on link "SOFA Review" at bounding box center [64, 188] width 115 height 9
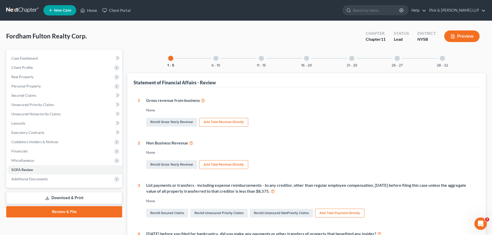
click at [396, 61] on div "26 - 27" at bounding box center [397, 59] width 18 height 18
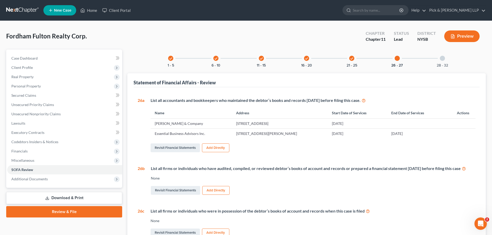
click at [446, 61] on div "28 - 32" at bounding box center [443, 59] width 18 height 18
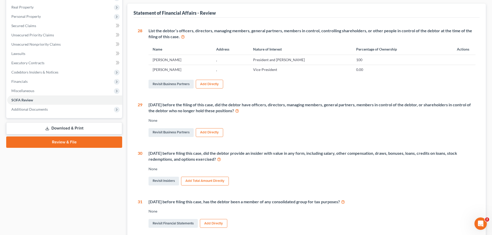
scroll to position [103, 0]
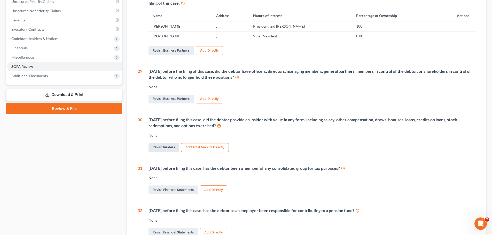
click at [170, 149] on link "Revisit Insiders" at bounding box center [163, 147] width 30 height 9
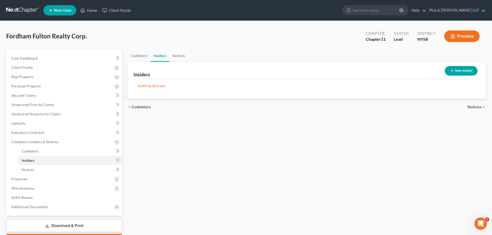
click at [462, 72] on button "New Insider" at bounding box center [461, 71] width 33 height 10
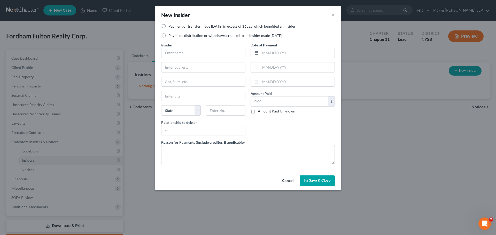
click at [168, 35] on label "Payment, distribution or withdraws credited to an insider made [DATE]" at bounding box center [225, 35] width 114 height 5
click at [170, 35] on input "Payment, distribution or withdraws credited to an insider made [DATE]" at bounding box center [171, 34] width 3 height 3
click at [168, 35] on label "Payment, distribution or withdraws credited to an insider made [DATE]" at bounding box center [225, 35] width 114 height 5
click at [170, 35] on input "Payment, distribution or withdraws credited to an insider made [DATE]" at bounding box center [171, 34] width 3 height 3
click at [162, 22] on div "New Insider ×" at bounding box center [248, 15] width 186 height 18
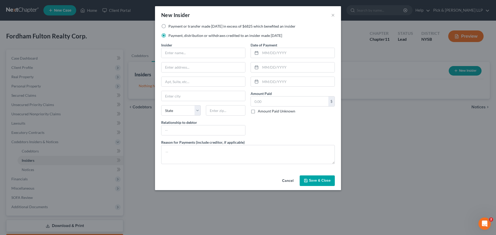
click at [168, 26] on label "Payment or transfer made [DATE] in excess of $6825 which benefited an insider" at bounding box center [231, 26] width 127 height 5
click at [170, 26] on input "Payment or transfer made [DATE] in excess of $6825 which benefited an insider" at bounding box center [171, 25] width 3 height 3
click at [173, 50] on input "text" at bounding box center [203, 53] width 84 height 10
click at [277, 105] on input "text" at bounding box center [289, 102] width 77 height 10
click at [312, 177] on button "Save & Close" at bounding box center [317, 181] width 35 height 11
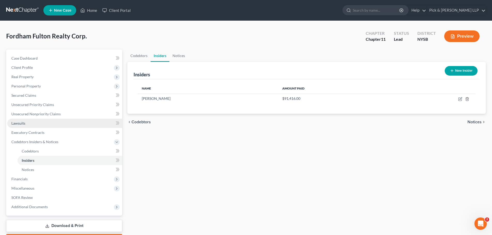
click at [24, 123] on span "Lawsuits" at bounding box center [18, 123] width 14 height 4
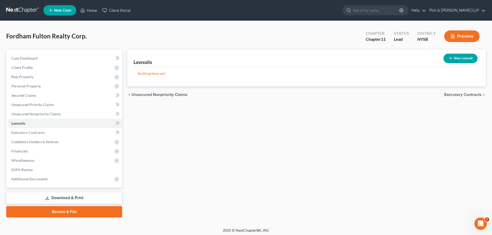
click at [465, 57] on button "New Lawsuit" at bounding box center [460, 59] width 34 height 10
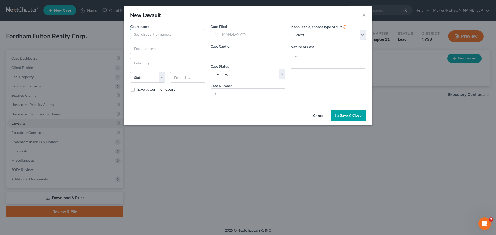
click at [189, 35] on input "text" at bounding box center [167, 34] width 75 height 10
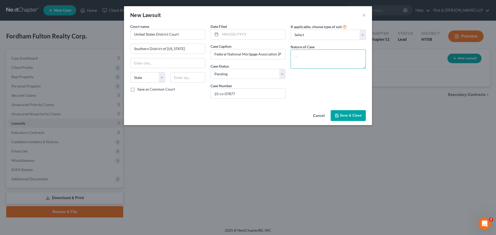
click at [308, 58] on textarea at bounding box center [328, 59] width 75 height 19
click at [341, 112] on button "Save & Close" at bounding box center [348, 115] width 35 height 11
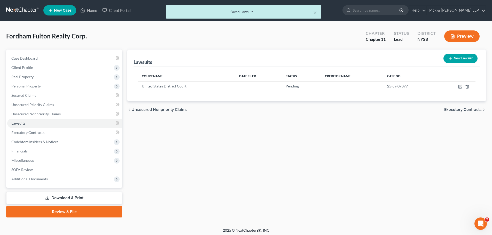
click at [460, 58] on button "New Lawsuit" at bounding box center [460, 59] width 34 height 10
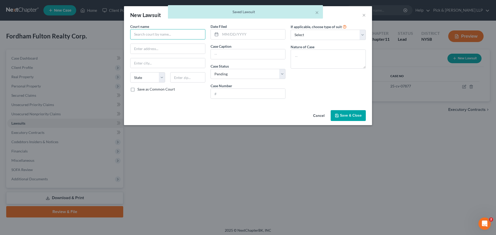
click at [155, 35] on input "text" at bounding box center [167, 34] width 75 height 10
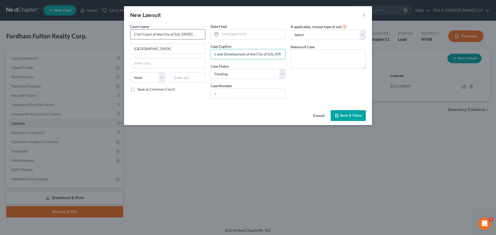
scroll to position [0, 57]
click at [235, 95] on input "text" at bounding box center [248, 94] width 75 height 10
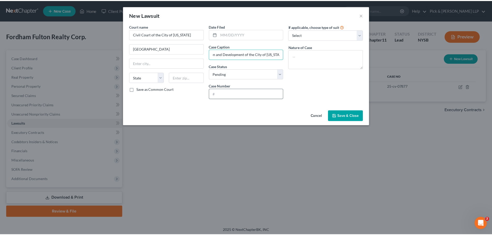
scroll to position [0, 0]
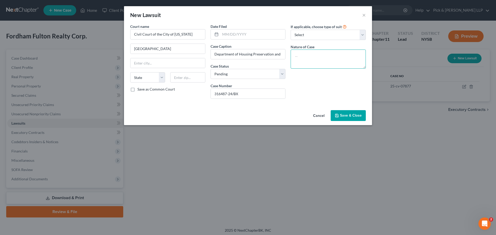
click at [344, 56] on textarea at bounding box center [328, 59] width 75 height 19
click at [262, 77] on select "Select Pending On Appeal Concluded" at bounding box center [247, 74] width 75 height 10
click at [210, 69] on select "Select Pending On Appeal Concluded" at bounding box center [247, 74] width 75 height 10
click at [317, 53] on textarea at bounding box center [328, 59] width 75 height 19
click at [351, 119] on button "Save & Close" at bounding box center [348, 115] width 35 height 11
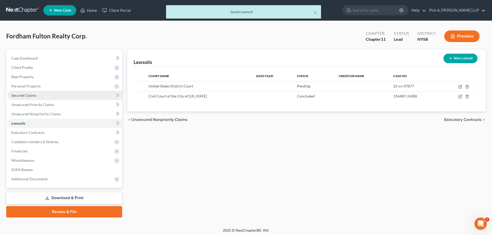
click at [26, 94] on span "Secured Claims" at bounding box center [23, 95] width 25 height 4
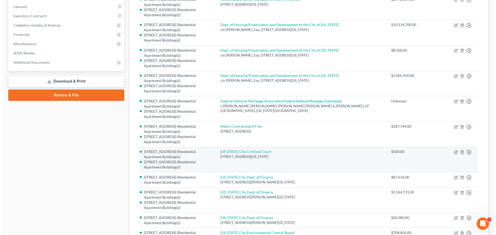
scroll to position [129, 0]
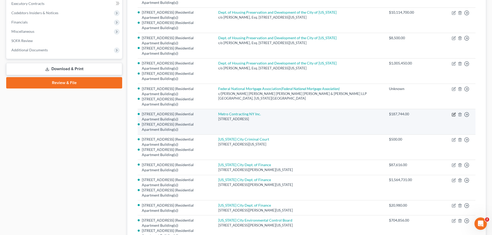
click at [452, 114] on icon "button" at bounding box center [453, 114] width 3 height 3
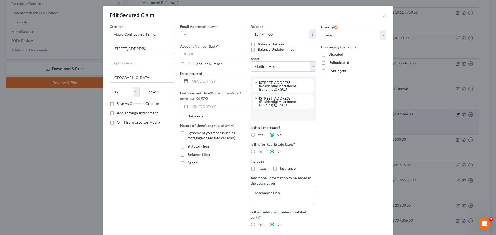
scroll to position [33, 0]
click at [255, 98] on link at bounding box center [256, 98] width 3 height 3
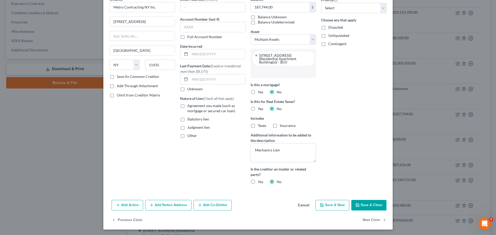
scroll to position [28, 0]
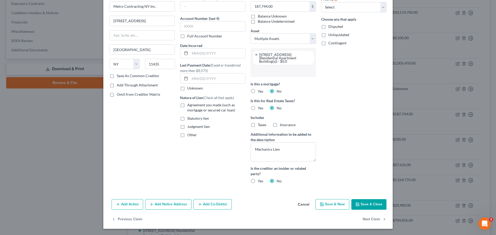
click at [362, 203] on button "Save & Close" at bounding box center [368, 204] width 35 height 11
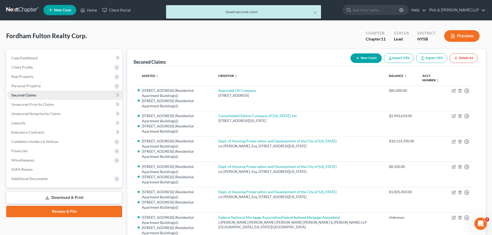
scroll to position [0, 0]
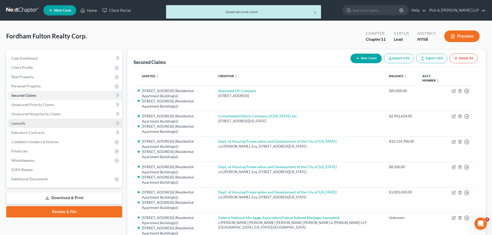
click at [22, 126] on link "Lawsuits" at bounding box center [64, 123] width 115 height 9
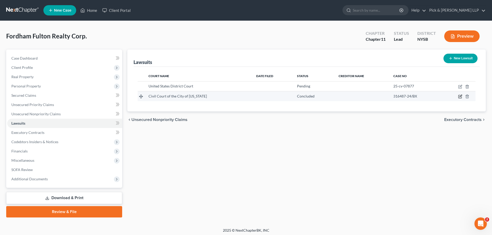
click at [460, 96] on icon "button" at bounding box center [460, 96] width 2 height 2
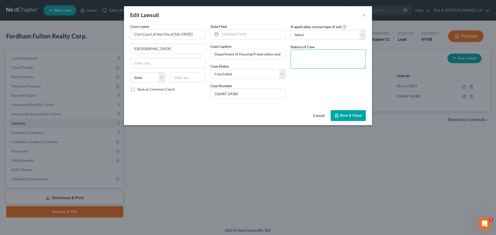
click at [305, 57] on textarea at bounding box center [328, 59] width 75 height 19
click at [344, 116] on span "Save & Close" at bounding box center [351, 115] width 22 height 4
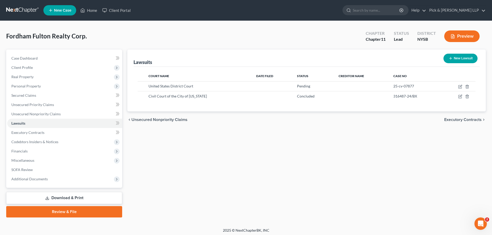
click at [450, 57] on icon "button" at bounding box center [451, 58] width 4 height 4
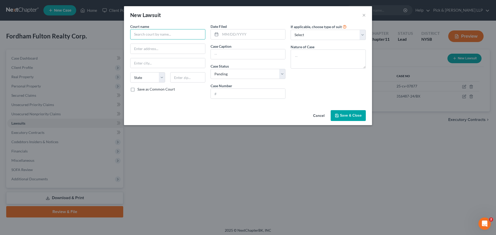
click at [162, 30] on input "text" at bounding box center [167, 34] width 75 height 10
click at [191, 33] on input "SLIP AND FALL CAPTION TO BE" at bounding box center [167, 34] width 75 height 10
click at [349, 117] on span "Save & Close" at bounding box center [351, 115] width 22 height 4
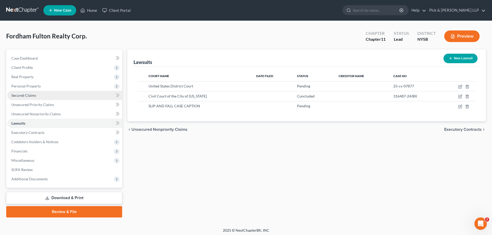
click at [23, 96] on span "Secured Claims" at bounding box center [23, 95] width 25 height 4
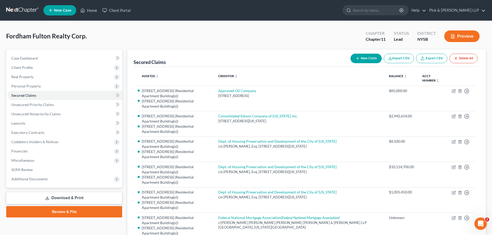
click at [366, 57] on button "New Claim" at bounding box center [365, 59] width 31 height 10
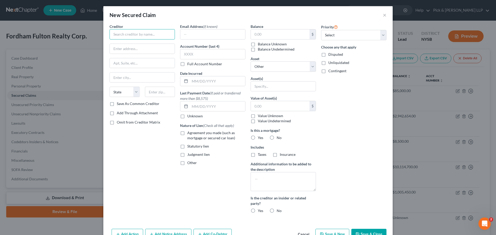
click at [157, 32] on input "text" at bounding box center [141, 34] width 65 height 10
click at [383, 15] on button "×" at bounding box center [385, 15] width 4 height 6
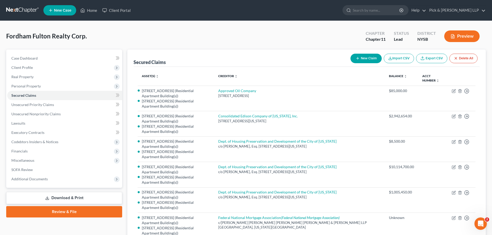
click at [367, 57] on button "New Claim" at bounding box center [365, 59] width 31 height 10
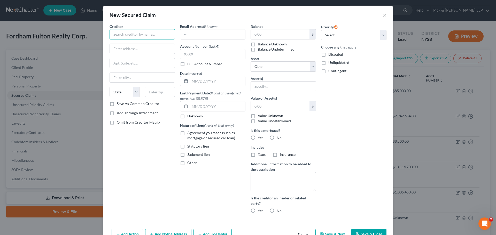
click at [121, 36] on input "text" at bounding box center [141, 34] width 65 height 10
click at [266, 36] on input "text" at bounding box center [280, 34] width 59 height 10
click at [257, 67] on select "Select Other Multiple Assets Office fixtures (Both Buildings) - $0.0 [PERSON_NA…" at bounding box center [282, 66] width 65 height 10
click at [250, 61] on select "Select Other Multiple Assets Office fixtures (Both Buildings) - $0.0 [PERSON_NA…" at bounding box center [282, 66] width 65 height 10
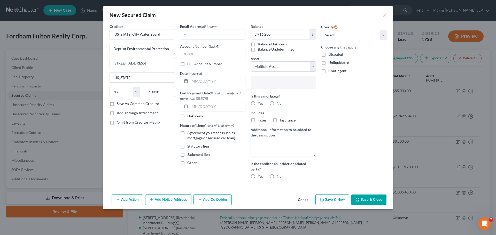
click at [268, 84] on input "text" at bounding box center [283, 83] width 58 height 8
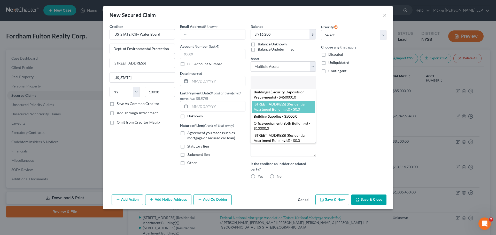
scroll to position [28, 0]
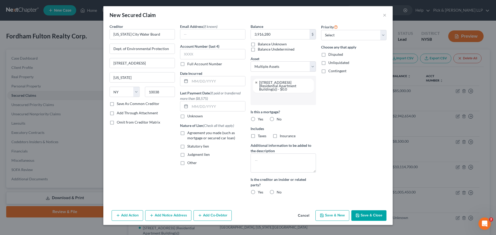
click at [267, 101] on input "text" at bounding box center [283, 99] width 58 height 8
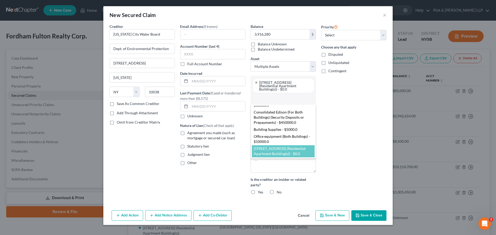
scroll to position [0, 0]
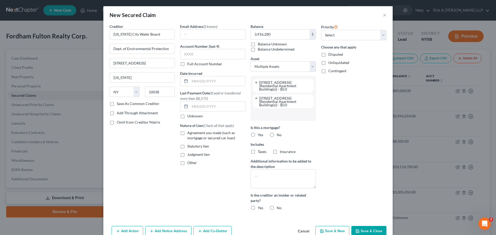
click at [277, 134] on label "No" at bounding box center [279, 134] width 5 height 5
click at [279, 134] on input "No" at bounding box center [280, 133] width 3 height 3
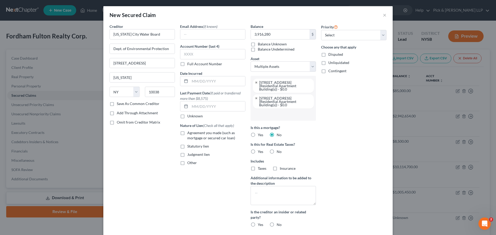
click at [277, 154] on label "No" at bounding box center [279, 151] width 5 height 5
click at [279, 153] on input "No" at bounding box center [280, 150] width 3 height 3
click at [263, 193] on textarea at bounding box center [282, 195] width 65 height 19
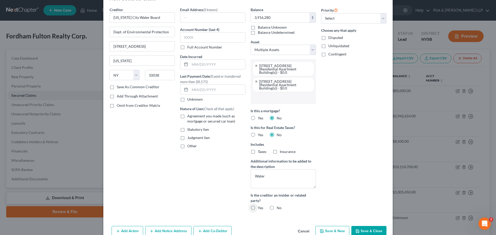
scroll to position [26, 0]
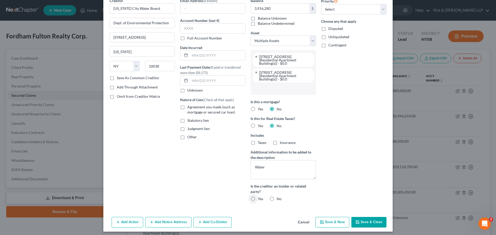
click at [277, 199] on label "No" at bounding box center [279, 199] width 5 height 5
click at [279, 199] on input "No" at bounding box center [280, 198] width 3 height 3
click at [371, 223] on button "Save & Close" at bounding box center [368, 222] width 35 height 11
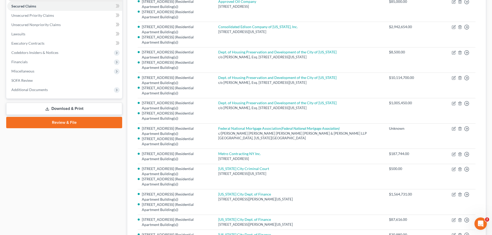
scroll to position [38, 0]
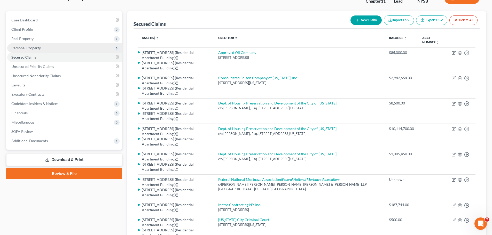
click at [42, 46] on span "Personal Property" at bounding box center [64, 47] width 115 height 9
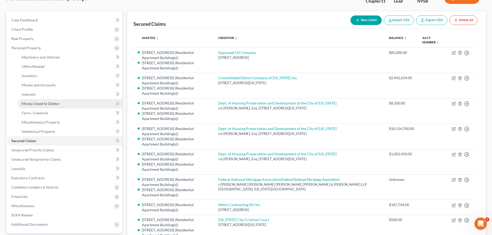
click at [35, 104] on span "Money Owed to Debtor" at bounding box center [41, 103] width 38 height 4
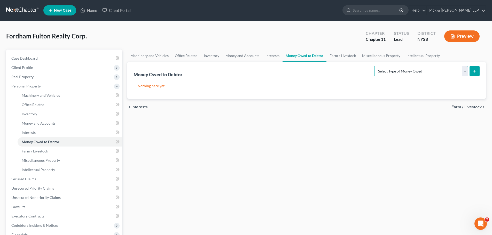
click at [466, 72] on select "Select Type of Money Owed Accounts Receivable (A/B: 11) Causes of Action Agains…" at bounding box center [421, 71] width 94 height 10
click at [375, 66] on select "Select Type of Money Owed Accounts Receivable (A/B: 11) Causes of Action Agains…" at bounding box center [421, 71] width 94 height 10
click at [474, 71] on line "submit" at bounding box center [474, 71] width 0 height 2
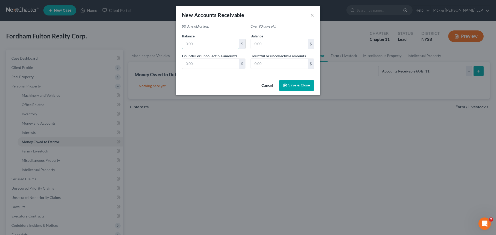
click at [201, 44] on input "text" at bounding box center [210, 44] width 57 height 10
click at [266, 65] on input "text" at bounding box center [279, 64] width 57 height 10
click at [298, 87] on span "Save & Close" at bounding box center [299, 85] width 22 height 4
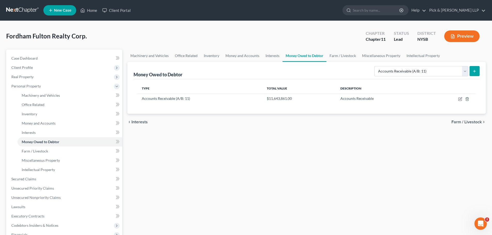
click at [23, 9] on link at bounding box center [22, 10] width 33 height 9
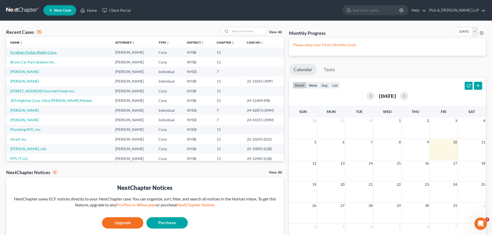
click at [32, 53] on link "Fordham Fulton Realty Corp." at bounding box center [33, 52] width 47 height 4
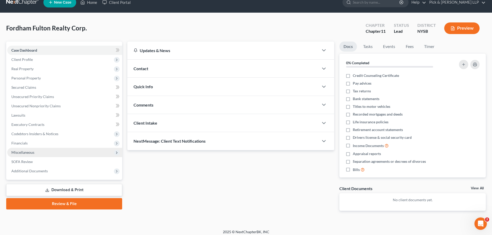
scroll to position [12, 0]
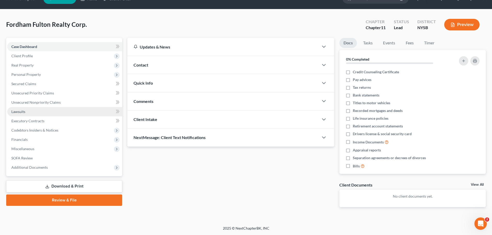
click at [30, 113] on link "Lawsuits" at bounding box center [64, 111] width 115 height 9
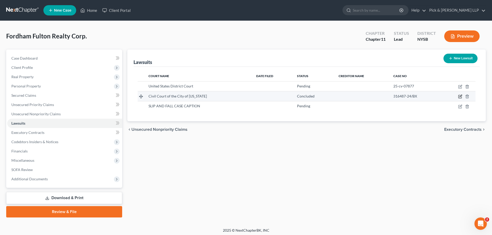
click at [462, 95] on icon "button" at bounding box center [460, 96] width 2 height 2
select select "2"
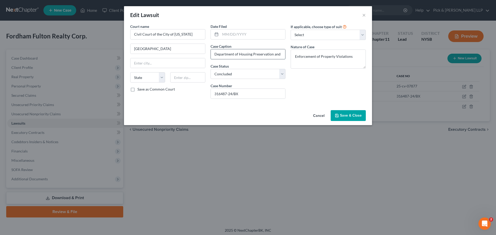
click at [260, 53] on input "Department of Housing Preservation and Development of the City of [US_STATE]" at bounding box center [248, 54] width 75 height 10
click at [261, 53] on input "Department of Housing Preservation and Development of the City of [US_STATE]" at bounding box center [248, 54] width 75 height 10
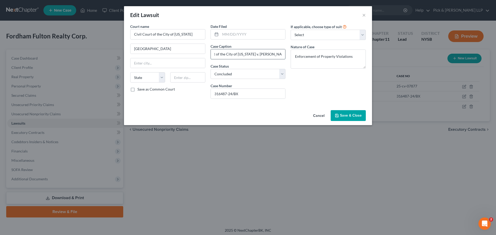
scroll to position [0, 89]
type input "Department of Housing Preservation and Development of the City of New York v. K…"
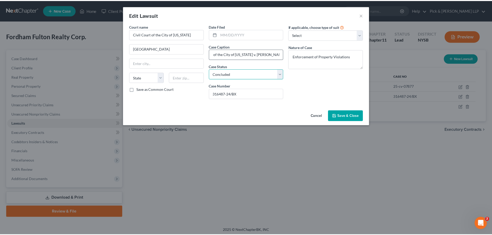
scroll to position [0, 0]
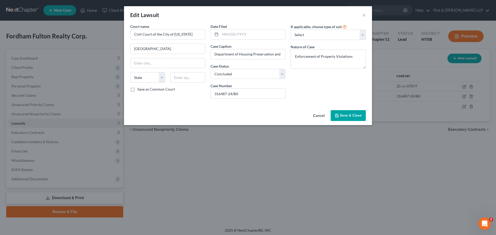
click at [345, 116] on span "Save & Close" at bounding box center [351, 115] width 22 height 4
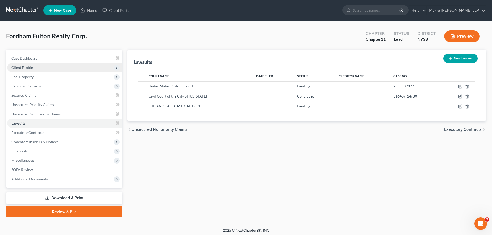
click at [27, 64] on span "Client Profile" at bounding box center [64, 67] width 115 height 9
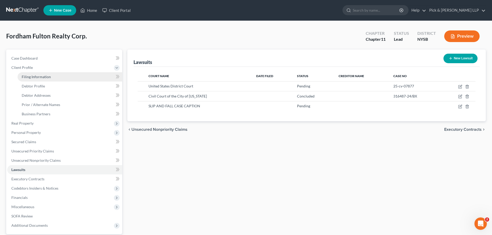
click at [63, 77] on link "Filing Information" at bounding box center [70, 76] width 105 height 9
select select "3"
select select "1"
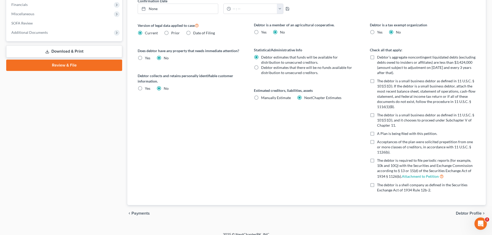
scroll to position [199, 0]
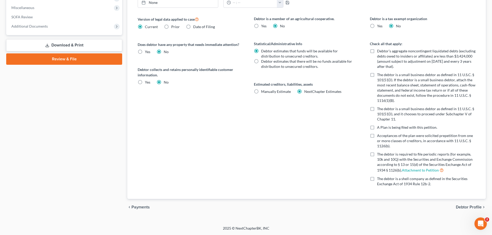
click at [461, 207] on span "Debtor Profile" at bounding box center [469, 207] width 26 height 4
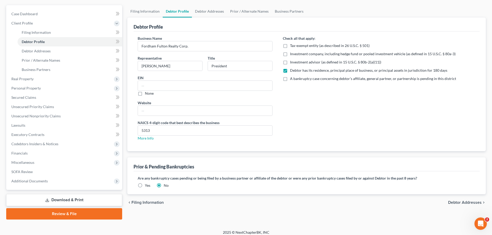
scroll to position [49, 0]
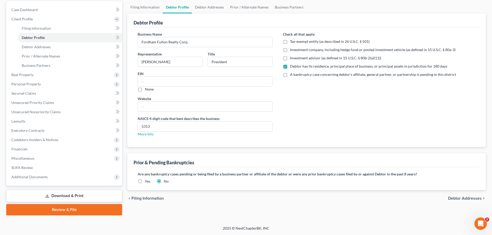
click at [463, 199] on span "Debtor Addresses" at bounding box center [465, 199] width 34 height 4
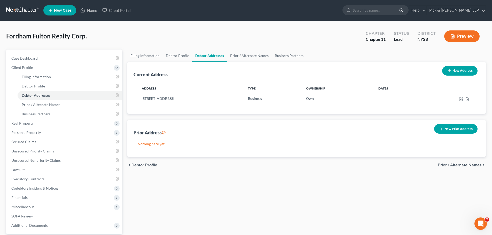
click at [465, 166] on span "Prior / Alternate Names" at bounding box center [460, 165] width 44 height 4
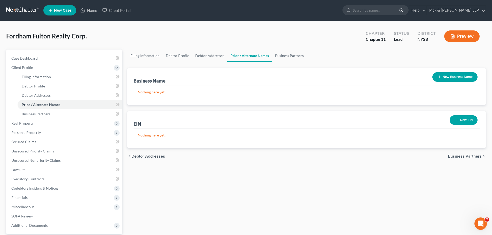
click at [463, 154] on span "Business Partners" at bounding box center [465, 156] width 34 height 4
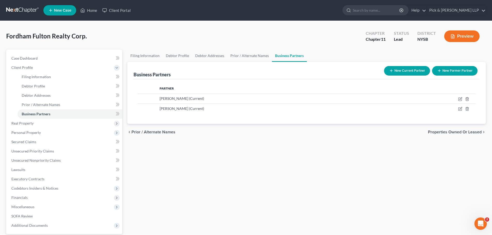
click at [463, 133] on span "Properties Owned or Leased" at bounding box center [455, 132] width 54 height 4
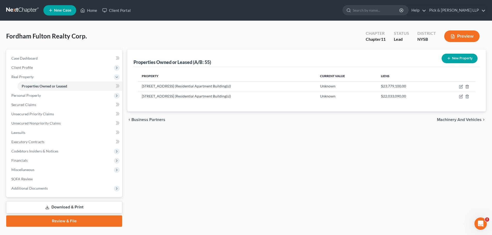
click at [459, 118] on span "Machinery and Vehicles" at bounding box center [459, 120] width 45 height 4
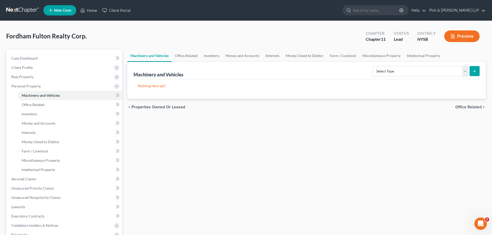
click at [460, 109] on span "Office Related" at bounding box center [468, 107] width 26 height 4
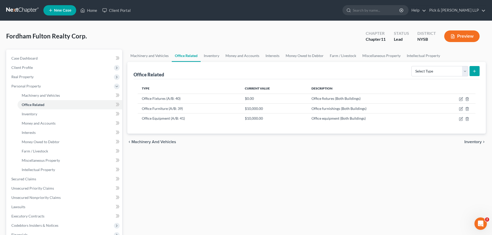
click at [468, 142] on span "Inventory" at bounding box center [472, 142] width 17 height 4
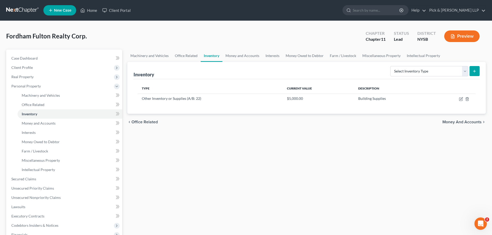
click at [464, 121] on span "Money and Accounts" at bounding box center [461, 122] width 39 height 4
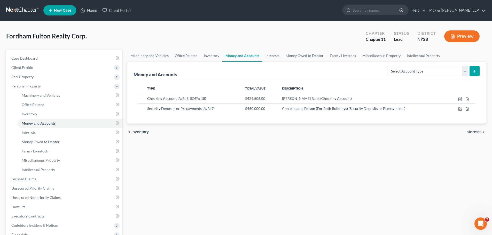
click at [475, 132] on span "Interests" at bounding box center [473, 132] width 16 height 4
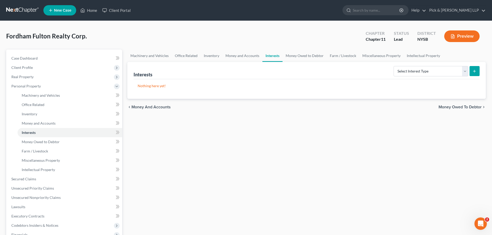
click at [468, 106] on span "Money Owed to Debtor" at bounding box center [459, 107] width 43 height 4
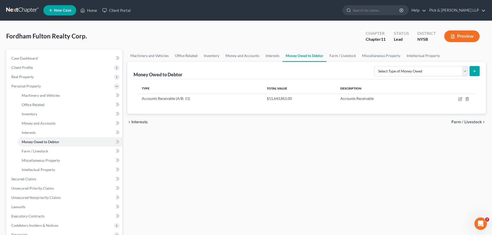
click at [467, 121] on span "Farm / Livestock" at bounding box center [466, 122] width 30 height 4
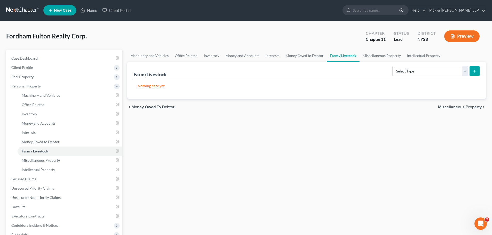
click at [459, 106] on span "Miscellaneous Property" at bounding box center [460, 107] width 44 height 4
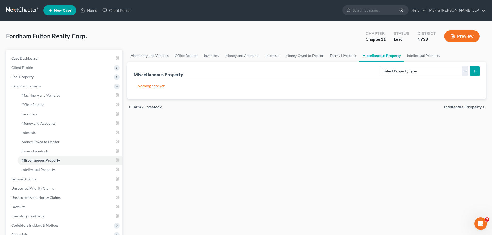
click at [458, 108] on span "Intellectual Property" at bounding box center [462, 107] width 37 height 4
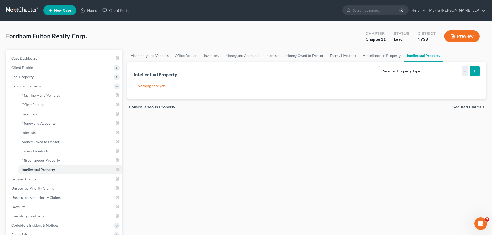
click at [458, 108] on span "Secured Claims" at bounding box center [466, 107] width 29 height 4
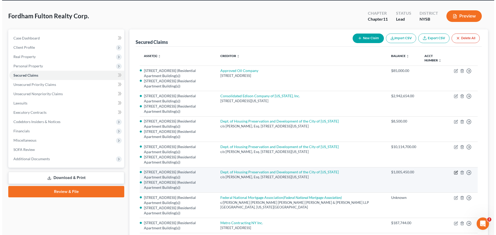
scroll to position [52, 0]
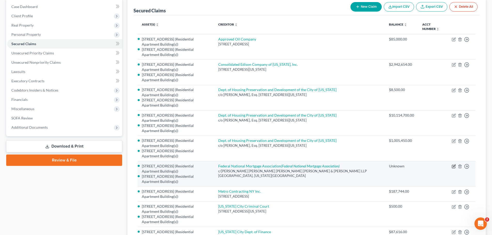
click at [454, 165] on icon "button" at bounding box center [454, 166] width 4 height 4
select select "35"
select select "1"
select select
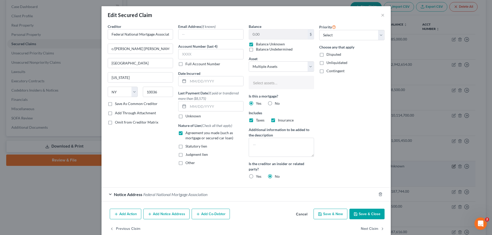
select select "2872370"
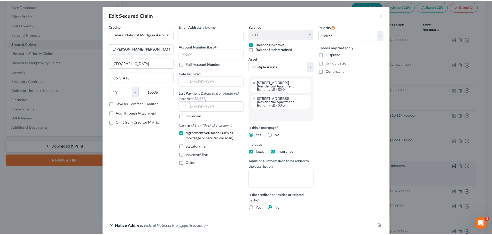
scroll to position [33, 0]
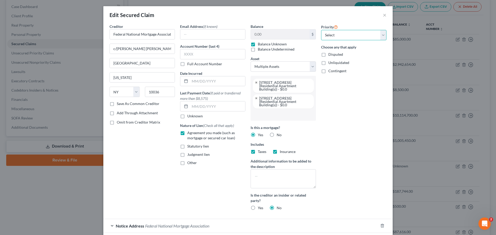
click at [347, 35] on select "Select 1st 2nd 3rd 4th 5th 6th 7th 8th 9th 10th 11th 12th 13th 14th 15th 16th 1…" at bounding box center [353, 35] width 65 height 10
click at [383, 16] on button "×" at bounding box center [385, 15] width 4 height 6
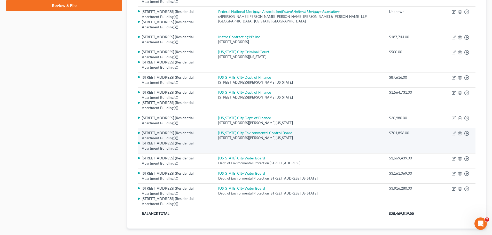
scroll to position [245, 0]
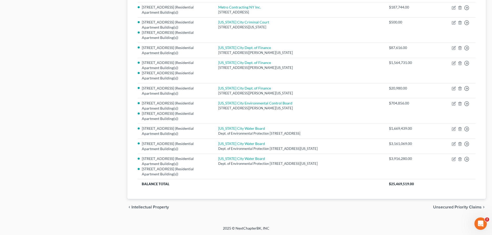
click at [453, 207] on span "Unsecured Priority Claims" at bounding box center [457, 207] width 49 height 4
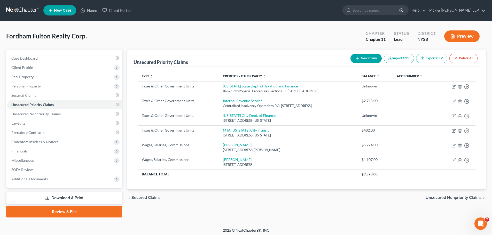
click at [456, 197] on span "Unsecured Nonpriority Claims" at bounding box center [454, 198] width 56 height 4
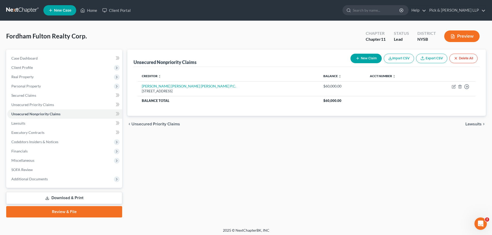
click at [477, 124] on span "Lawsuits" at bounding box center [473, 124] width 16 height 4
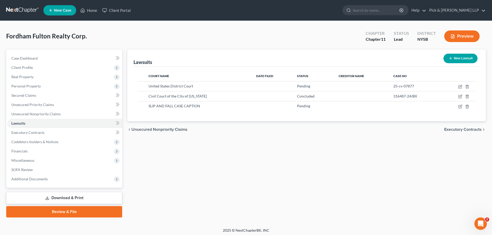
click at [466, 131] on span "Executory Contracts" at bounding box center [462, 130] width 37 height 4
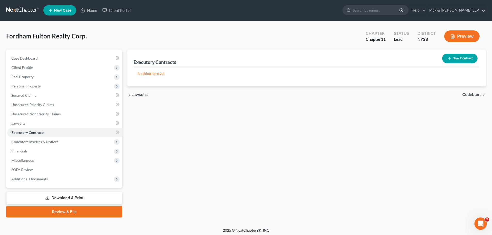
click at [470, 94] on span "Codebtors" at bounding box center [471, 95] width 19 height 4
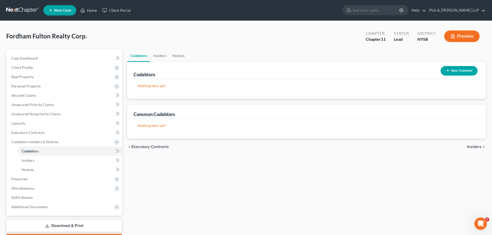
click at [471, 147] on span "Insiders" at bounding box center [474, 147] width 15 height 4
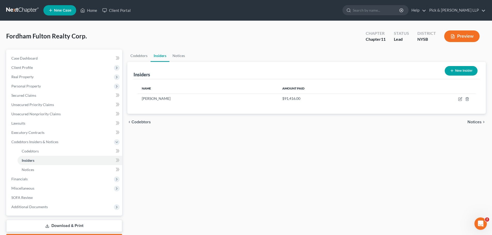
click at [477, 123] on span "Notices" at bounding box center [474, 122] width 14 height 4
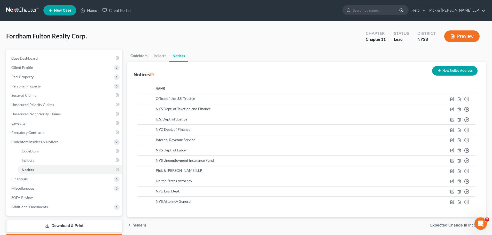
scroll to position [30, 0]
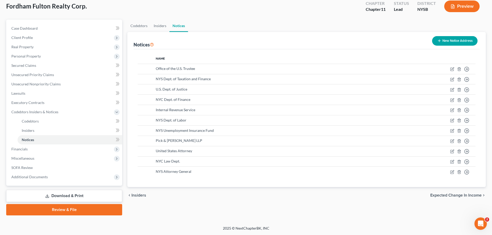
click at [469, 194] on span "Expected Change in Income" at bounding box center [455, 195] width 51 height 4
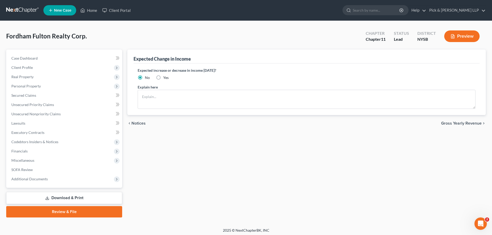
click at [480, 125] on span "Gross Yearly Revenue" at bounding box center [461, 123] width 41 height 4
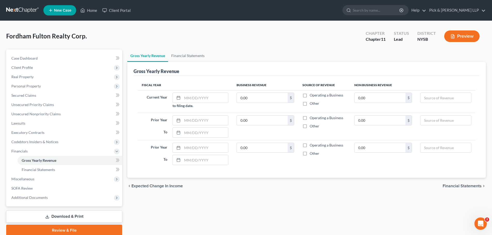
drag, startPoint x: 307, startPoint y: 94, endPoint x: 302, endPoint y: 96, distance: 5.1
click at [310, 95] on label "Operating a Business" at bounding box center [327, 95] width 34 height 5
click at [312, 95] on input "Operating a Business" at bounding box center [313, 94] width 3 height 3
checkbox input "true"
drag, startPoint x: 185, startPoint y: 99, endPoint x: 190, endPoint y: 98, distance: 5.0
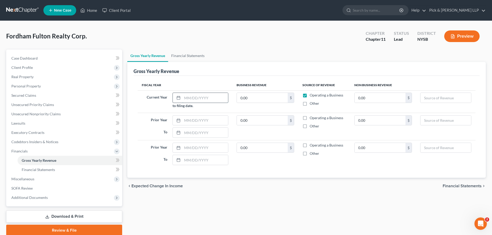
click at [185, 98] on input "text" at bounding box center [205, 98] width 46 height 10
type input "01/01/2025"
type input "1.00"
click at [197, 118] on input "text" at bounding box center [205, 121] width 46 height 10
type input "1"
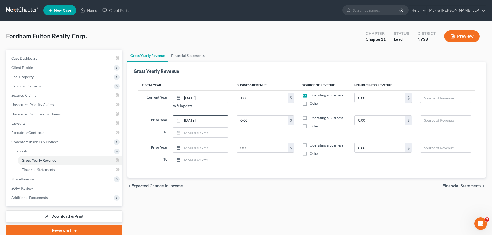
type input "01/01/2024"
type input "12/31/2024"
type input "1.00"
click at [312, 115] on input "Operating a Business" at bounding box center [313, 116] width 3 height 3
checkbox input "true"
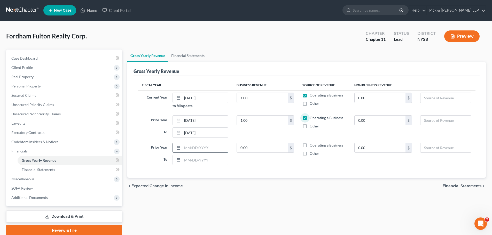
click at [195, 151] on input "text" at bounding box center [205, 148] width 46 height 10
type input "01/01/2023"
type input "12/31/2023"
type input "1.00"
click at [312, 143] on input "Operating a Business" at bounding box center [313, 144] width 3 height 3
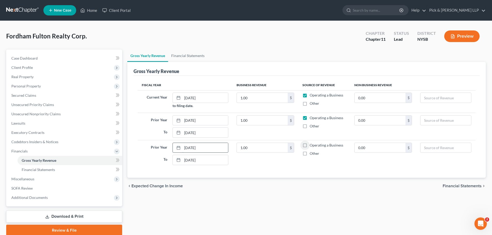
checkbox input "true"
click at [461, 187] on span "Financial Statements" at bounding box center [462, 186] width 39 height 4
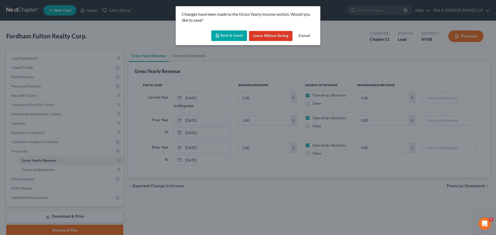
click at [226, 32] on button "Save & Leave" at bounding box center [229, 35] width 36 height 11
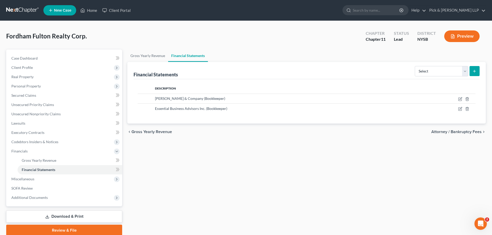
click at [468, 132] on span "Attorney / Bankruptcy Fees" at bounding box center [456, 132] width 50 height 4
select select "0"
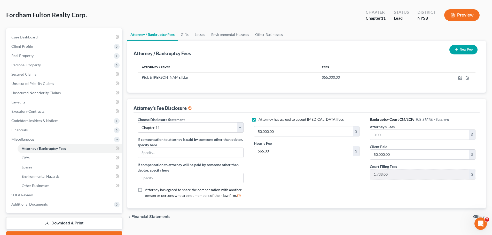
scroll to position [49, 0]
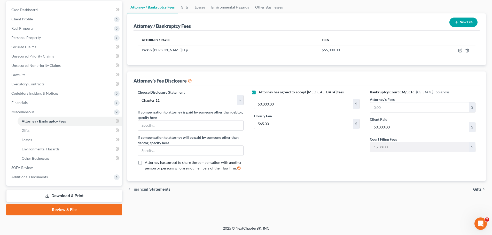
click at [478, 191] on span "Gifts" at bounding box center [477, 189] width 9 height 4
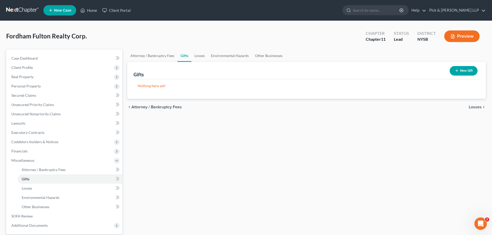
click at [477, 107] on span "Losses" at bounding box center [475, 107] width 13 height 4
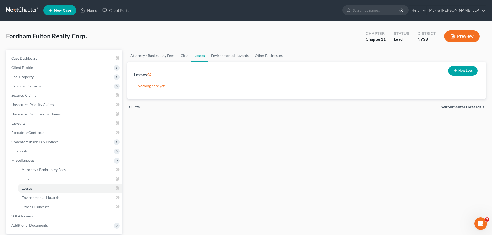
click at [477, 108] on span "Environmental Hazards" at bounding box center [459, 107] width 43 height 4
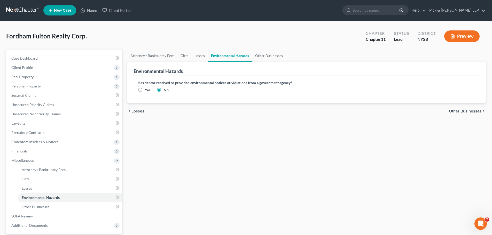
click at [475, 113] on span "Other Businesses" at bounding box center [465, 111] width 33 height 4
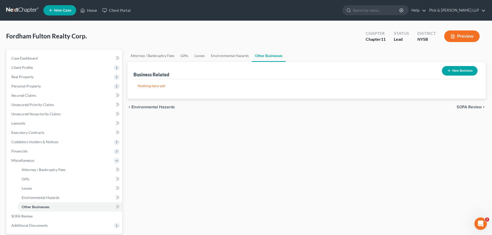
click at [474, 108] on span "SOFA Review" at bounding box center [469, 107] width 25 height 4
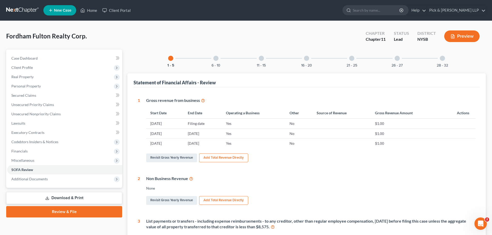
click at [85, 195] on link "Download & Print" at bounding box center [64, 198] width 116 height 12
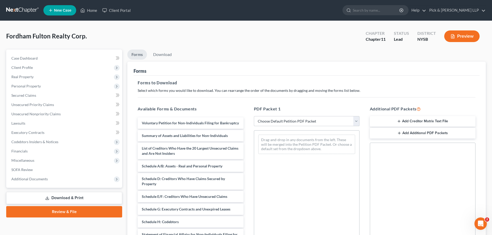
click at [264, 121] on select "Choose Default Petition PDF Packet Complete Bankruptcy Petition (all forms and …" at bounding box center [307, 121] width 106 height 10
select select "0"
click at [254, 116] on select "Choose Default Petition PDF Packet Complete Bankruptcy Petition (all forms and …" at bounding box center [307, 121] width 106 height 10
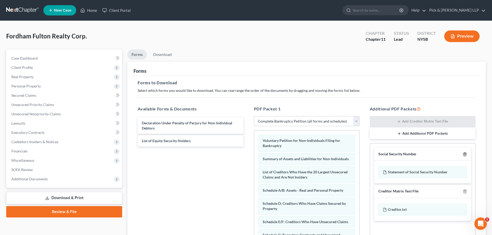
click at [465, 154] on icon "button" at bounding box center [465, 154] width 4 height 4
click at [465, 154] on line "button" at bounding box center [465, 154] width 0 height 1
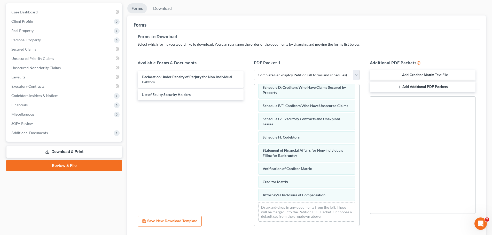
scroll to position [84, 0]
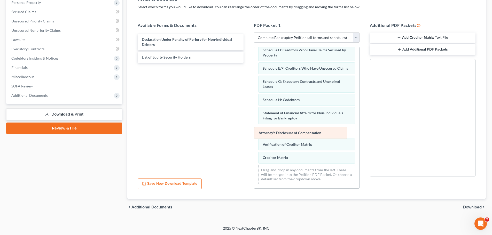
drag, startPoint x: 289, startPoint y: 156, endPoint x: 285, endPoint y: 131, distance: 25.1
click at [285, 131] on div "Attorney's Disclosure of Compensation Voluntary Petition for Non-Individuals Fi…" at bounding box center [306, 82] width 105 height 211
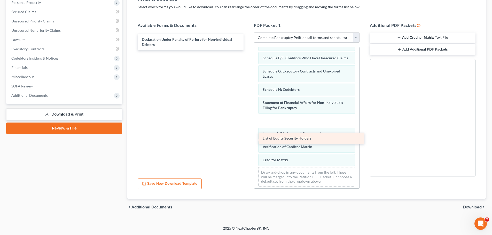
drag, startPoint x: 170, startPoint y: 56, endPoint x: 291, endPoint y: 137, distance: 145.5
click at [247, 50] on div "List of Equity Security Holders Declaration Under Penalty of Perjury for Non-In…" at bounding box center [191, 42] width 114 height 17
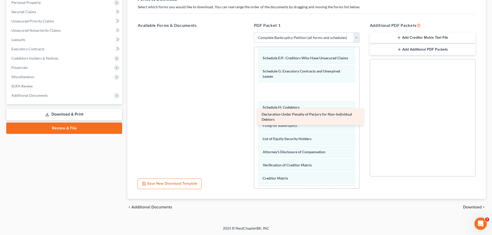
drag, startPoint x: 173, startPoint y: 42, endPoint x: 293, endPoint y: 117, distance: 141.3
click at [247, 33] on div "Declaration Under Penalty of Perjury for Non-Individual Debtors Declaration Und…" at bounding box center [191, 33] width 114 height 0
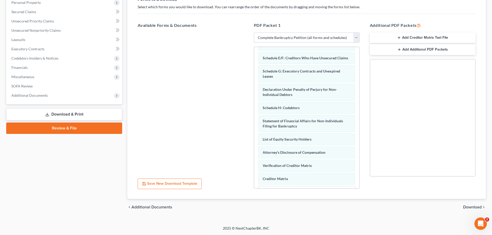
click at [476, 206] on span "Download" at bounding box center [472, 207] width 19 height 4
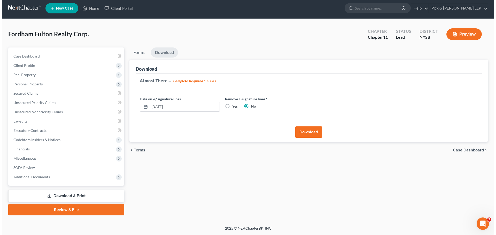
scroll to position [2, 0]
click at [299, 133] on button "Download" at bounding box center [306, 132] width 27 height 11
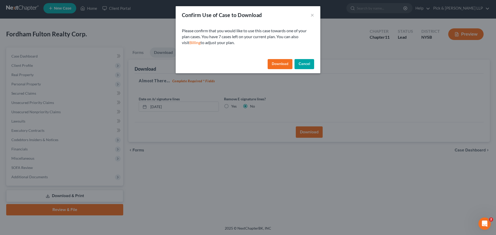
click at [283, 63] on button "Download" at bounding box center [280, 64] width 25 height 10
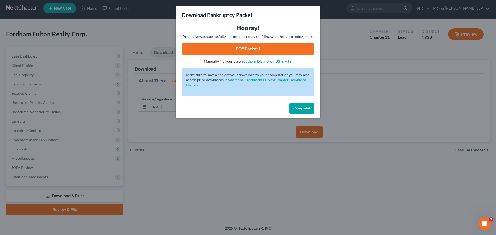
click at [276, 45] on link "PDF Packet 1" at bounding box center [248, 48] width 132 height 11
